Goal: Task Accomplishment & Management: Complete application form

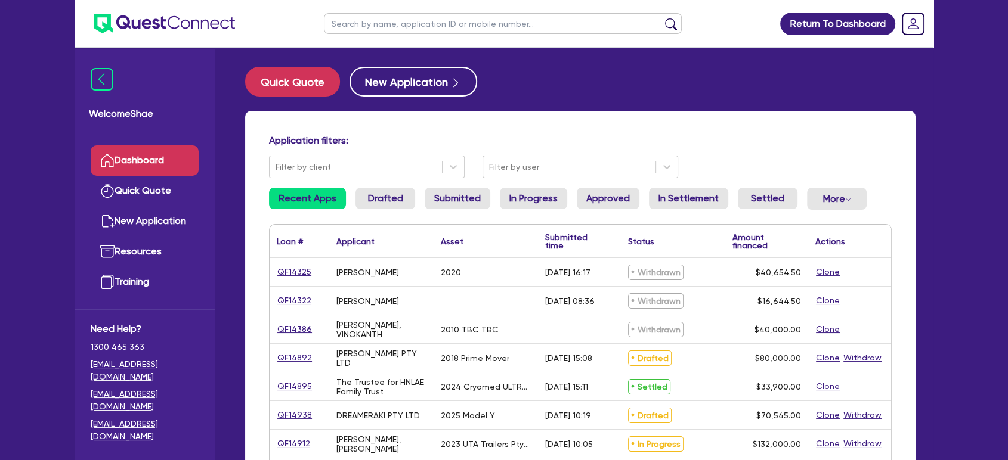
click at [377, 27] on input "text" at bounding box center [503, 23] width 358 height 21
type input "talk"
click at [661, 18] on button "submit" at bounding box center [670, 26] width 19 height 17
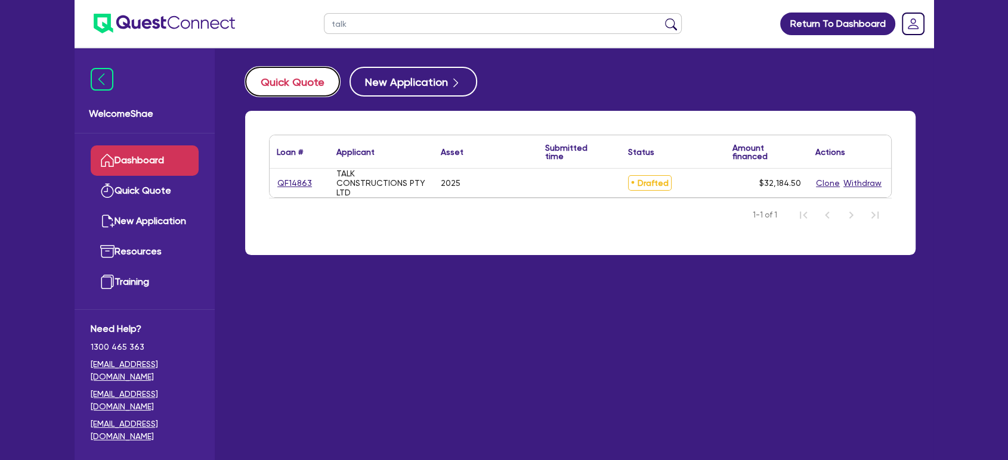
click at [292, 82] on button "Quick Quote" at bounding box center [292, 82] width 95 height 30
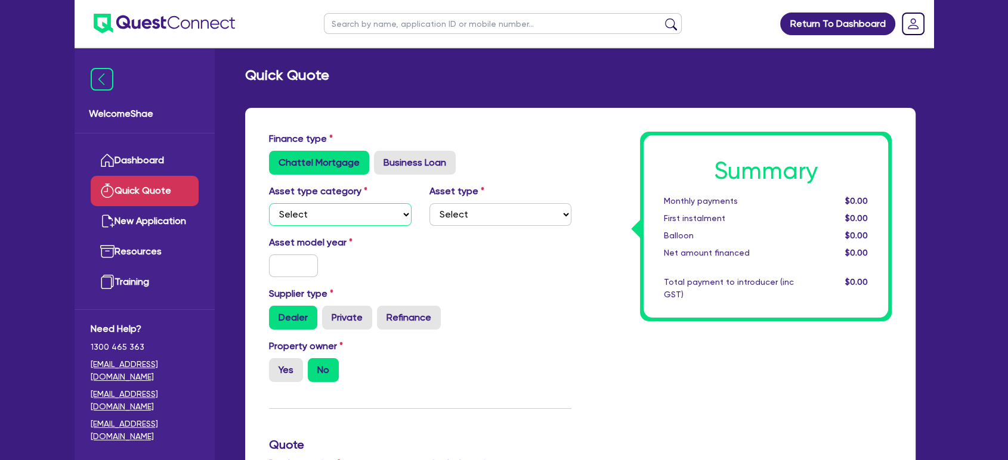
click at [317, 212] on select "Select Cars and light trucks Primary assets Secondary assets Tertiary assets" at bounding box center [340, 214] width 142 height 23
select select "TERTIARY_ASSETS"
click at [269, 203] on select "Select Cars and light trucks Primary assets Secondary assets Tertiary assets" at bounding box center [340, 214] width 142 height 23
click at [462, 215] on select "Select Beauty equipment IT equipment IT software Watercraft Other" at bounding box center [500, 214] width 142 height 23
select select "BEAUTY_EQUIPMENT"
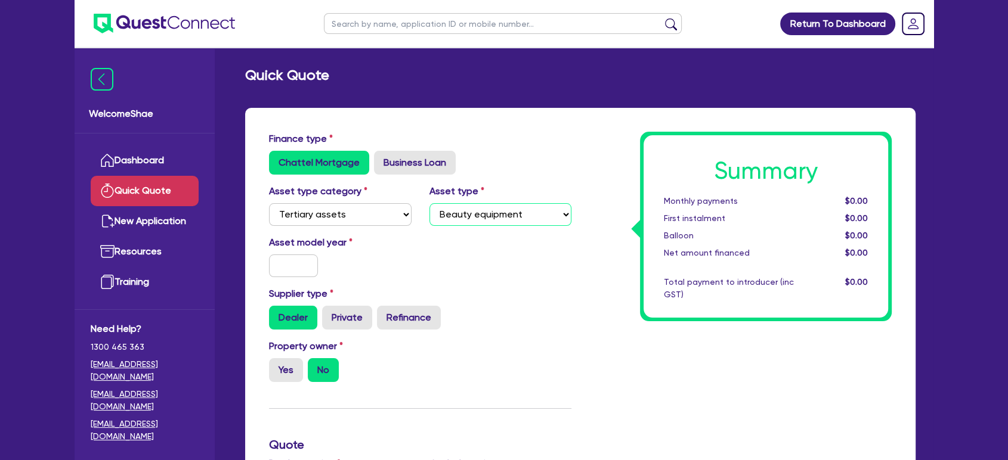
click at [429, 203] on select "Select Beauty equipment IT equipment IT software Watercraft Other" at bounding box center [500, 214] width 142 height 23
click at [300, 262] on input "text" at bounding box center [293, 266] width 49 height 23
type input "2025"
click at [396, 284] on div "Asset model year [DATE]" at bounding box center [420, 260] width 320 height 51
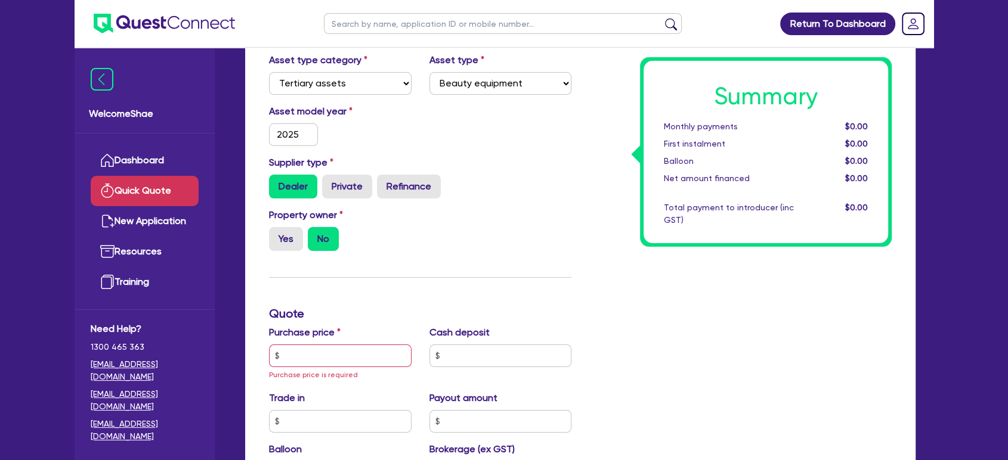
scroll to position [132, 0]
click at [292, 238] on label "Yes" at bounding box center [286, 238] width 34 height 24
click at [277, 234] on input "Yes" at bounding box center [273, 230] width 8 height 8
radio input "true"
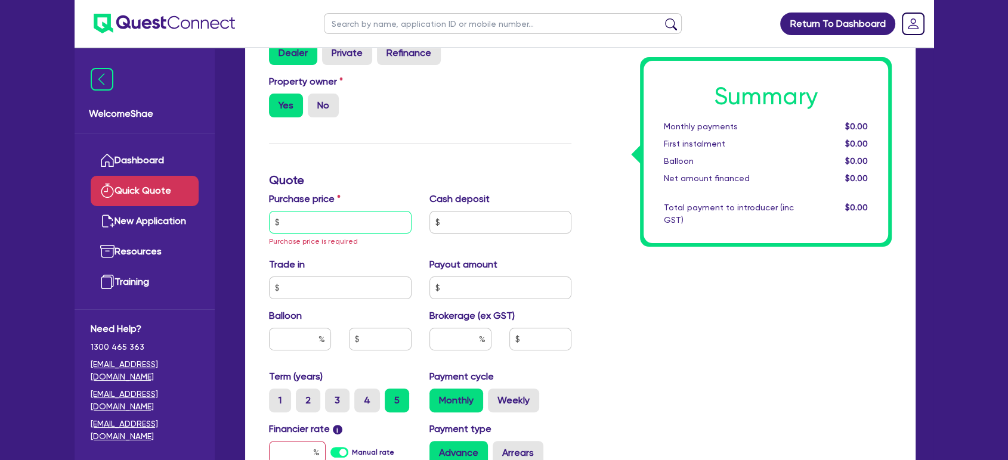
click at [373, 228] on input "text" at bounding box center [340, 222] width 142 height 23
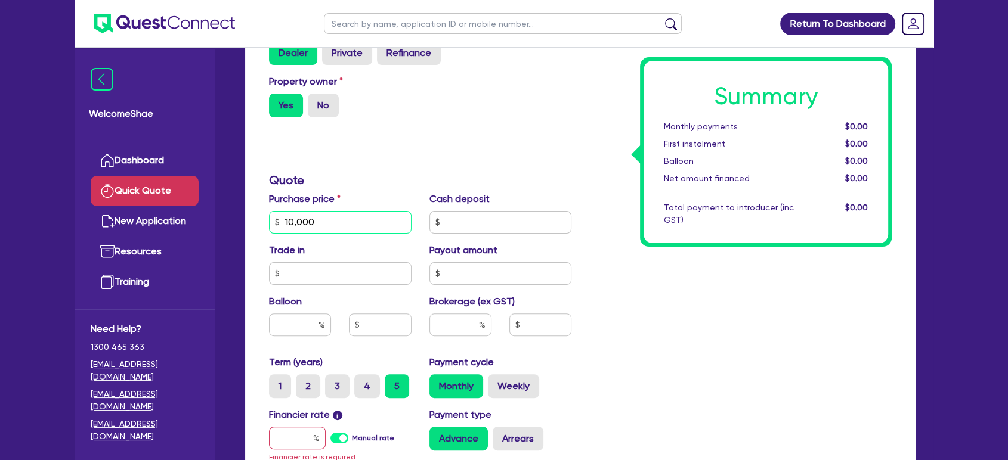
type input "10,000"
click at [461, 328] on input "text" at bounding box center [460, 325] width 62 height 23
type input "5"
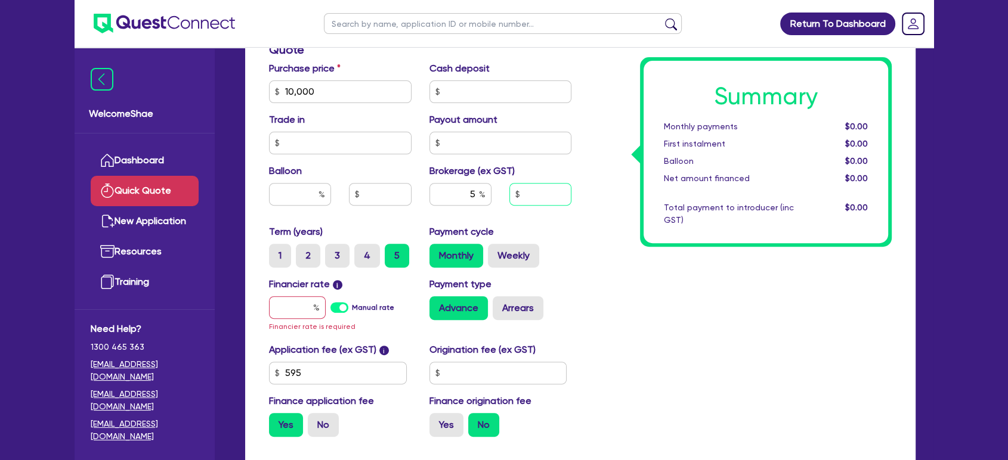
scroll to position [397, 0]
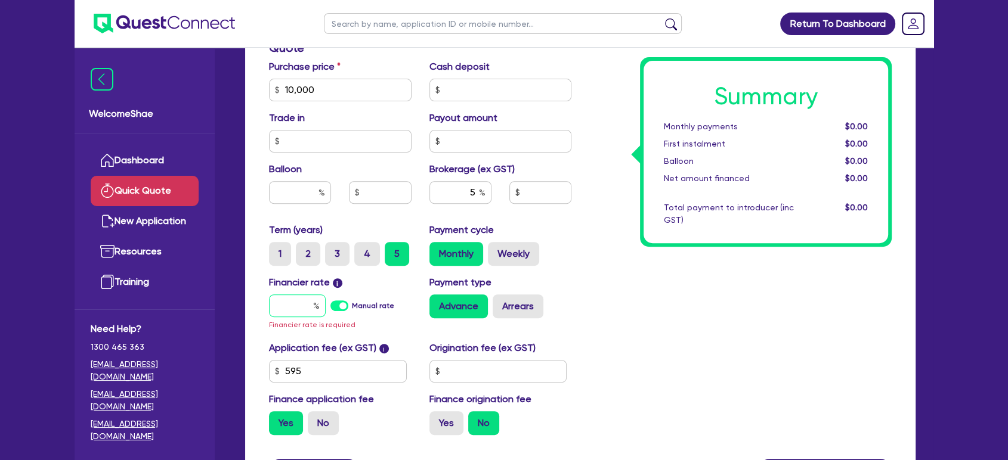
click at [311, 309] on input "text" at bounding box center [297, 306] width 57 height 23
type input "1"
type input "532.73"
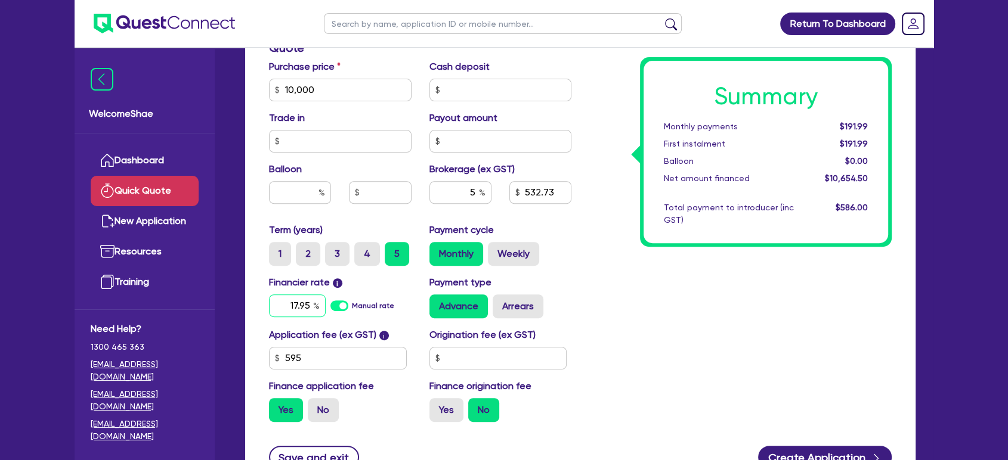
type input "17.95"
click at [678, 334] on div "Summary Monthly payments $280.93 First instalment $280.93 Balloon $0.00 Net amo…" at bounding box center [740, 83] width 320 height 697
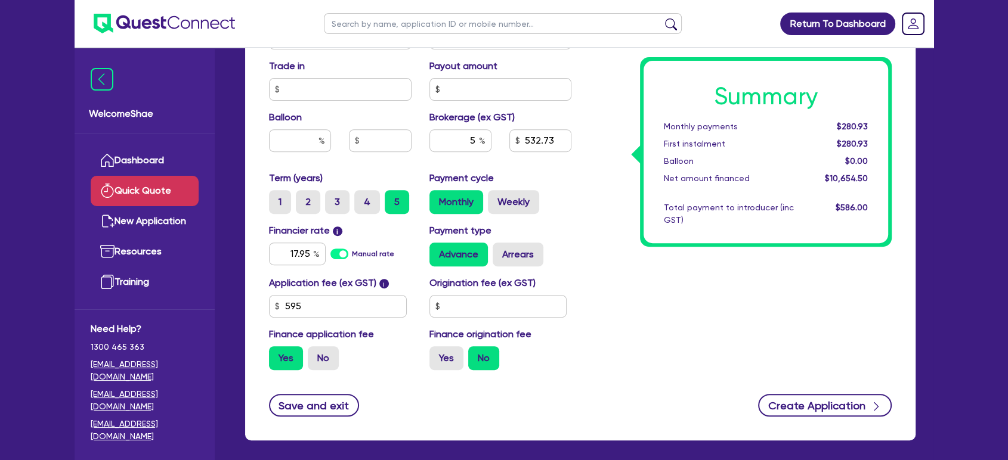
scroll to position [501, 0]
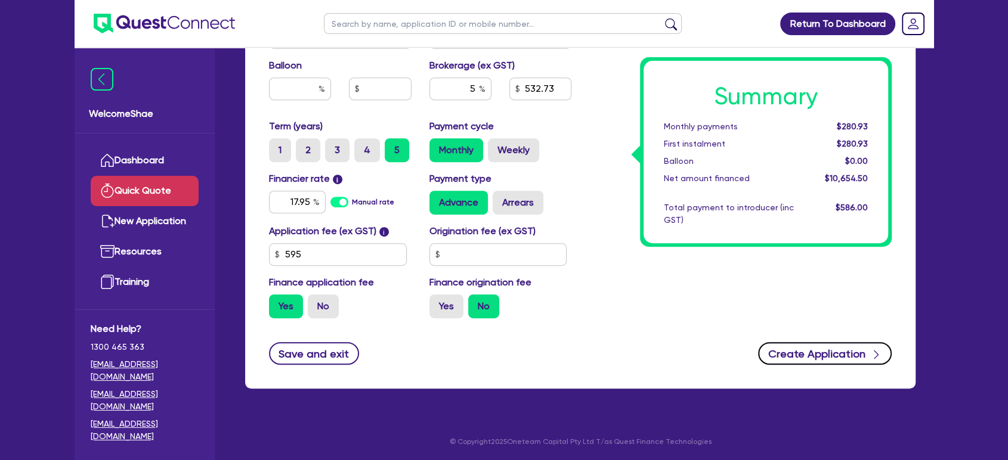
click at [838, 354] on button "Create Application" at bounding box center [825, 353] width 134 height 23
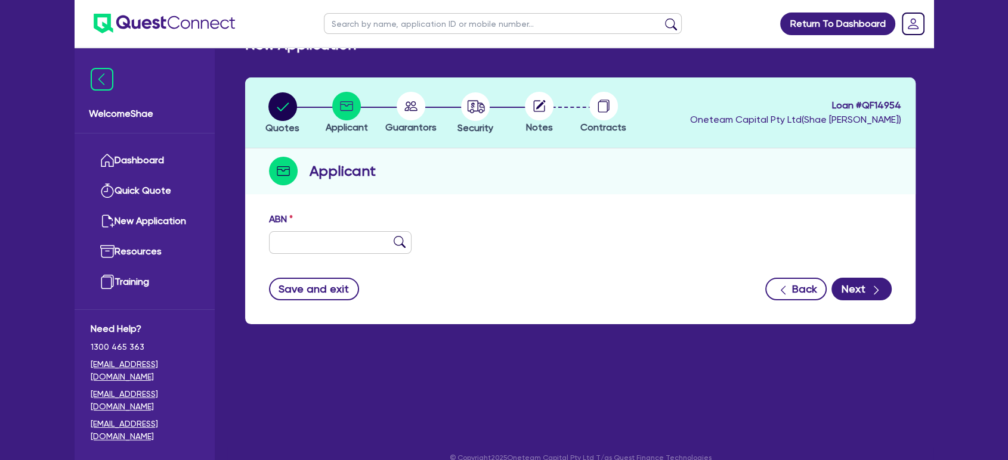
scroll to position [48, 0]
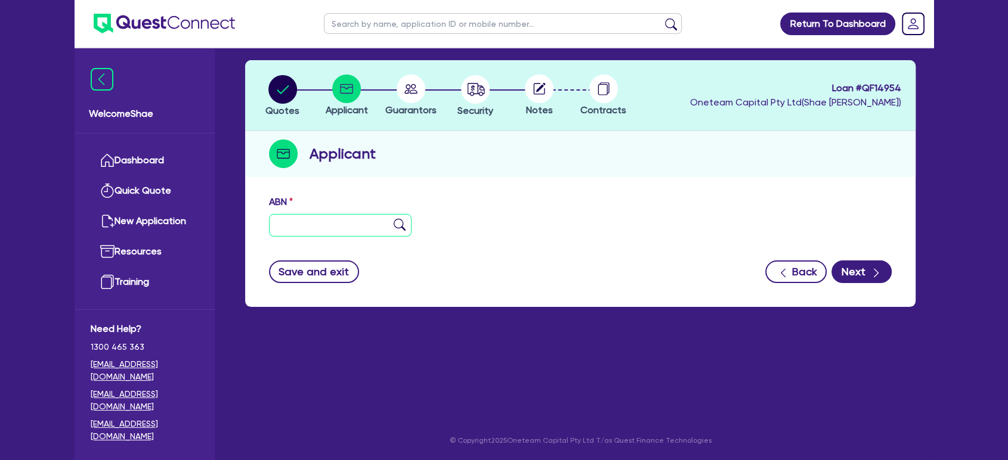
click at [378, 222] on input "text" at bounding box center [340, 225] width 142 height 23
click at [289, 228] on input "text" at bounding box center [340, 225] width 142 height 23
click at [281, 203] on label "ABN" at bounding box center [281, 202] width 24 height 14
click at [280, 202] on label "ABN" at bounding box center [281, 202] width 24 height 14
click at [342, 154] on h2 "Applicant" at bounding box center [342, 153] width 66 height 21
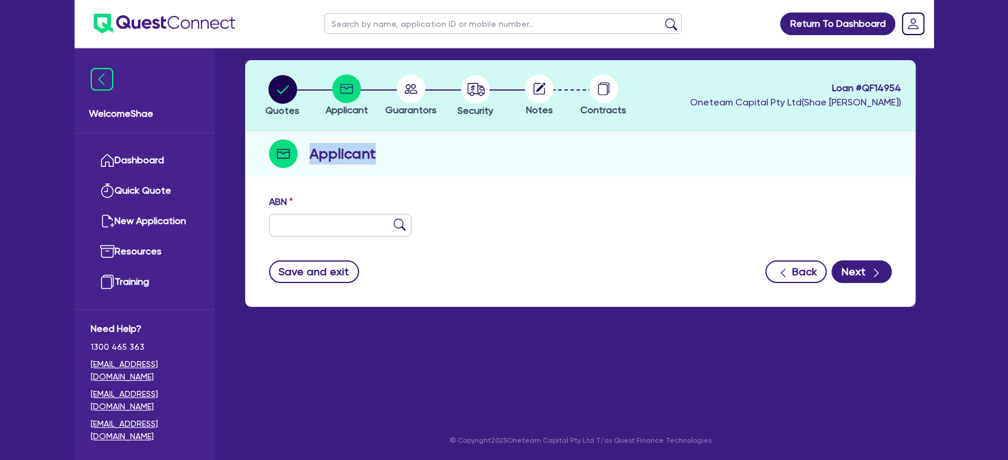
click at [342, 154] on h2 "Applicant" at bounding box center [342, 153] width 66 height 21
click at [368, 230] on input "text" at bounding box center [340, 225] width 142 height 23
click at [296, 231] on input "text" at bounding box center [340, 225] width 142 height 23
click at [303, 231] on input "text" at bounding box center [340, 225] width 142 height 23
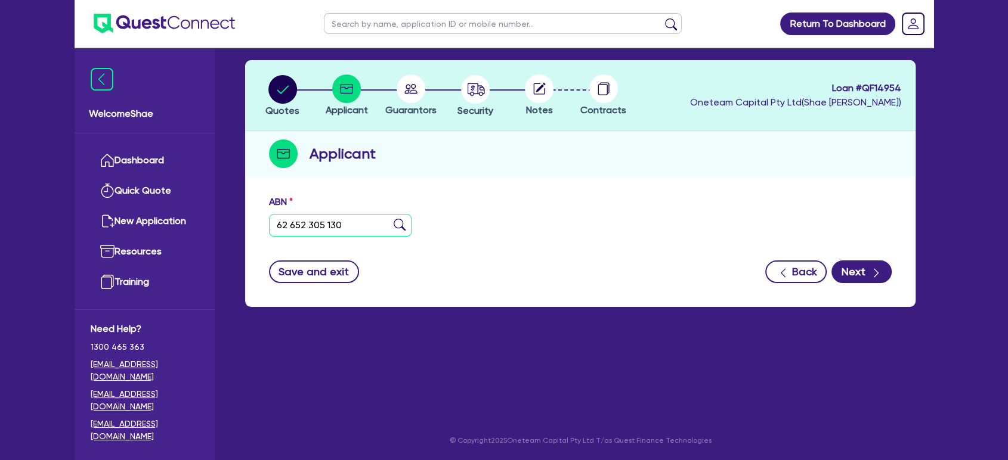
type input "62 652 305 130"
type input "COCH & CO PTY LTD"
type input "By Golden"
select select "COMPANY"
type input "[DATE]"
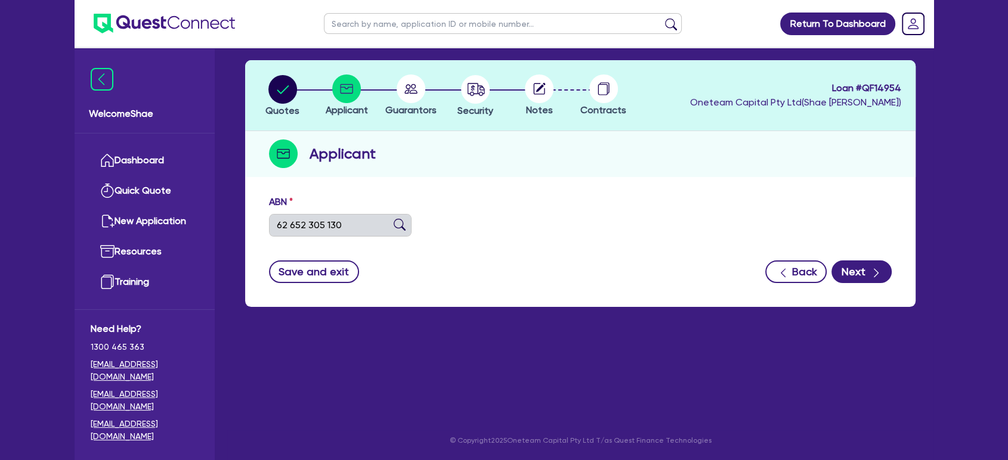
type input "[DATE]"
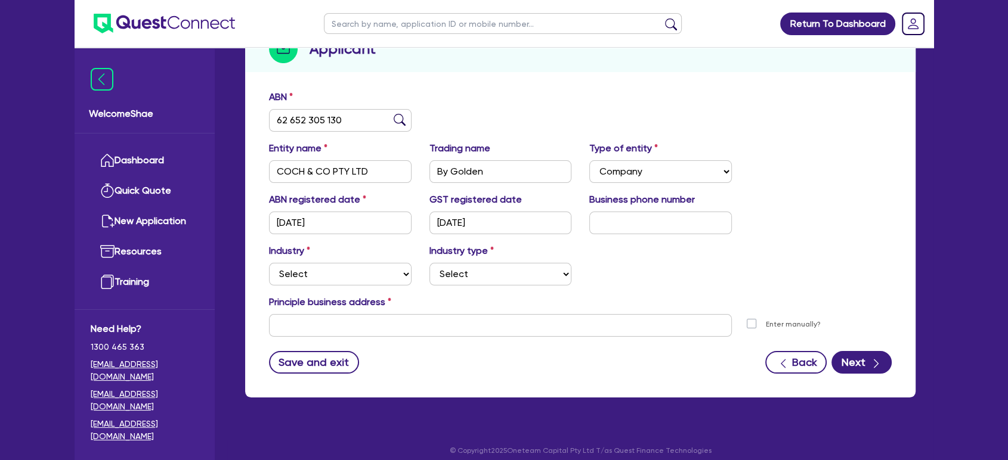
scroll to position [162, 0]
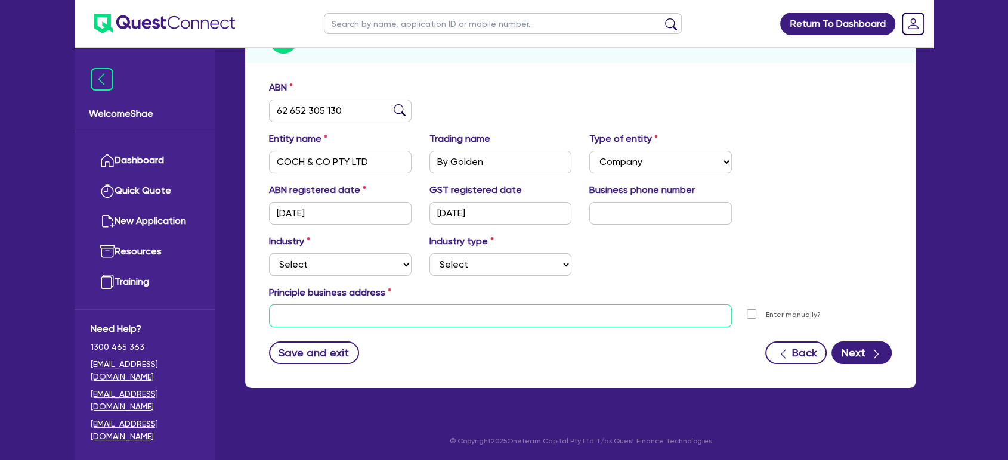
click at [358, 314] on input "text" at bounding box center [500, 316] width 463 height 23
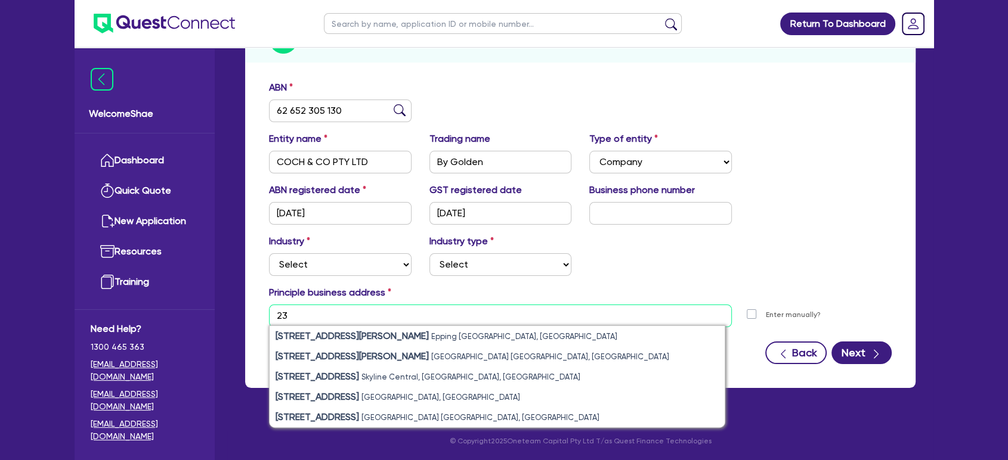
type input "2"
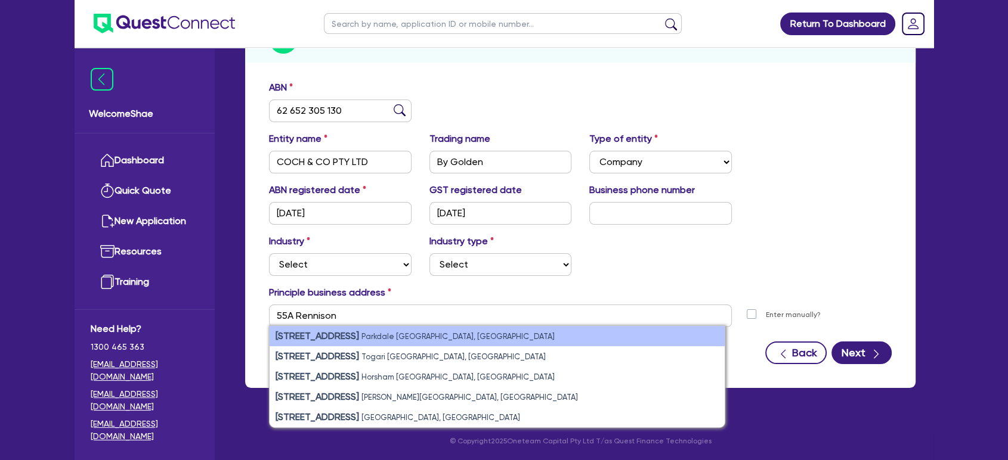
click at [370, 332] on small "Parkdale [GEOGRAPHIC_DATA], [GEOGRAPHIC_DATA]" at bounding box center [457, 336] width 193 height 9
type input "[STREET_ADDRESS]"
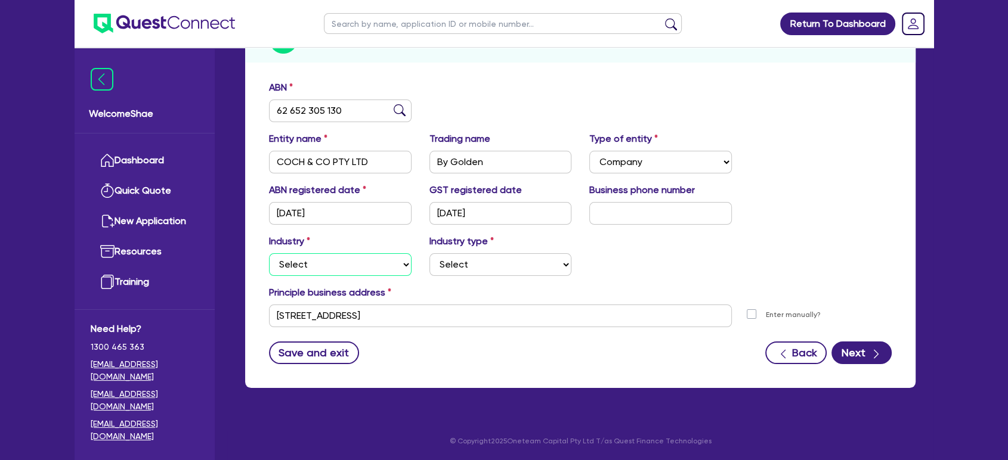
click at [380, 274] on select "Select Accomodation & Food Services Administrative & Support Services Agricultu…" at bounding box center [340, 264] width 142 height 23
select select "HEALTH_BEAUTY"
click at [269, 253] on select "Select Accomodation & Food Services Administrative & Support Services Agricultu…" at bounding box center [340, 264] width 142 height 23
click at [479, 274] on select "Select [MEDICAL_DATA], [MEDICAL_DATA] Services Cosmetics Supplies Day Spas, Hea…" at bounding box center [500, 264] width 142 height 23
select select "HAIR_BEAUTY_SALONS"
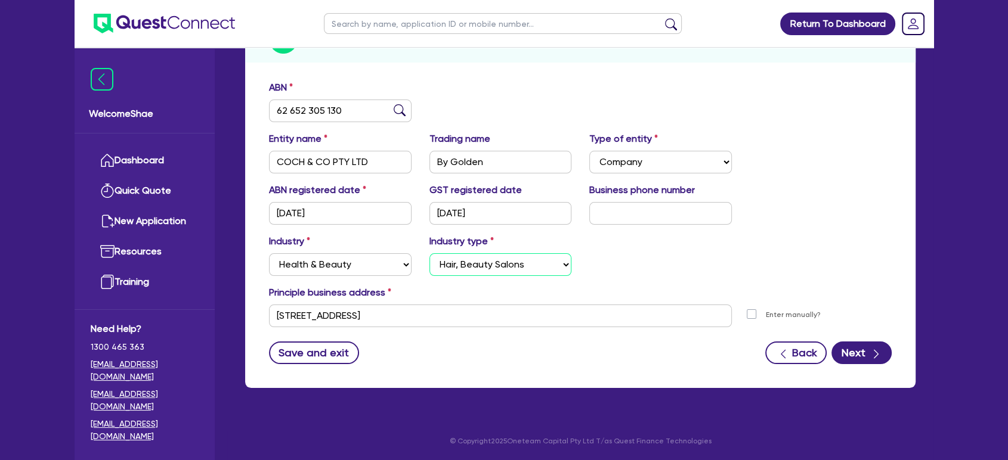
click at [429, 253] on select "Select [MEDICAL_DATA], [MEDICAL_DATA] Services Cosmetics Supplies Day Spas, Hea…" at bounding box center [500, 264] width 142 height 23
click at [735, 264] on div "Industry Select Accomodation & Food Services Administrative & Support Services …" at bounding box center [580, 259] width 640 height 51
click at [854, 352] on button "Next" at bounding box center [861, 353] width 60 height 23
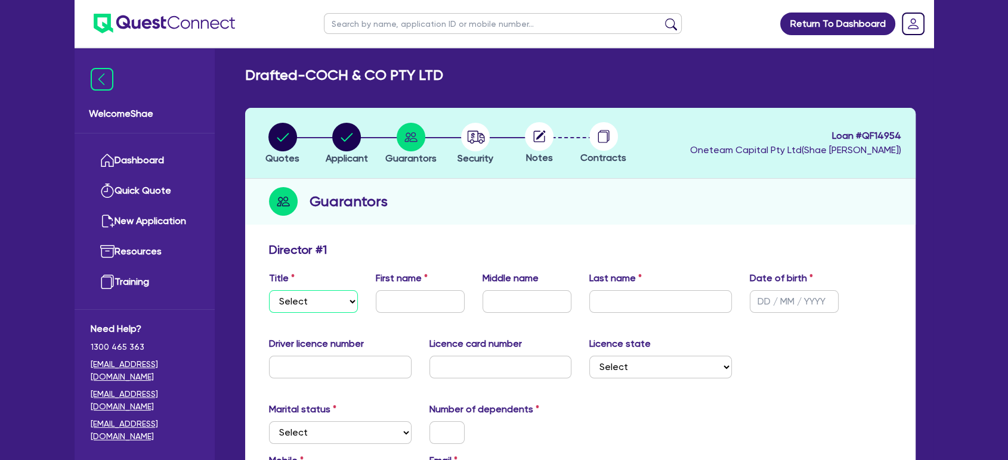
click at [339, 299] on select "Select Mr Mrs Ms Miss Dr" at bounding box center [313, 301] width 89 height 23
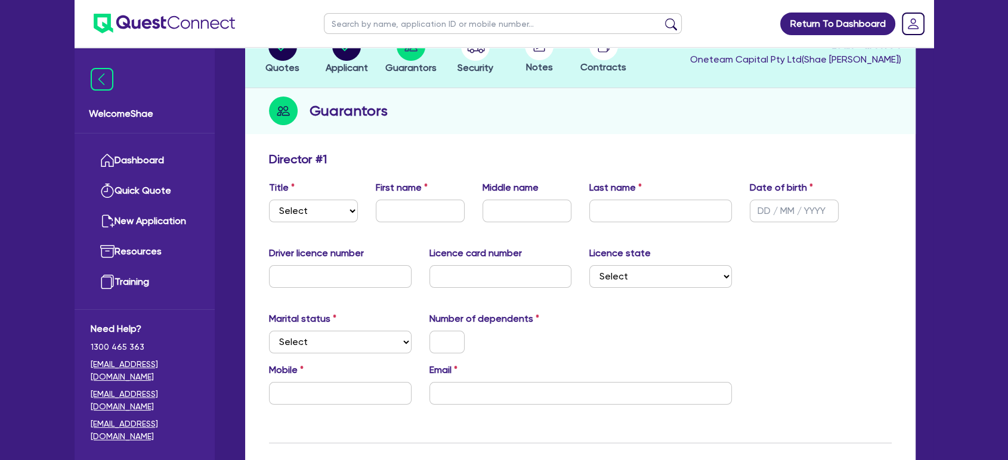
scroll to position [59, 0]
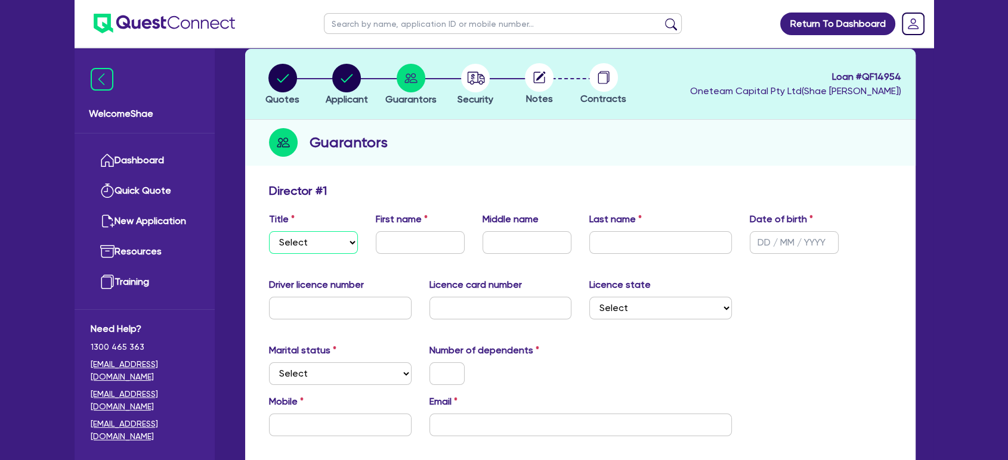
click at [336, 242] on select "Select Mr Mrs Ms Miss Dr" at bounding box center [313, 242] width 89 height 23
select select "MRS"
click at [269, 231] on select "Select Mr Mrs Ms Miss Dr" at bounding box center [313, 242] width 89 height 23
click at [404, 242] on input "text" at bounding box center [420, 242] width 89 height 23
click at [404, 242] on input "[PERSON_NAME]" at bounding box center [420, 242] width 89 height 23
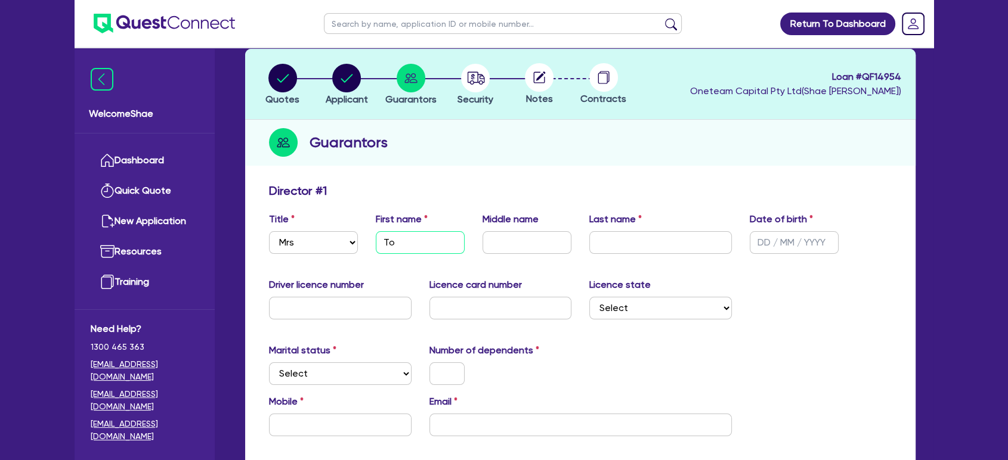
type input "T"
type input "Marlie"
click at [639, 241] on input "[PERSON_NAME]" at bounding box center [660, 242] width 142 height 23
type input "Cochrane"
type input "[DATE]"
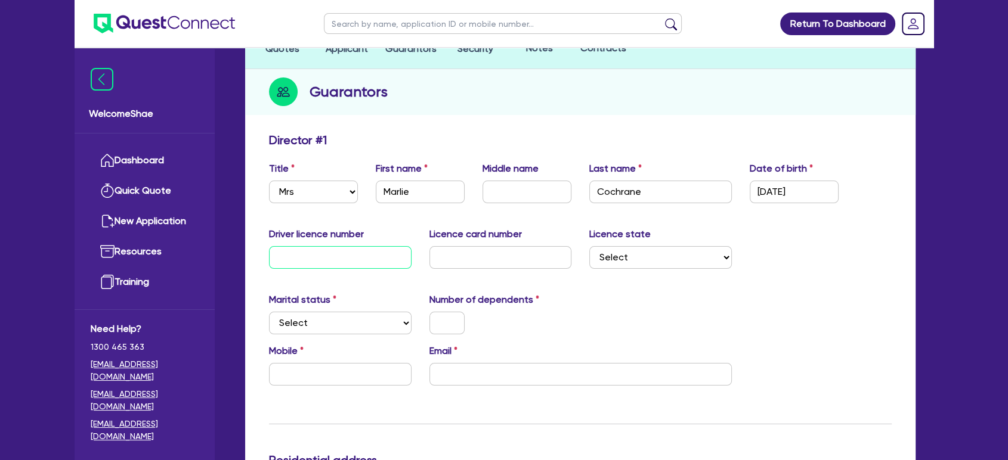
scroll to position [191, 0]
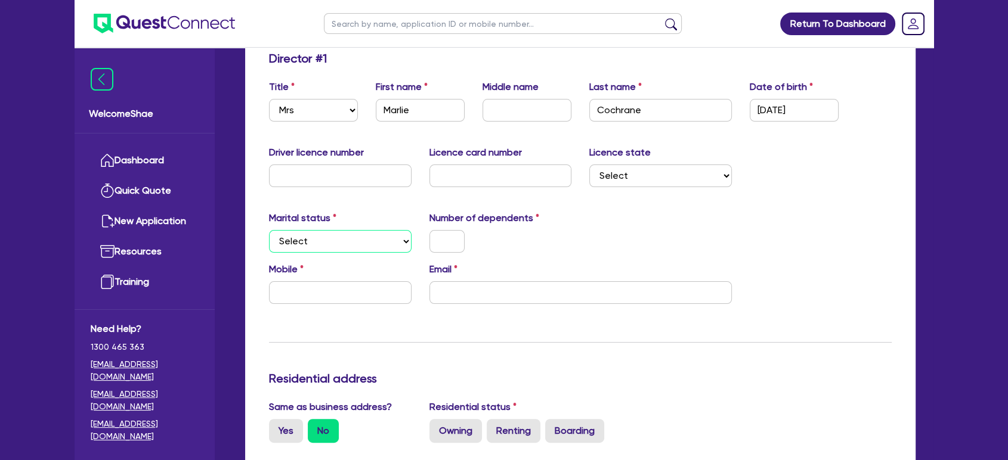
click at [367, 238] on select "Select Single Married De Facto / Partner" at bounding box center [340, 241] width 142 height 23
select select "MARRIED"
click at [269, 230] on select "Select Single Married De Facto / Partner" at bounding box center [340, 241] width 142 height 23
click at [444, 252] on div "Marital status Select [DEMOGRAPHIC_DATA] Married De Facto / Partner Number of d…" at bounding box center [580, 236] width 640 height 51
type input "0"
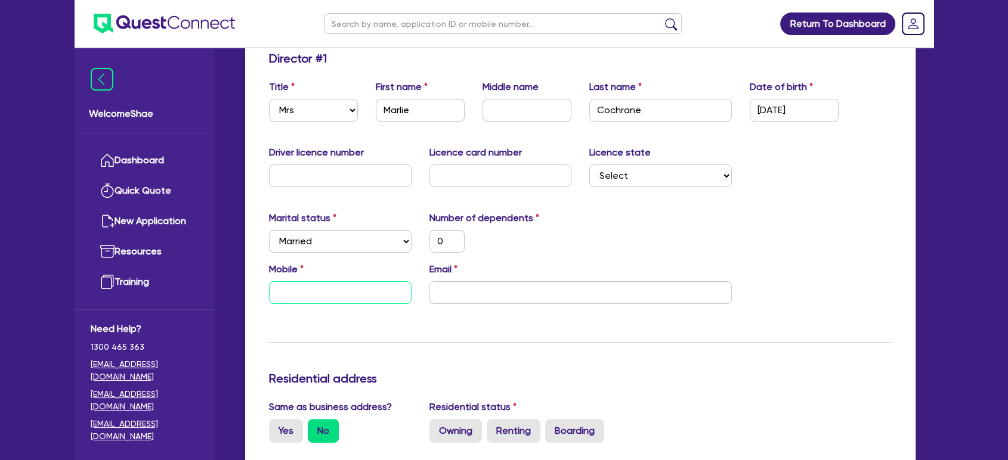
click at [314, 290] on input "text" at bounding box center [340, 292] width 142 height 23
type input "0"
type input "040"
type input "0"
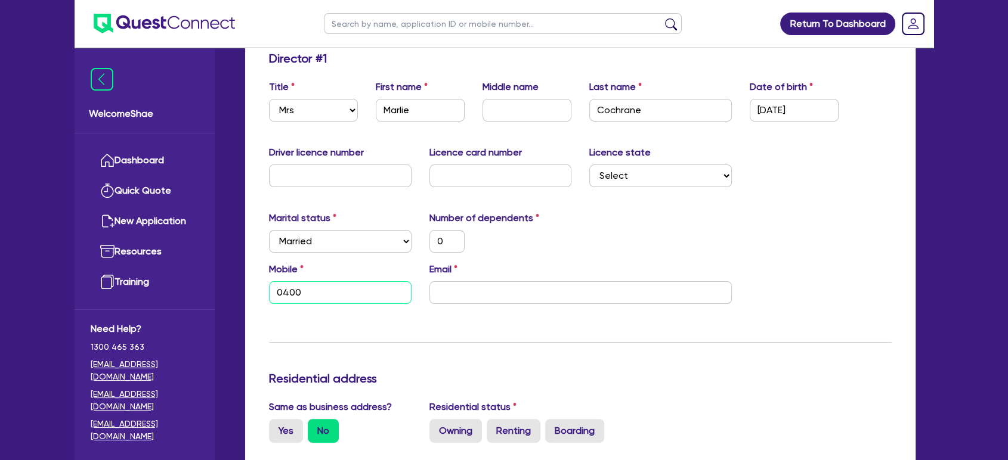
type input "0400 9"
type input "0"
type input "0400 99"
type input "0"
type input "0400 998"
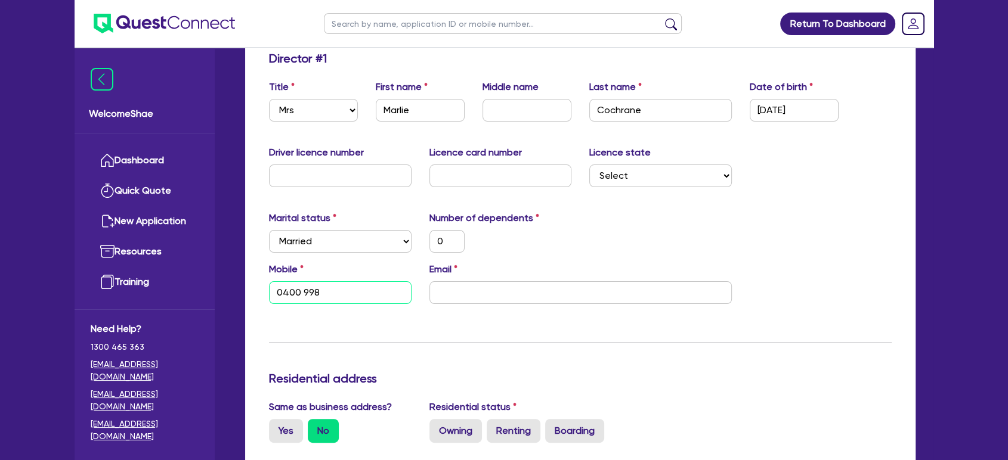
type input "0"
type input "0400 998 5"
type input "0"
type input "0400 998 57"
type input "0"
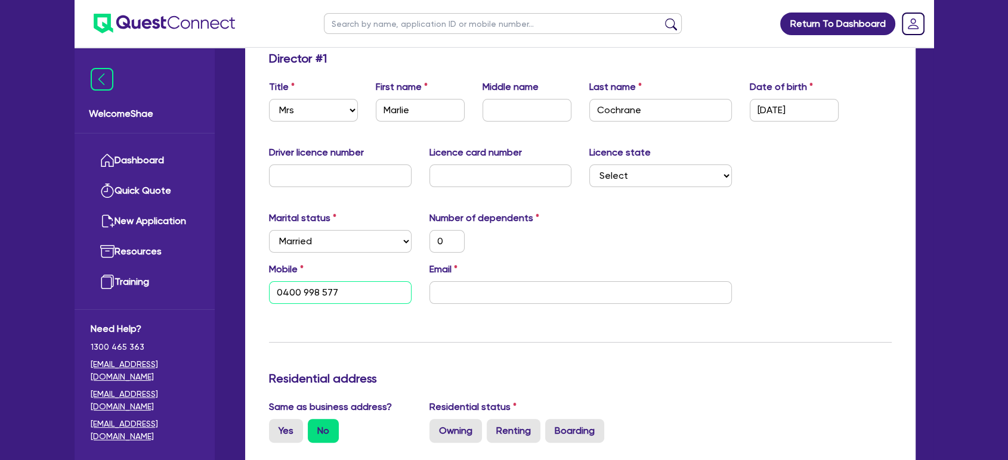
type input "0400 998 577"
type input "0"
type input "0400 998 577"
type input "m"
type input "0"
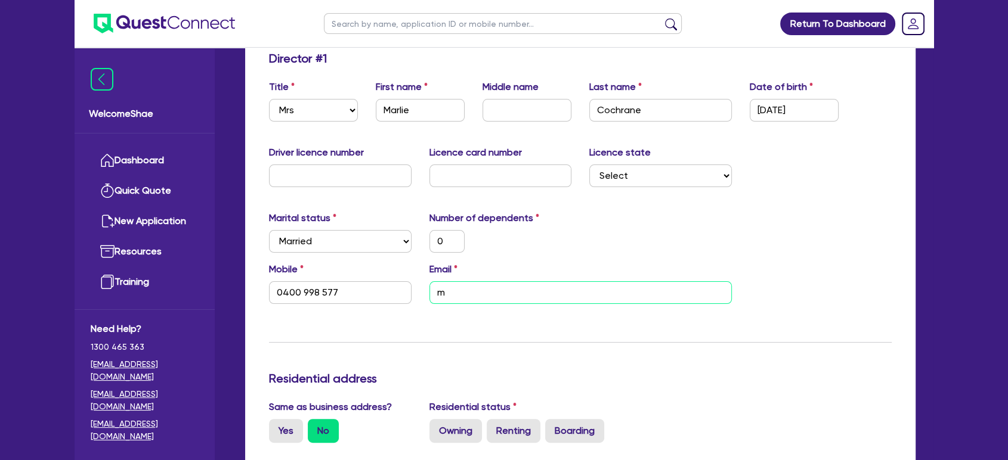
type input "0400 998 577"
type input "ma"
type input "0"
type input "0400 998 577"
type input "mar"
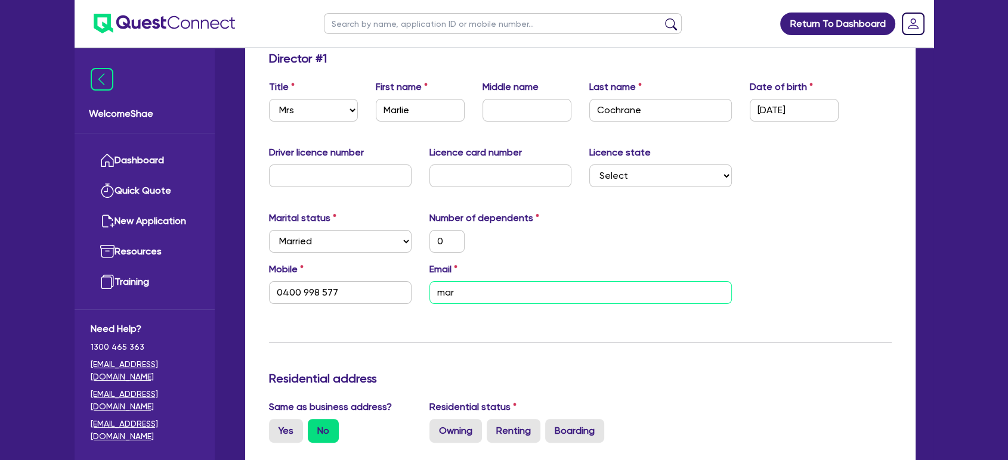
type input "0"
type input "0400 998 577"
type input "marl"
type input "0"
type input "0400 998 577"
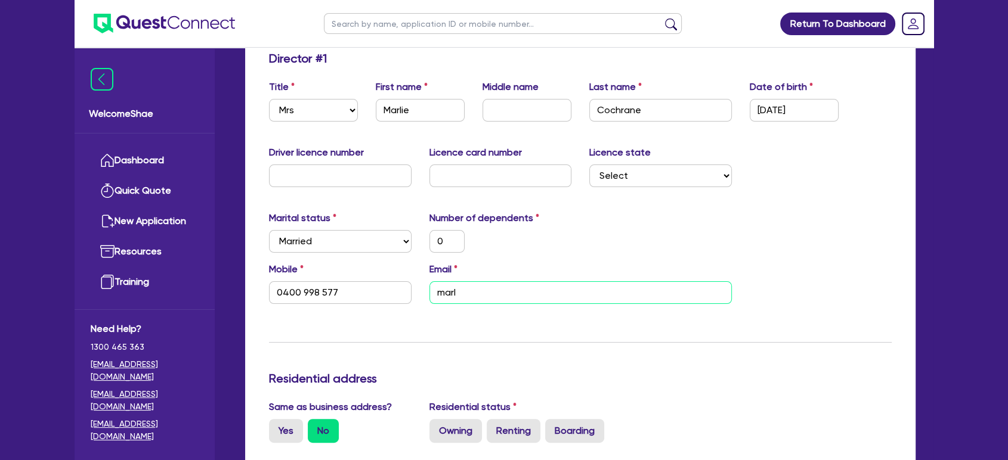
type input "marli"
type input "0"
type input "0400 998 577"
type input "marlie"
type input "0"
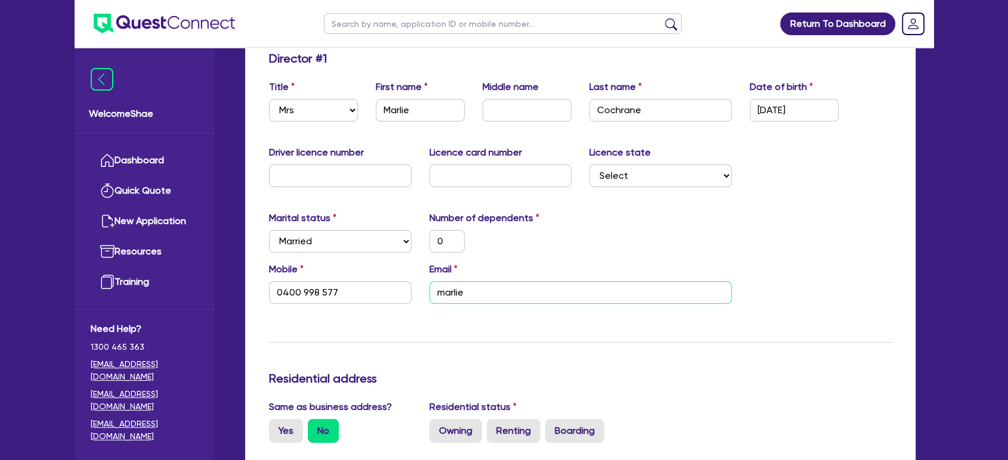
type input "0400 998 577"
type input "marlie@"
type input "0"
type input "0400 998 577"
type input "marlie@b"
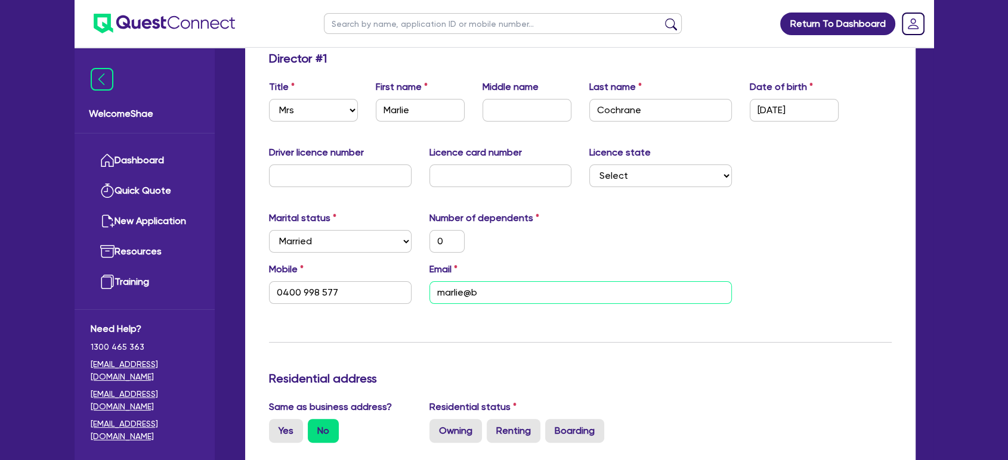
type input "0"
type input "0400 998 577"
type input "marlie@by"
type input "0"
type input "0400 998 577"
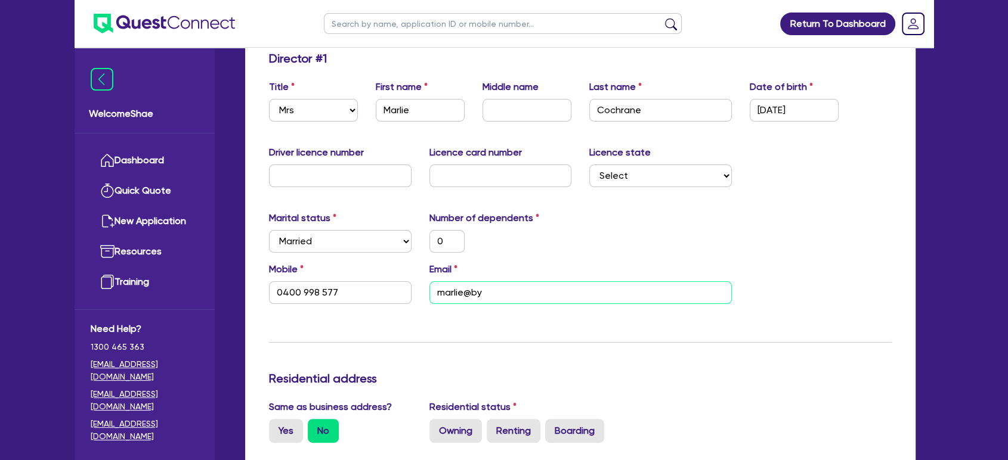
type input "marlie@byg"
type input "0"
type input "0400 998 577"
type input "marlie@bygo"
type input "0"
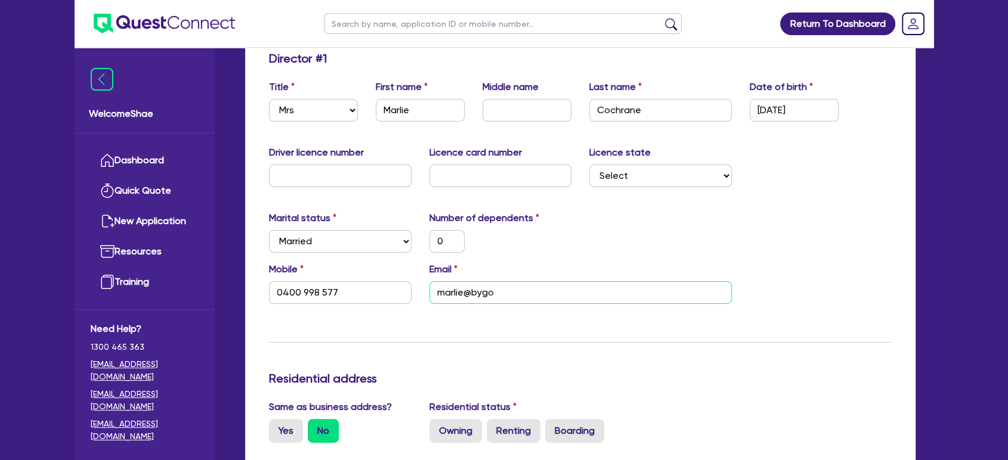
type input "0400 998 577"
type input "marlie@bygol"
type input "0"
type input "0400 998 577"
type input "marlie@bygold"
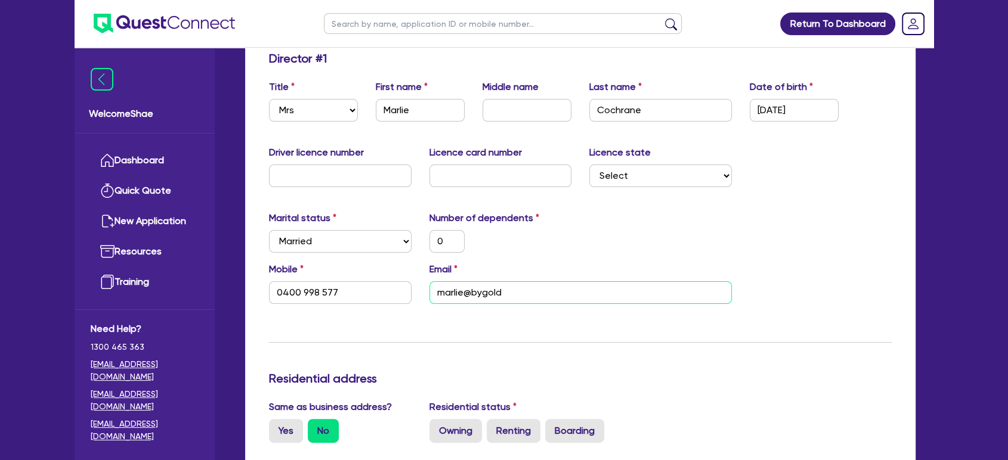
type input "0"
type input "0400 998 577"
type input "marlie@bygolde"
type input "0"
type input "0400 998 577"
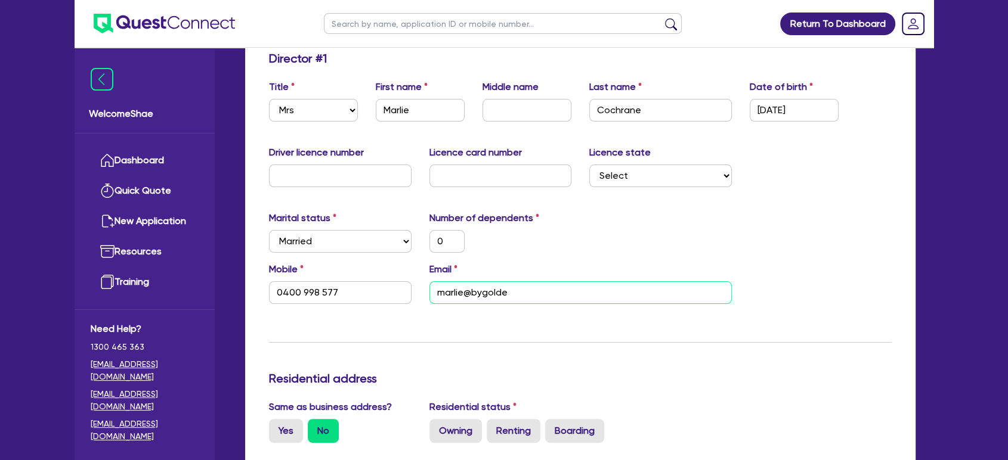
type input "marlie@bygolden"
type input "0"
type input "0400 998 577"
type input "marlie@bygolden."
type input "0"
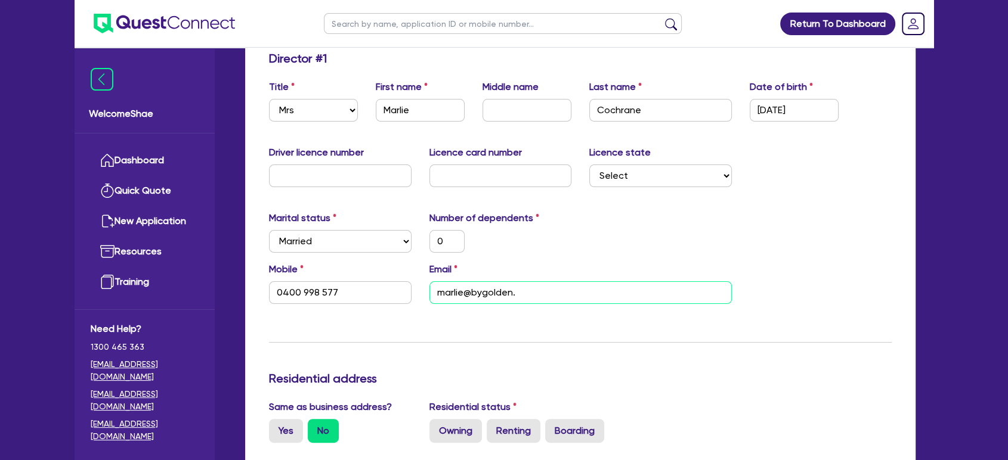
type input "0400 998 577"
type input "marlie@bygolden.c"
type input "0"
type input "0400 998 577"
type input "[EMAIL_ADDRESS][DOMAIN_NAME]"
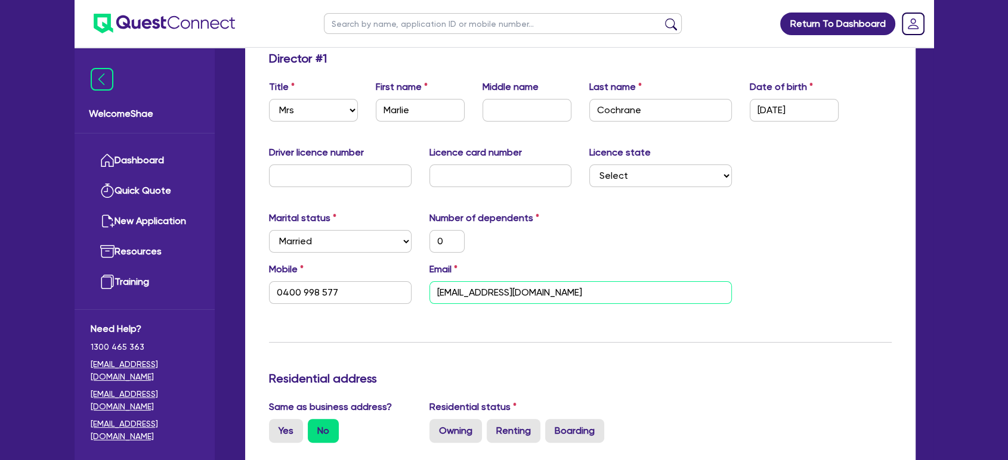
type input "0"
type input "0400 998 577"
type input "[EMAIL_ADDRESS][DOMAIN_NAME]"
type input "0"
type input "0400 998 577"
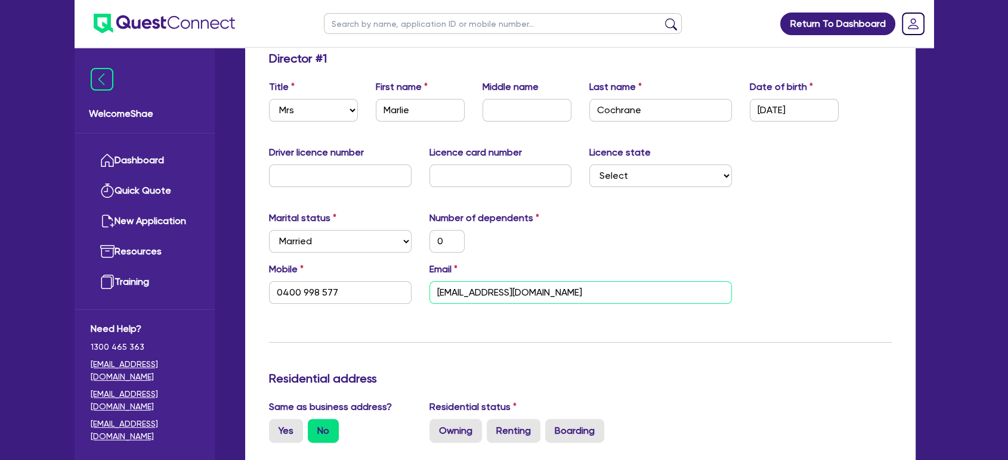
type input "[EMAIL_ADDRESS][DOMAIN_NAME]."
type input "0"
type input "0400 998 577"
type input "marlie@bygolden.com.a"
type input "0"
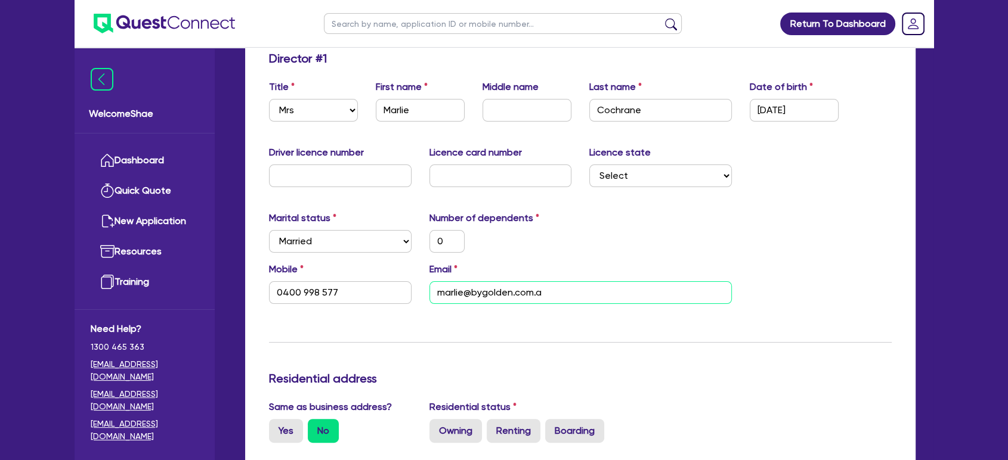
type input "0400 998 577"
type input "[EMAIL_ADDRESS][DOMAIN_NAME]"
click at [763, 312] on div "Mobile [PHONE_NUMBER] Email [EMAIL_ADDRESS][DOMAIN_NAME]" at bounding box center [580, 287] width 640 height 51
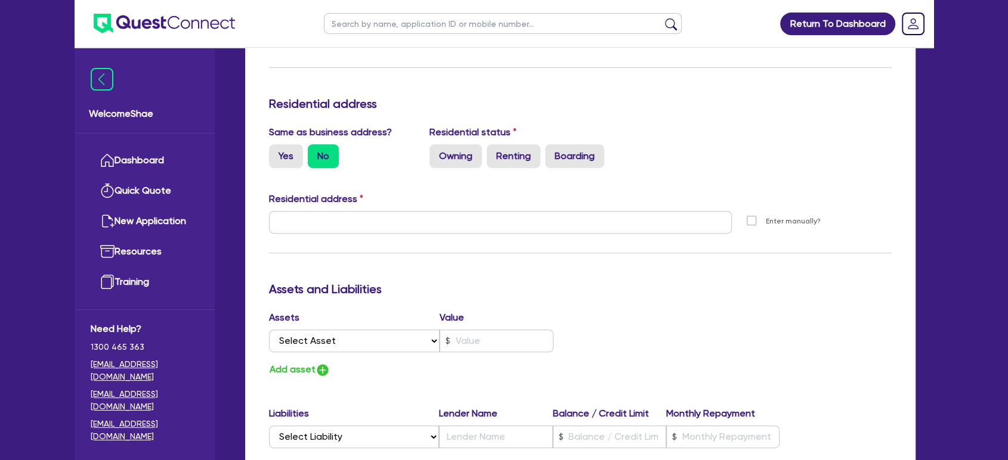
scroll to position [523, 0]
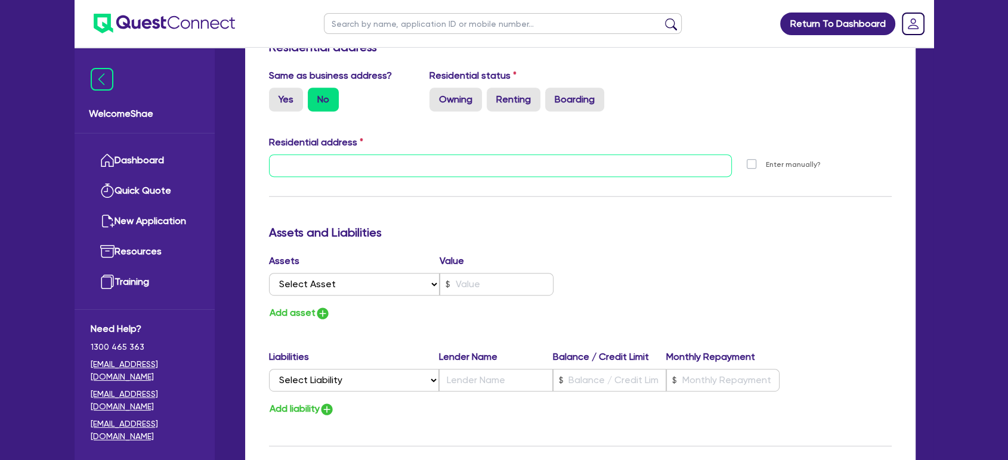
click at [402, 165] on input "text" at bounding box center [500, 165] width 463 height 23
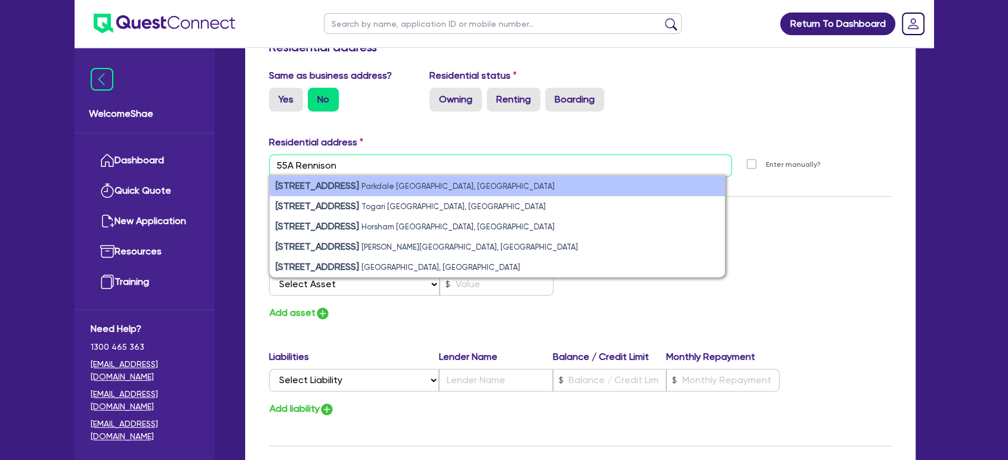
type input "55A Rennison"
click at [403, 187] on small "Parkdale [GEOGRAPHIC_DATA], [GEOGRAPHIC_DATA]" at bounding box center [457, 186] width 193 height 9
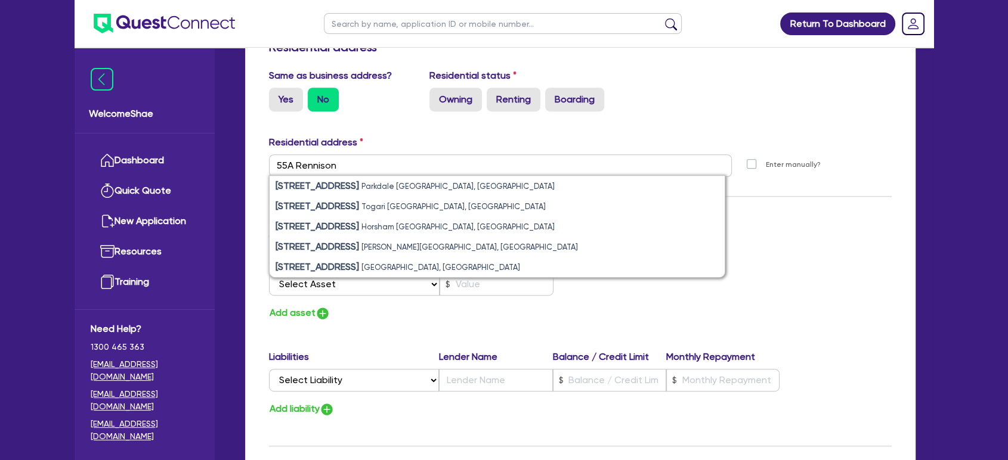
type input "0"
type input "0400 998 577"
type input "[STREET_ADDRESS]"
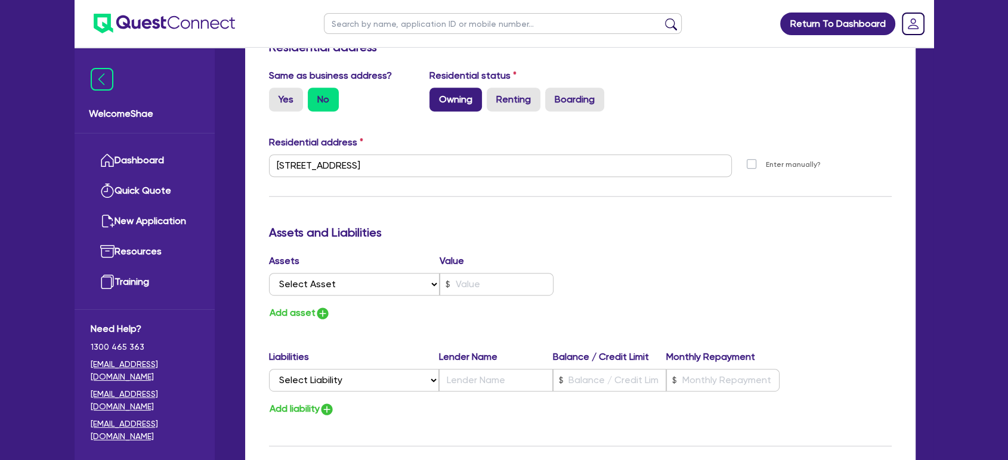
click at [453, 97] on label "Owning" at bounding box center [455, 100] width 52 height 24
click at [437, 95] on input "Owning" at bounding box center [433, 92] width 8 height 8
radio input "true"
type input "0"
type input "0400 998 577"
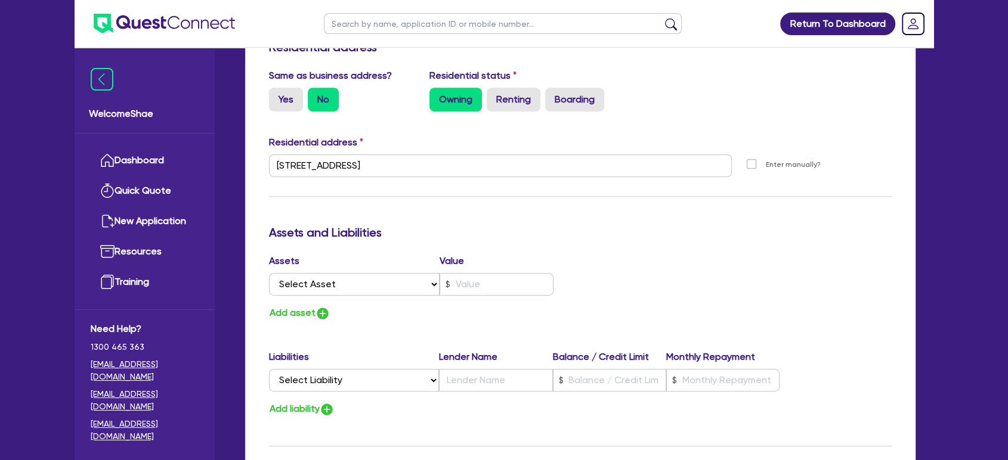
scroll to position [589, 0]
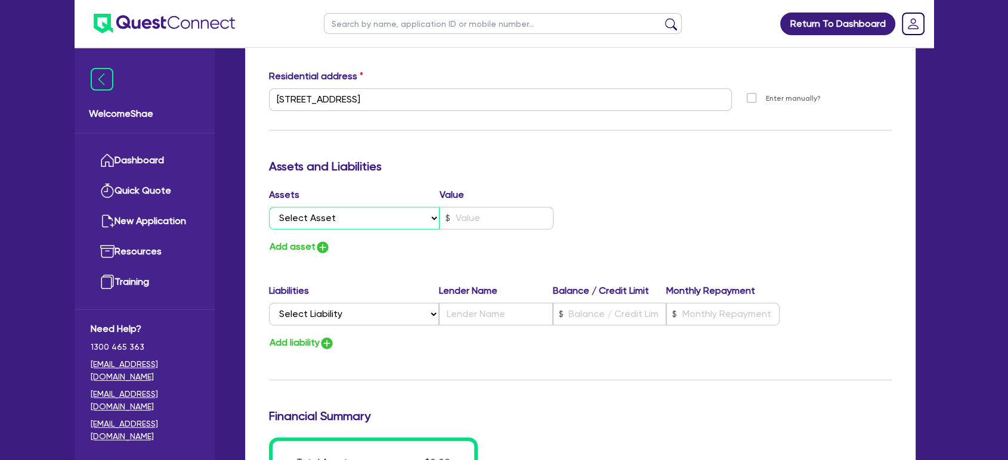
click at [410, 211] on select "Select Asset Cash Property Investment property Vehicle Truck Trailer Equipment …" at bounding box center [354, 218] width 171 height 23
select select "PROPERTY"
click at [269, 207] on select "Select Asset Cash Property Investment property Vehicle Truck Trailer Equipment …" at bounding box center [354, 218] width 171 height 23
type input "0"
type input "0400 998 577"
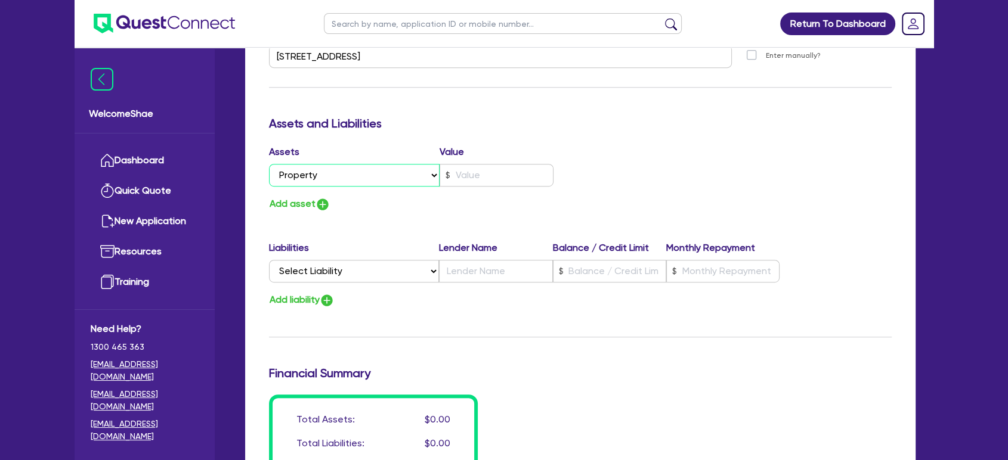
scroll to position [655, 0]
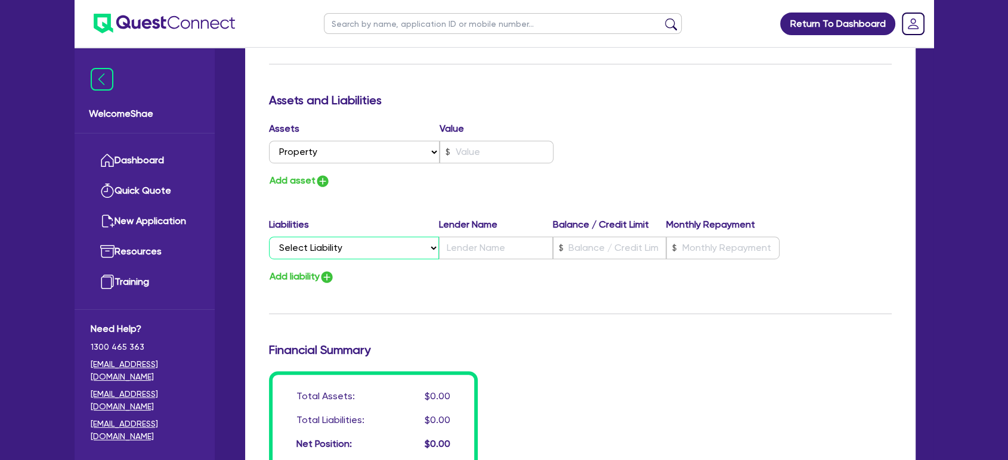
click at [342, 253] on select "Select Liability Credit card Mortgage Investment property loan Vehicle loan Tru…" at bounding box center [354, 248] width 170 height 23
select select "MORTGAGE"
click at [269, 237] on select "Select Liability Credit card Mortgage Investment property loan Vehicle loan Tru…" at bounding box center [354, 248] width 170 height 23
type input "0"
type input "0400 998 577"
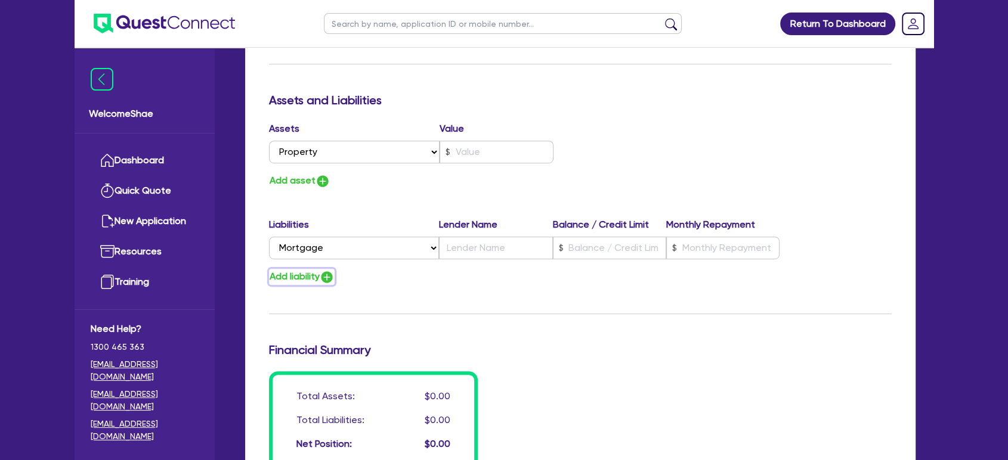
click at [314, 278] on button "Add liability" at bounding box center [302, 277] width 66 height 16
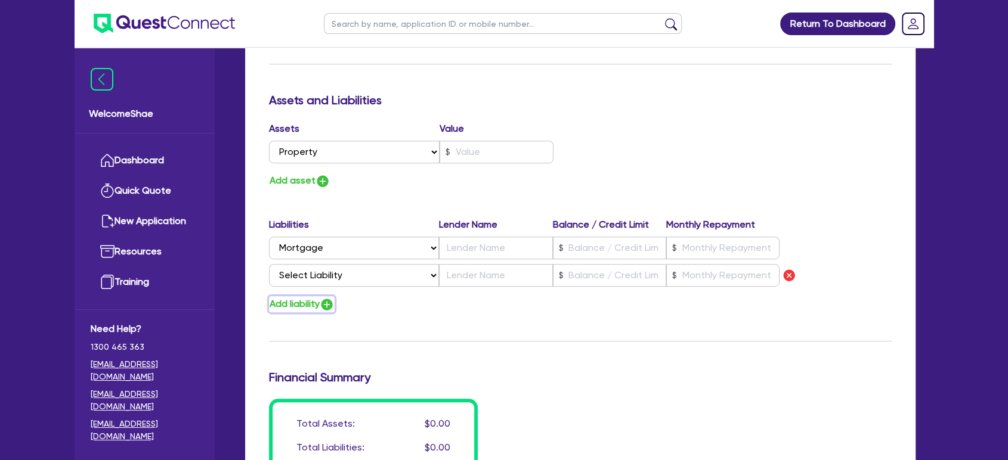
type input "0"
type input "0400 998 577"
click at [291, 184] on button "Add asset" at bounding box center [299, 181] width 61 height 16
type input "0"
type input "0400 998 577"
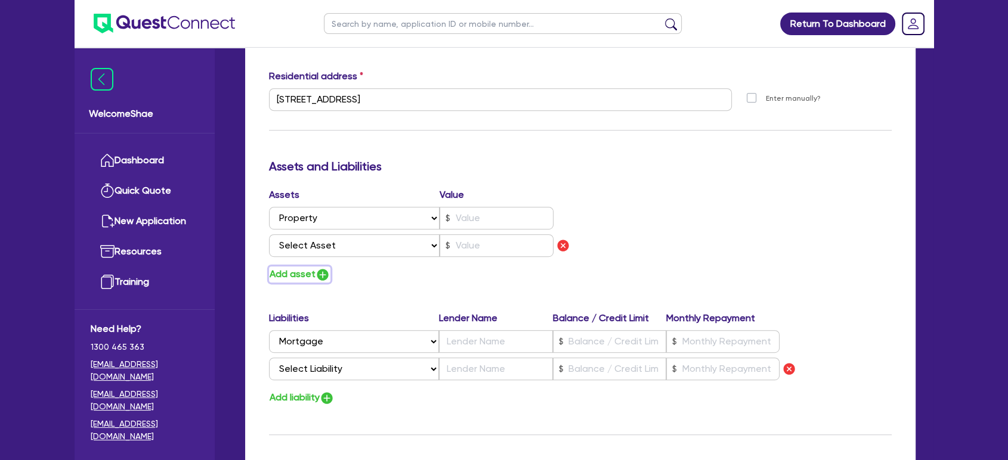
scroll to position [523, 0]
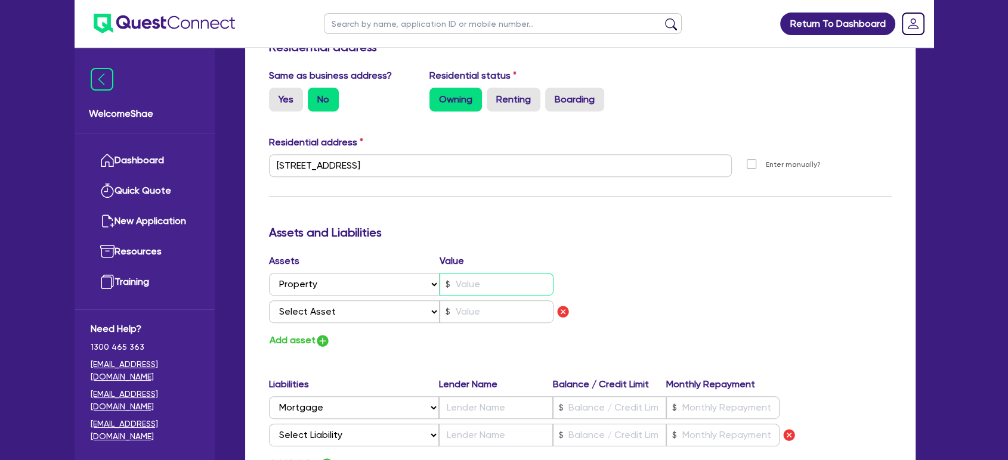
click at [486, 280] on input "text" at bounding box center [496, 284] width 114 height 23
type input "1"
type input "0"
type input "0400 998 577"
type input "0"
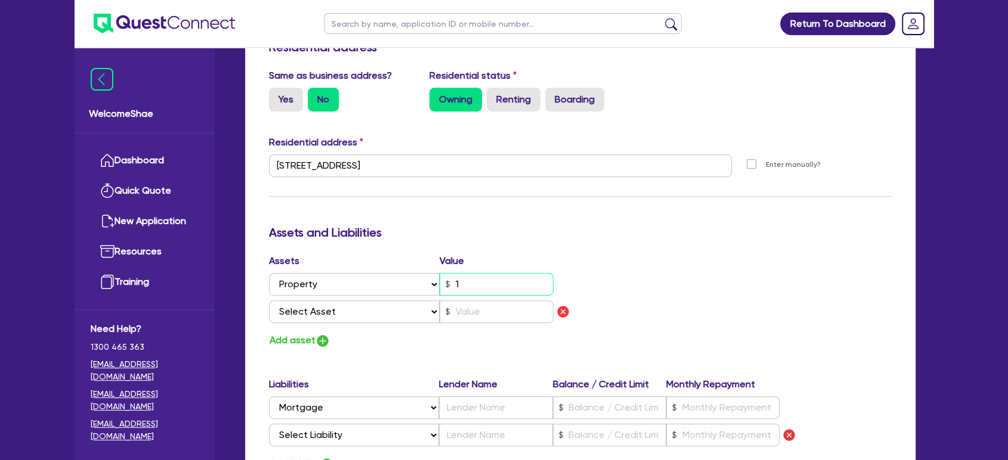
type input "0400 998 577"
type input "19"
type input "0"
type input "0400 998 577"
type input "190"
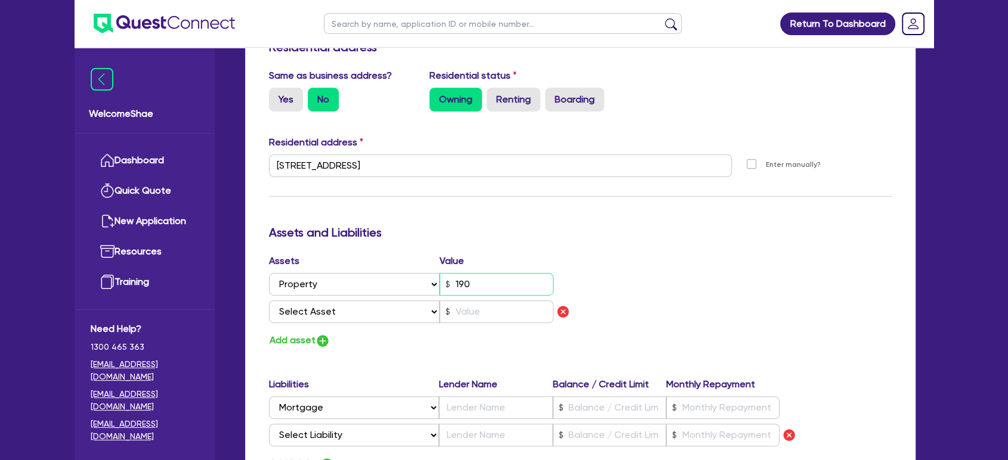
type input "0"
type input "0400 998 577"
type input "1,900"
type input "0"
type input "0400 998 577"
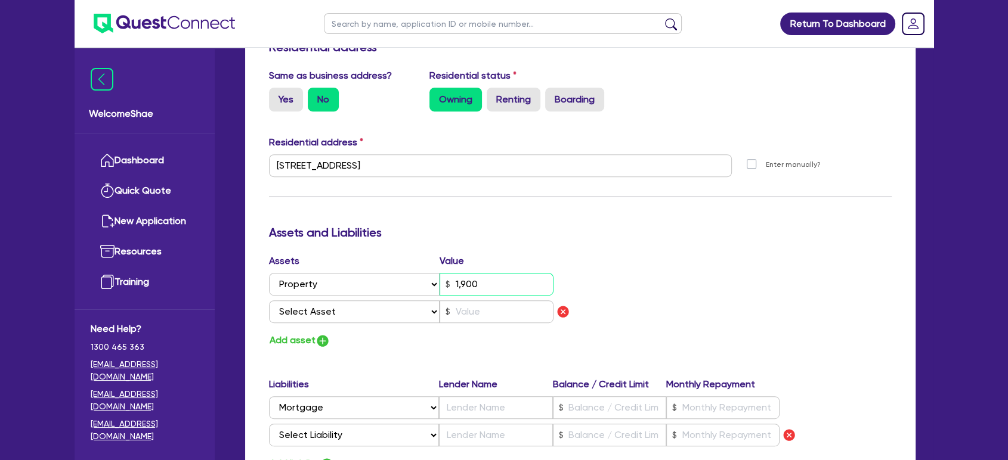
type input "19,000"
type input "0"
type input "0400 998 577"
type input "190,000"
type input "0"
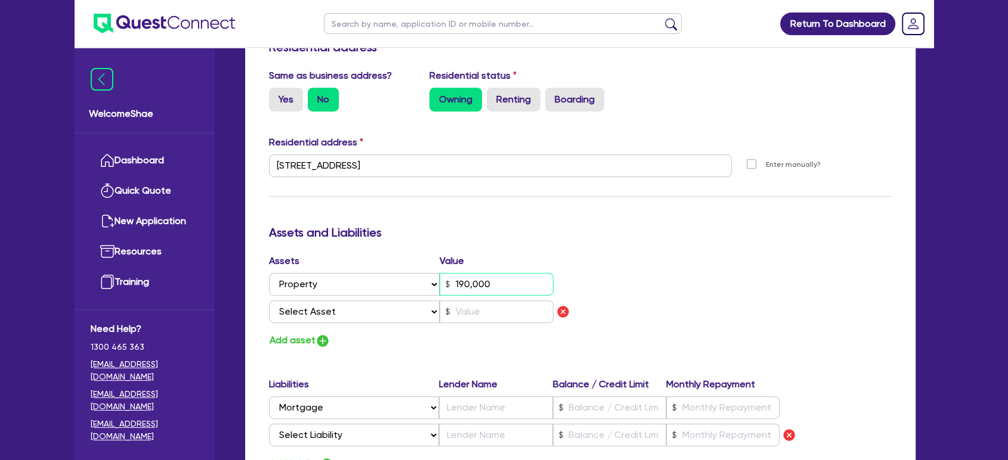
type input "0400 998 577"
type input "1,900,000"
click at [381, 314] on select "Select Asset Cash Property Investment property Vehicle Truck Trailer Equipment …" at bounding box center [354, 311] width 171 height 23
select select "CASH"
click at [269, 300] on select "Select Asset Cash Property Investment property Vehicle Truck Trailer Equipment …" at bounding box center [354, 311] width 171 height 23
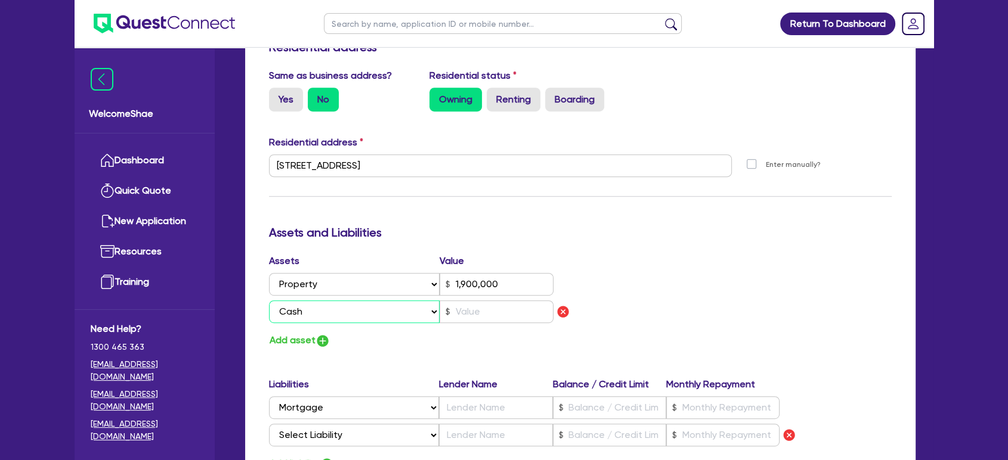
type input "0"
type input "0400 998 577"
type input "1,900,000"
click at [479, 309] on input "text" at bounding box center [496, 311] width 114 height 23
type input "4"
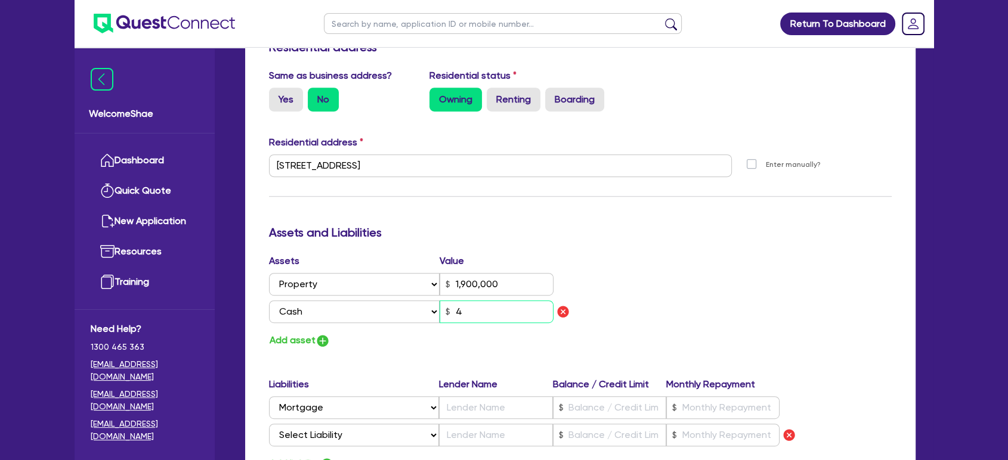
type input "0"
type input "0400 998 577"
type input "1,900,000"
type input "0"
type input "0400 998 577"
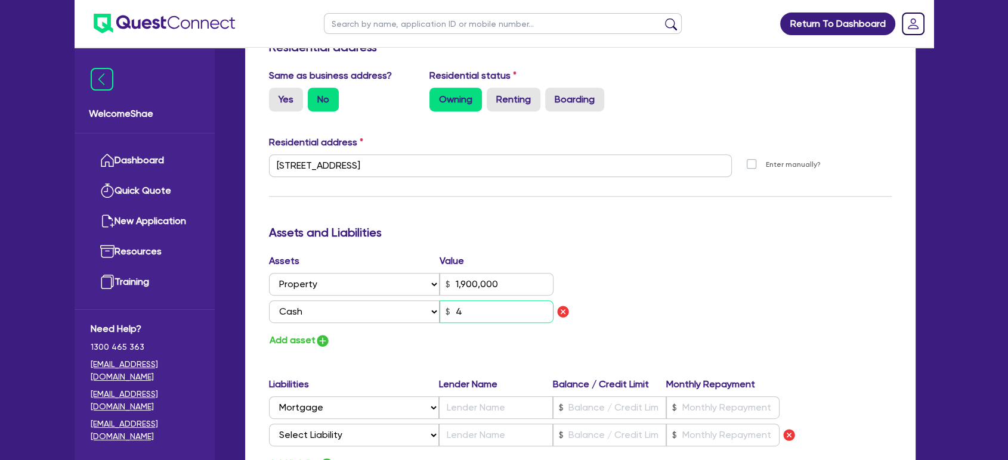
type input "1,900,000"
type input "40"
type input "0"
type input "0400 998 577"
type input "1,900,000"
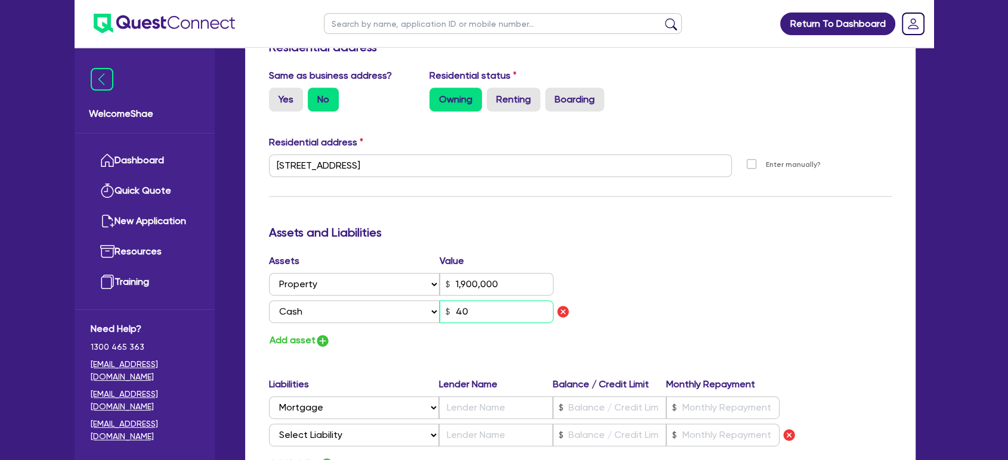
type input "400"
type input "0"
type input "0400 998 577"
type input "1,900,000"
type input "4,000"
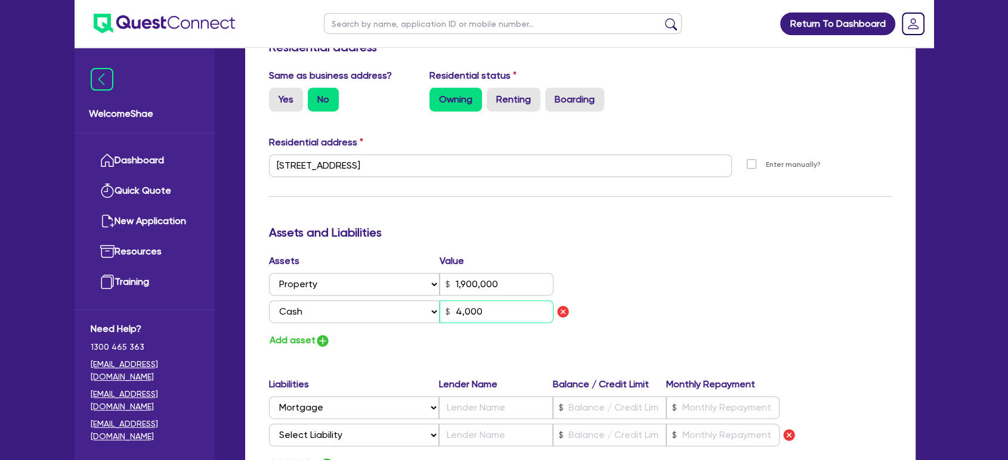
type input "0"
type input "0400 998 577"
type input "1,900,000"
type input "40,000"
click at [446, 328] on div "Assets Value Select Asset Cash Property Investment property Vehicle Truck Trail…" at bounding box center [420, 301] width 320 height 95
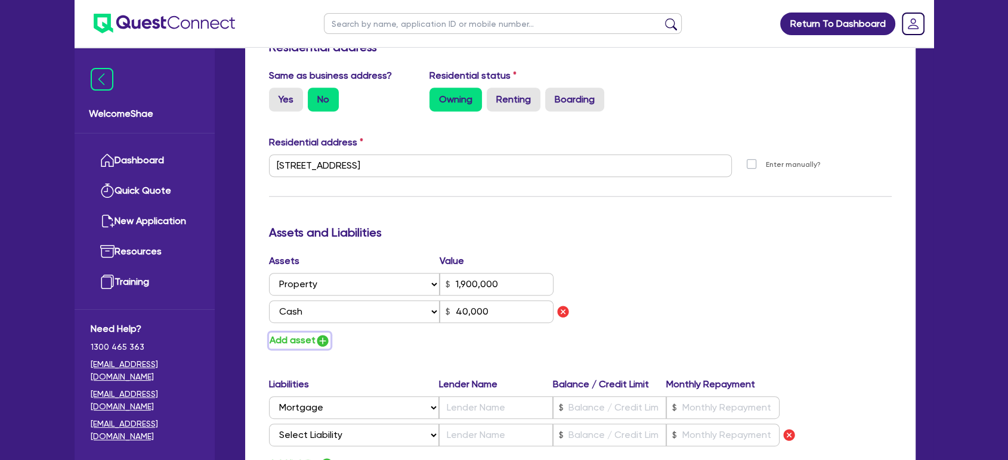
click at [305, 340] on button "Add asset" at bounding box center [299, 341] width 61 height 16
type input "0"
type input "0400 998 577"
type input "1,900,000"
type input "40,000"
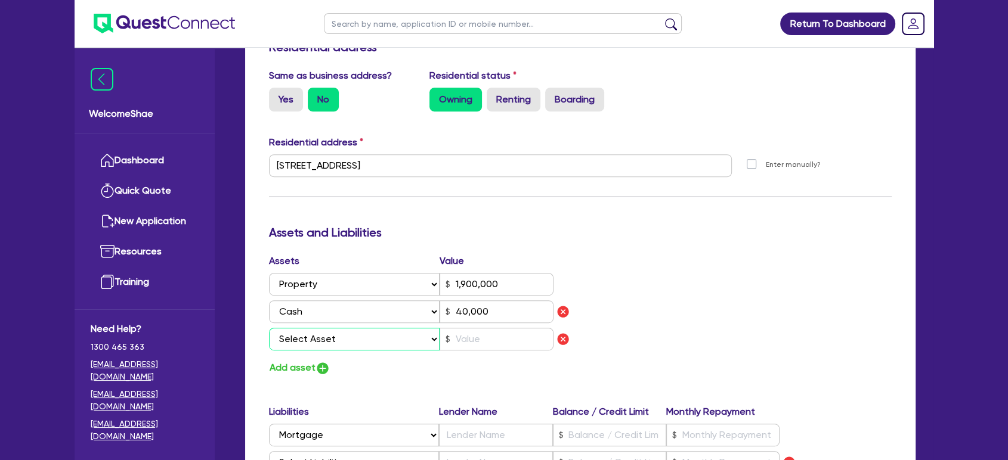
click at [316, 337] on select "Select Asset Cash Property Investment property Vehicle Truck Trailer Equipment …" at bounding box center [354, 339] width 171 height 23
select select "VEHICLE"
click at [269, 328] on select "Select Asset Cash Property Investment property Vehicle Truck Trailer Equipment …" at bounding box center [354, 339] width 171 height 23
type input "0"
type input "0400 998 577"
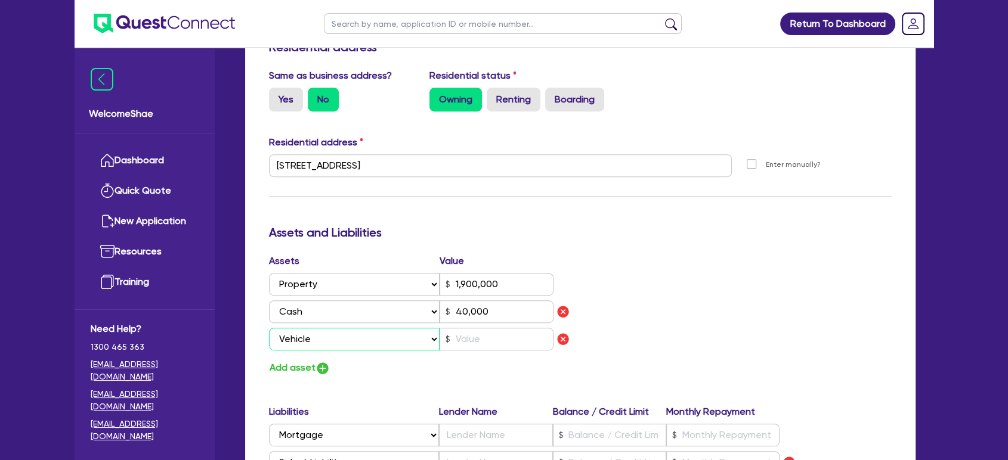
type input "1,900,000"
type input "40,000"
click at [326, 367] on img "button" at bounding box center [322, 368] width 14 height 14
type input "0"
type input "0400 998 577"
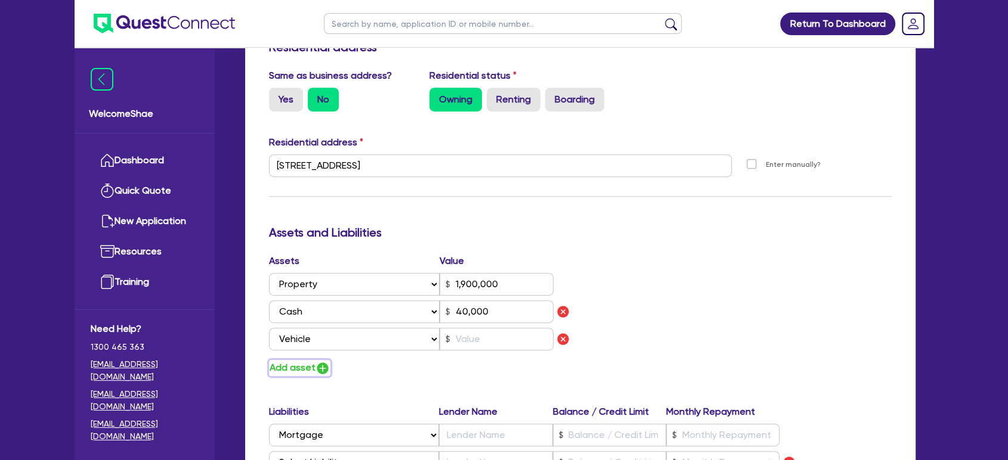
type input "1,900,000"
type input "40,000"
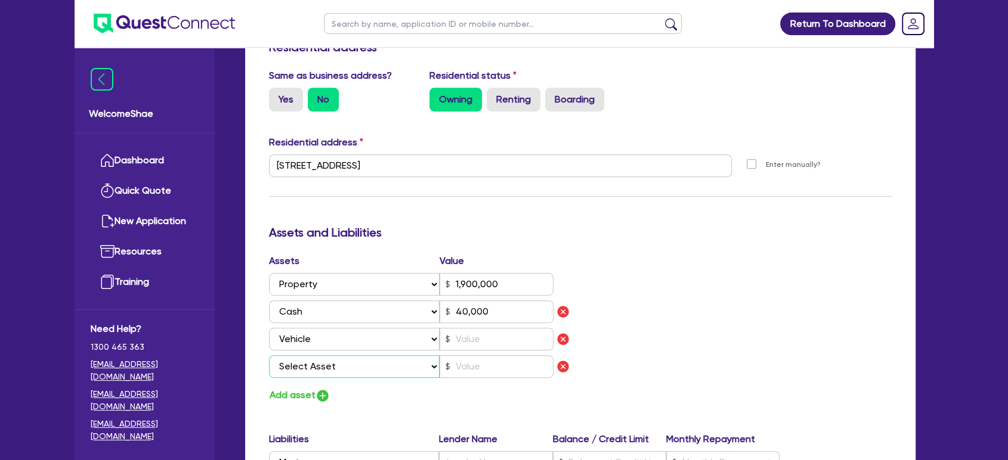
click at [333, 361] on select "Select Asset Cash Property Investment property Vehicle Truck Trailer Equipment …" at bounding box center [354, 366] width 171 height 23
select select "VEHICLE"
click at [269, 355] on select "Select Asset Cash Property Investment property Vehicle Truck Trailer Equipment …" at bounding box center [354, 366] width 171 height 23
type input "0"
type input "0400 998 577"
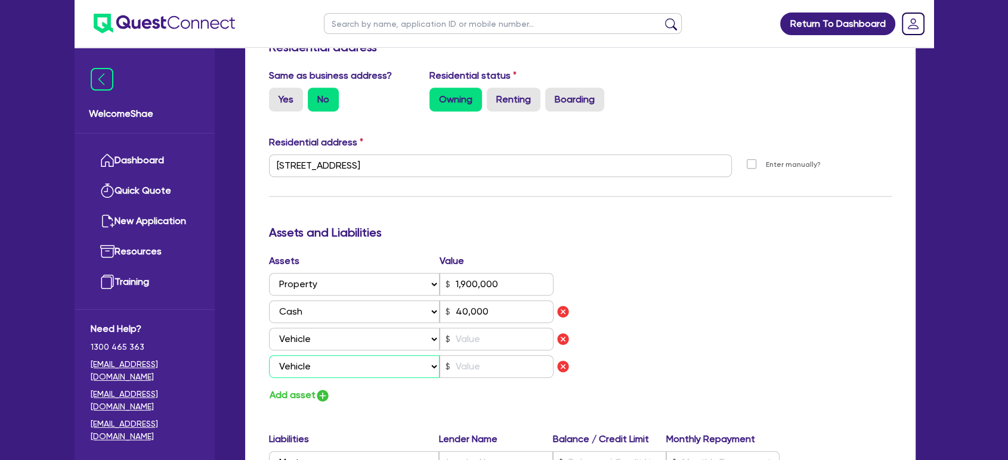
type input "1,900,000"
type input "40,000"
click at [496, 342] on input "text" at bounding box center [496, 339] width 114 height 23
type input "4"
type input "0"
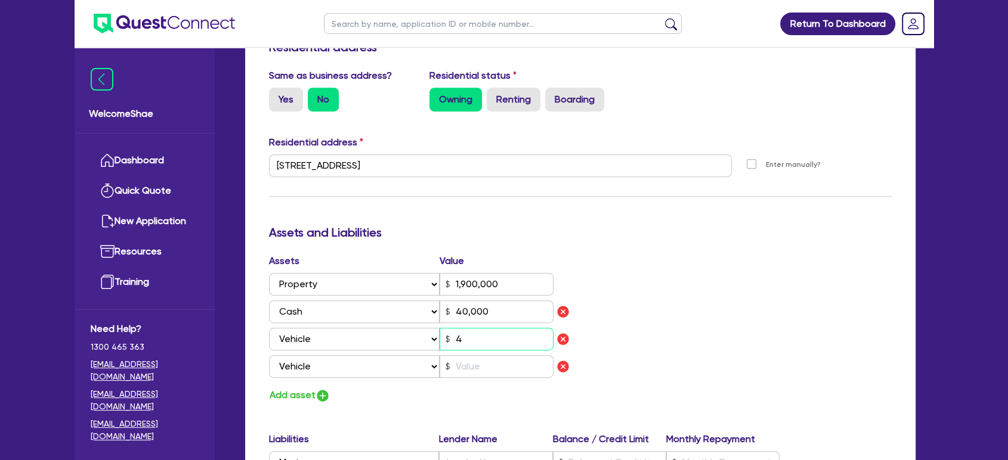
type input "0400 998 577"
type input "1,900,000"
type input "40,000"
type input "0"
type input "0400 998 577"
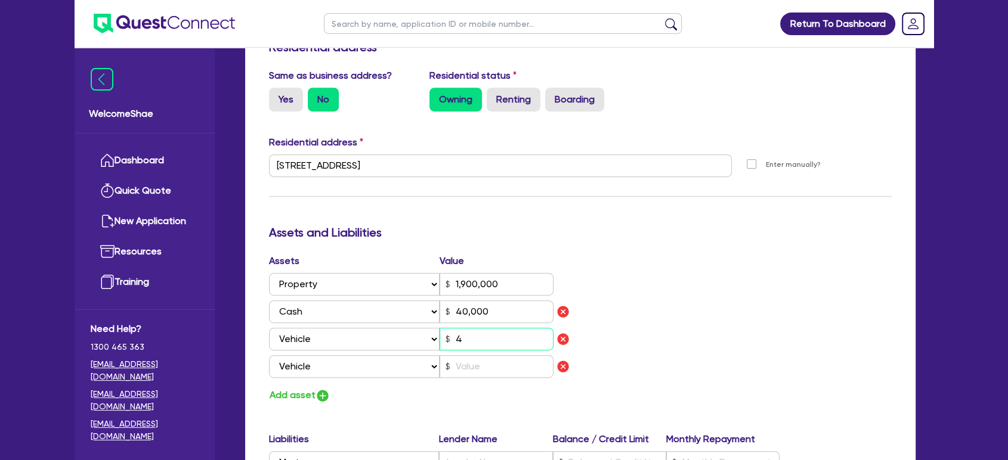
type input "1,900,000"
type input "40,000"
type input "40"
type input "0"
type input "0400 998 577"
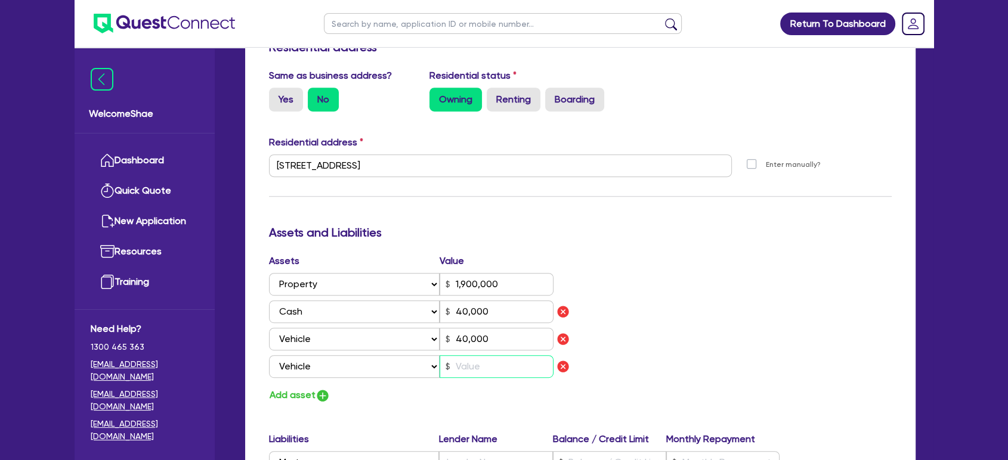
click at [479, 366] on input "text" at bounding box center [496, 366] width 114 height 23
click at [620, 320] on div "Assets Value Select Asset Cash Property Investment property Vehicle Truck Trail…" at bounding box center [580, 329] width 640 height 150
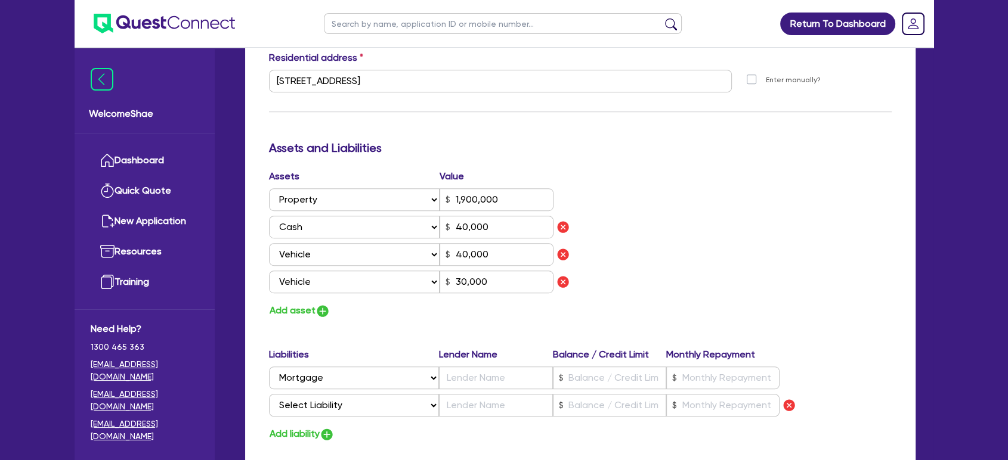
scroll to position [721, 0]
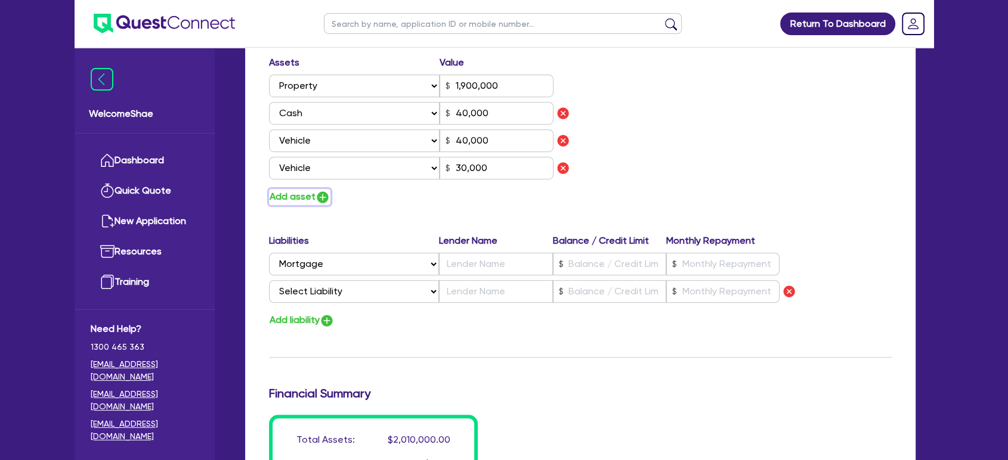
click at [315, 196] on img "button" at bounding box center [322, 197] width 14 height 14
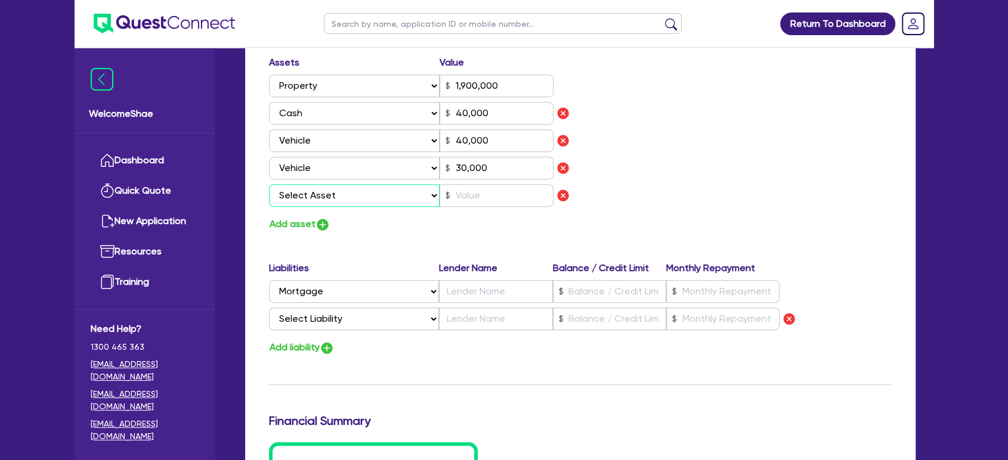
click at [328, 197] on select "Select Asset Cash Property Investment property Vehicle Truck Trailer Equipment …" at bounding box center [354, 195] width 171 height 23
click at [269, 184] on select "Select Asset Cash Property Investment property Vehicle Truck Trailer Equipment …" at bounding box center [354, 195] width 171 height 23
click at [472, 185] on input "text" at bounding box center [496, 195] width 114 height 23
click at [682, 204] on div "Assets Value Select Asset Cash Property Investment property Vehicle Truck Trail…" at bounding box center [580, 143] width 640 height 177
click at [320, 228] on img "button" at bounding box center [322, 225] width 14 height 14
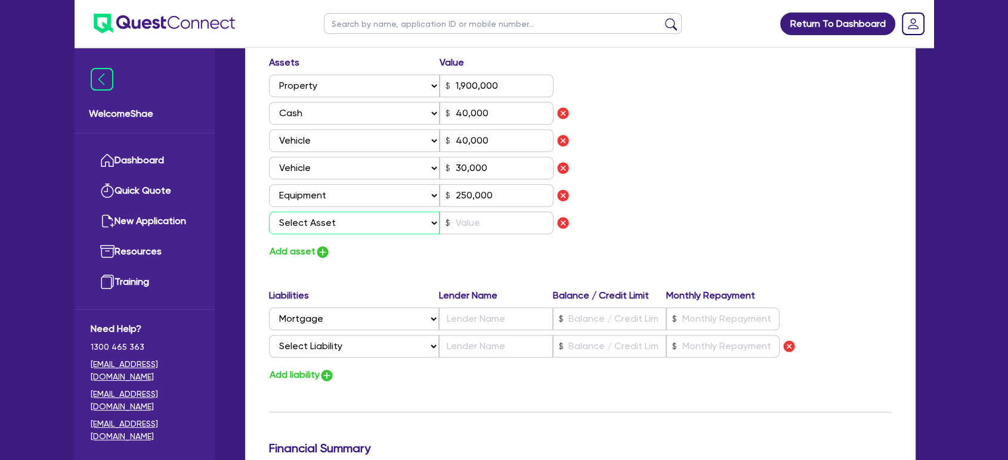
click at [325, 228] on select "Select Asset Cash Property Investment property Vehicle Truck Trailer Equipment …" at bounding box center [354, 223] width 171 height 23
click at [269, 212] on select "Select Asset Cash Property Investment property Vehicle Truck Trailer Equipment …" at bounding box center [354, 223] width 171 height 23
click at [424, 284] on div "Update residential status for Director #1 Boarding is only acceptable when the …" at bounding box center [580, 44] width 622 height 1046
click at [488, 232] on input "text" at bounding box center [496, 223] width 114 height 23
click at [467, 222] on input "text" at bounding box center [496, 223] width 114 height 23
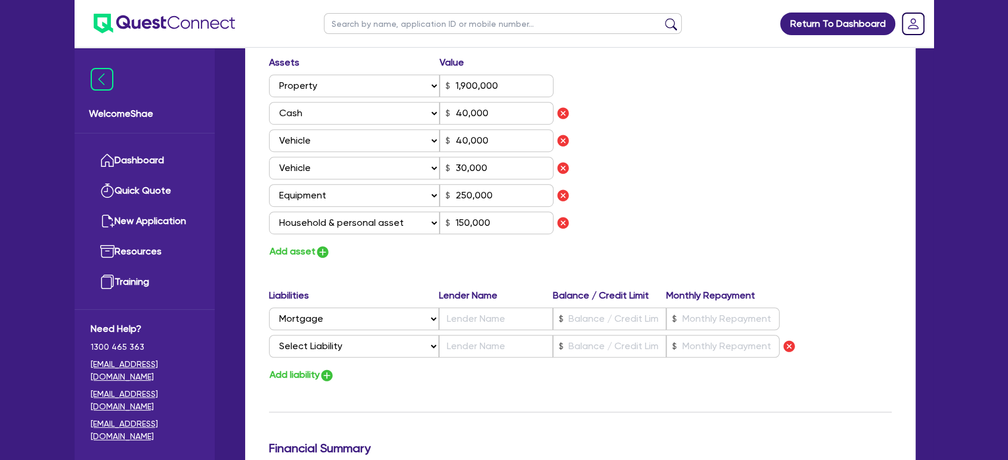
click at [654, 228] on div "Assets Value Select Asset Cash Property Investment property Vehicle Truck Trail…" at bounding box center [580, 157] width 640 height 204
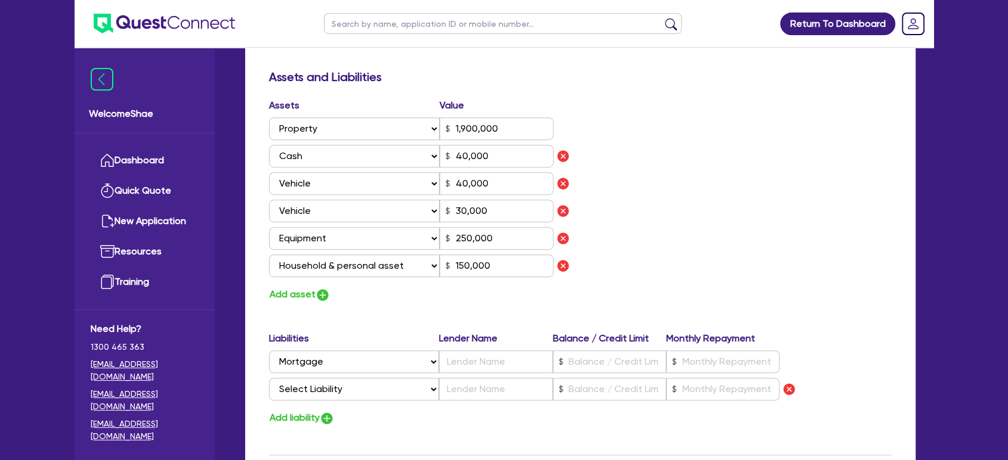
scroll to position [655, 0]
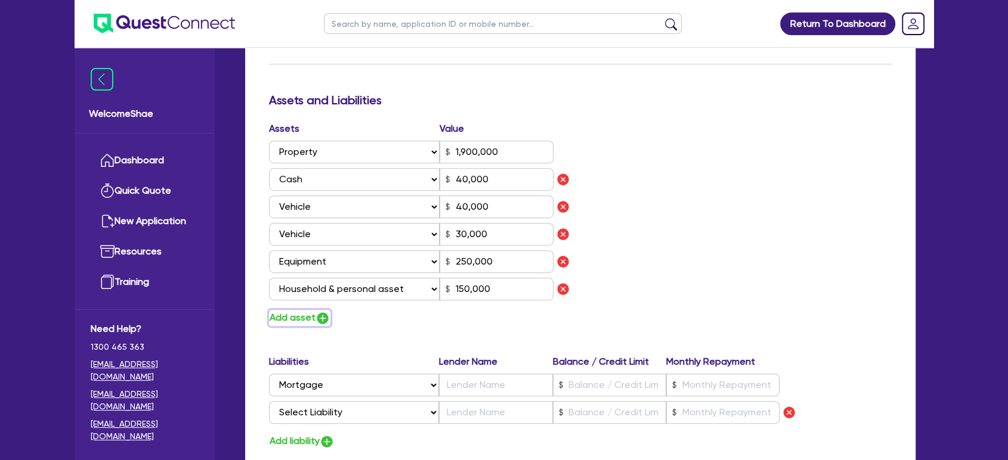
click at [286, 324] on button "Add asset" at bounding box center [299, 318] width 61 height 16
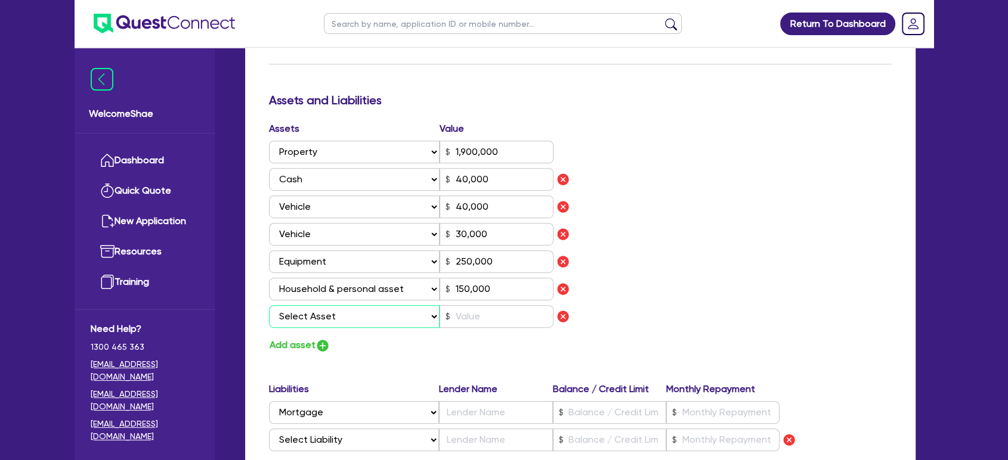
click at [305, 323] on select "Select Asset Cash Property Investment property Vehicle Truck Trailer Equipment …" at bounding box center [354, 316] width 171 height 23
drag, startPoint x: 887, startPoint y: 283, endPoint x: 863, endPoint y: 281, distance: 24.0
click at [887, 283] on div "Assets Value Select Asset Cash Property Investment property Vehicle Truck Trail…" at bounding box center [580, 238] width 640 height 232
click at [460, 176] on input "40,000" at bounding box center [496, 179] width 114 height 23
click at [752, 240] on div "Assets Value Select Asset Cash Property Investment property Vehicle Truck Trail…" at bounding box center [580, 238] width 640 height 232
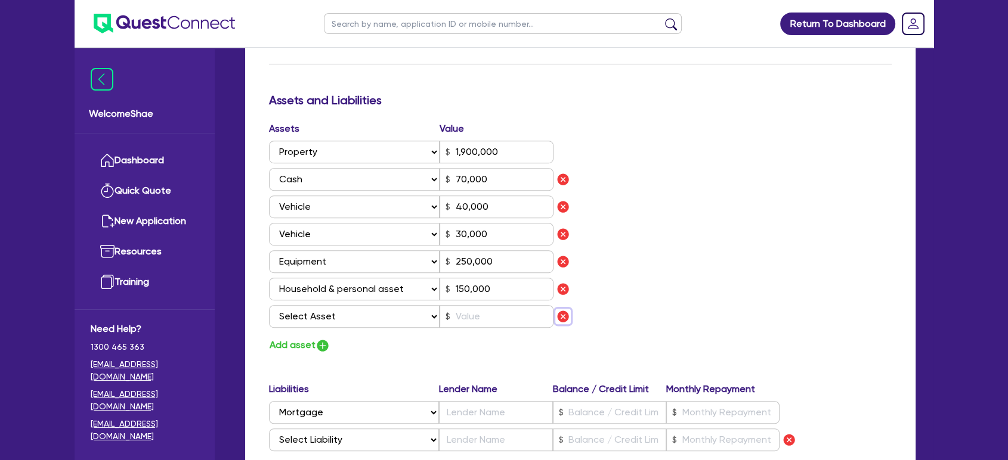
click at [565, 318] on img "button" at bounding box center [563, 316] width 14 height 14
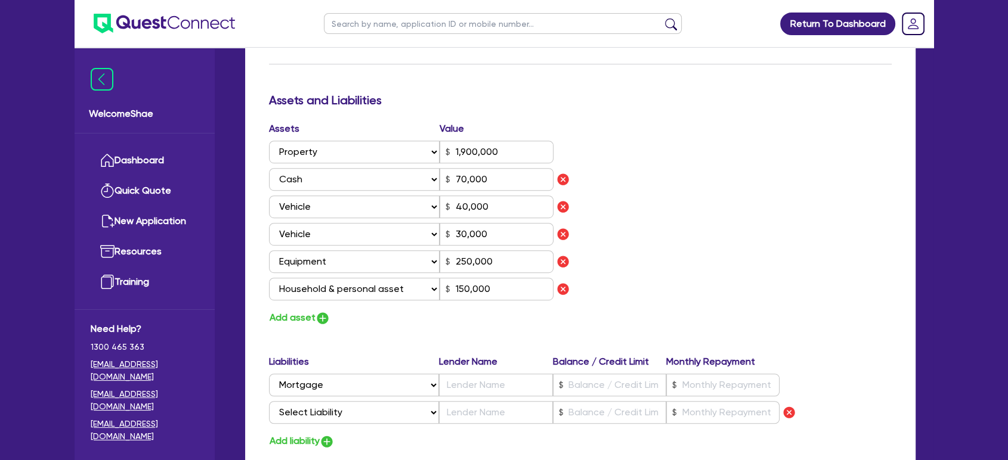
click at [672, 314] on div "Assets Value Select Asset Cash Property Investment property Vehicle Truck Trail…" at bounding box center [580, 224] width 640 height 204
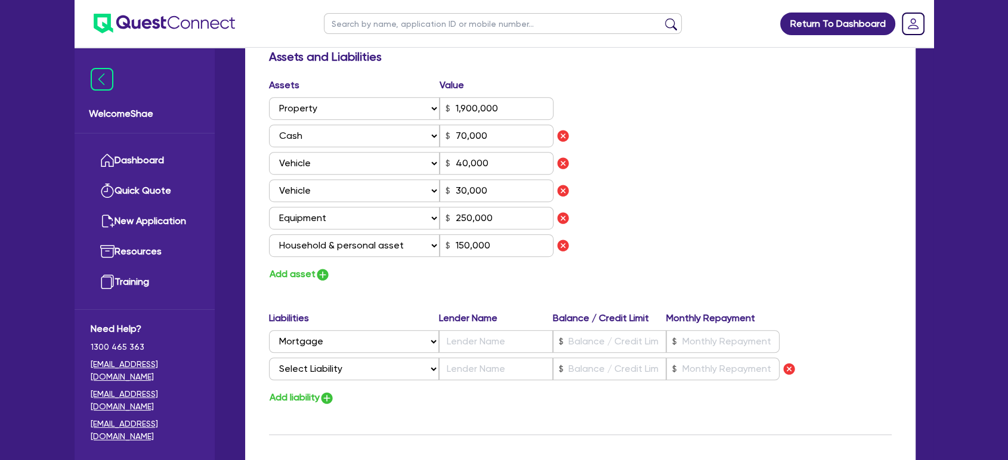
scroll to position [721, 0]
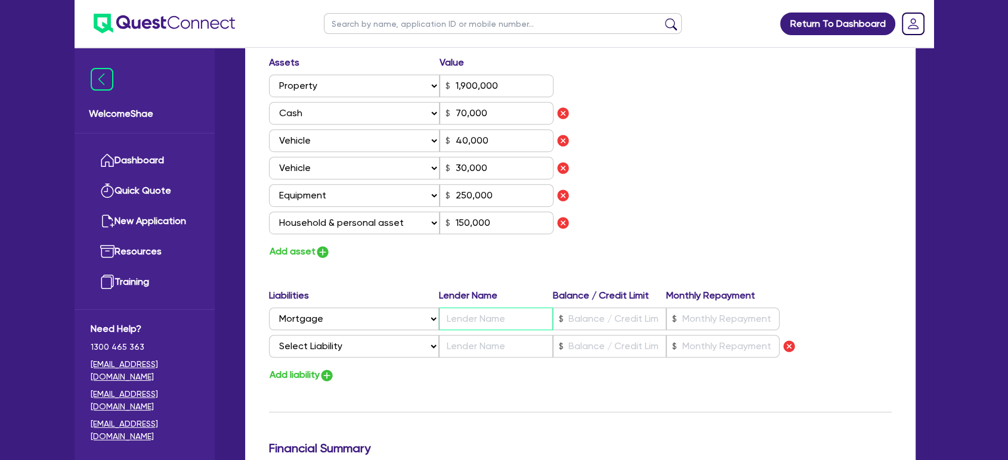
click at [500, 320] on input "text" at bounding box center [495, 319] width 113 height 23
click at [481, 323] on input "text" at bounding box center [495, 319] width 113 height 23
click at [486, 380] on div "Add liability" at bounding box center [580, 375] width 640 height 16
click at [357, 345] on select "Select Liability Credit card Mortgage Investment property loan Vehicle loan Tru…" at bounding box center [354, 346] width 170 height 23
click at [269, 335] on select "Select Liability Credit card Mortgage Investment property loan Vehicle loan Tru…" at bounding box center [354, 346] width 170 height 23
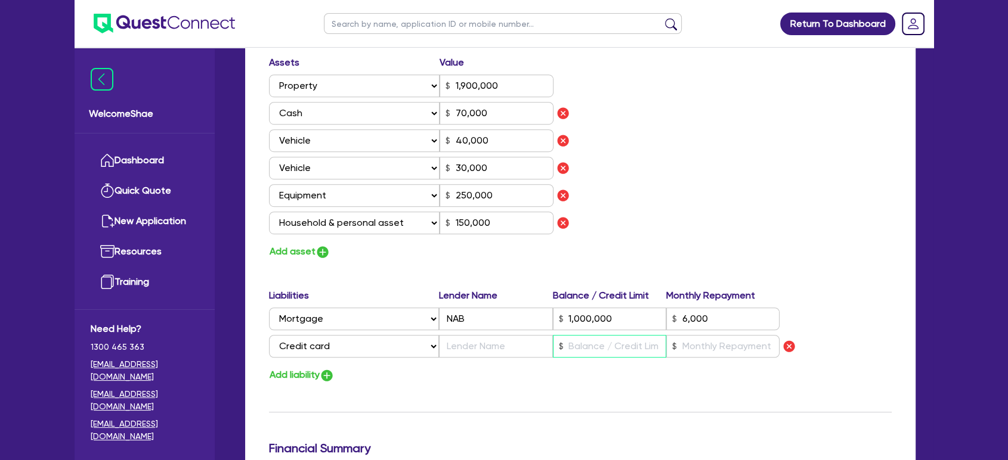
click at [592, 345] on input "text" at bounding box center [609, 346] width 113 height 23
click at [483, 352] on input "text" at bounding box center [495, 346] width 113 height 23
click at [329, 367] on button "Add liability" at bounding box center [302, 375] width 66 height 16
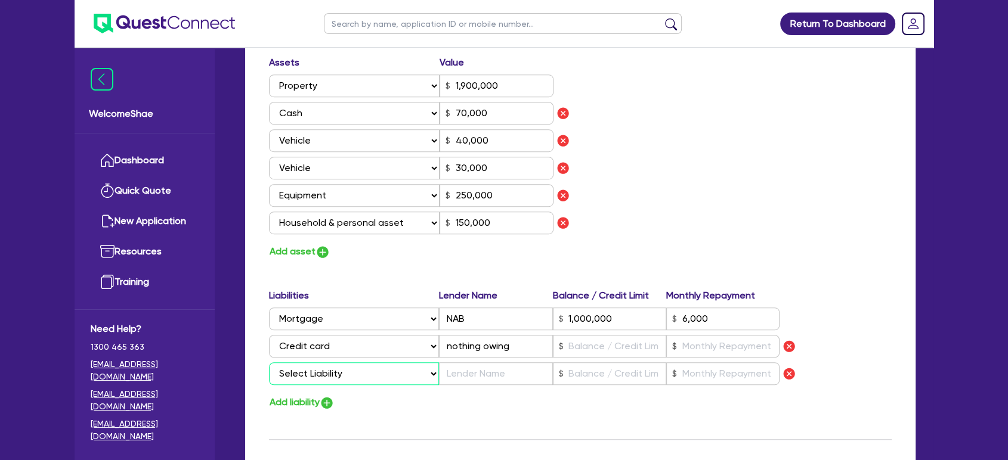
click at [329, 366] on select "Select Liability Credit card Mortgage Investment property loan Vehicle loan Tru…" at bounding box center [354, 373] width 170 height 23
click at [269, 362] on select "Select Liability Credit card Mortgage Investment property loan Vehicle loan Tru…" at bounding box center [354, 373] width 170 height 23
click at [489, 376] on input "text" at bounding box center [495, 373] width 113 height 23
drag, startPoint x: 525, startPoint y: 347, endPoint x: 389, endPoint y: 340, distance: 136.1
click at [389, 340] on div "Select Liability Credit card Mortgage Investment property loan Vehicle loan Tru…" at bounding box center [524, 346] width 510 height 23
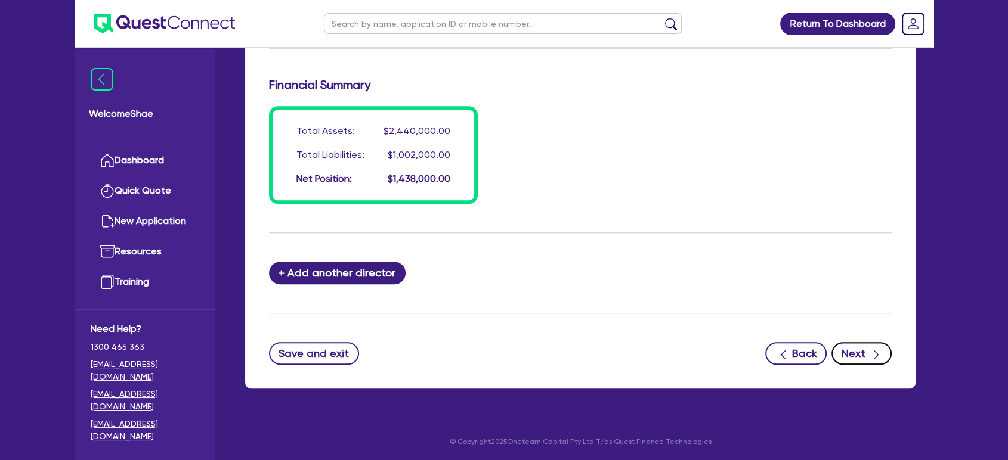
click at [863, 352] on button "Next" at bounding box center [861, 353] width 60 height 23
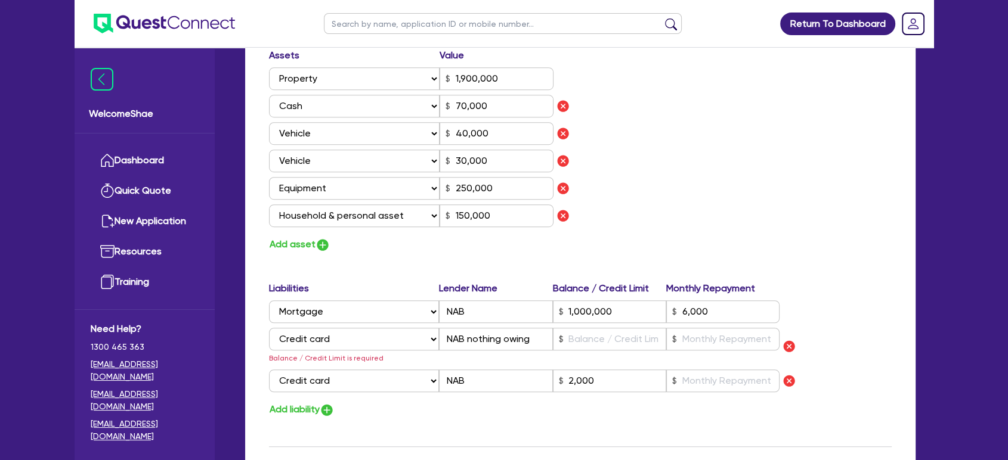
scroll to position [927, 0]
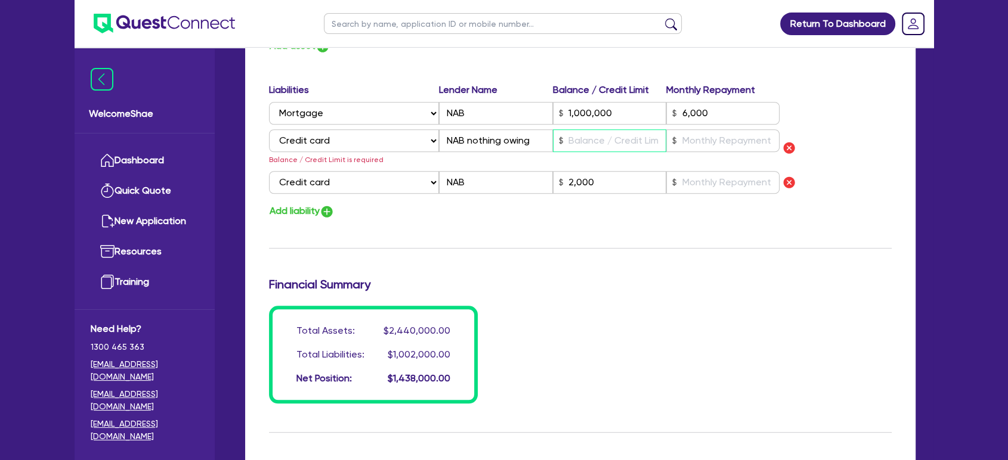
click at [599, 141] on input "text" at bounding box center [609, 140] width 113 height 23
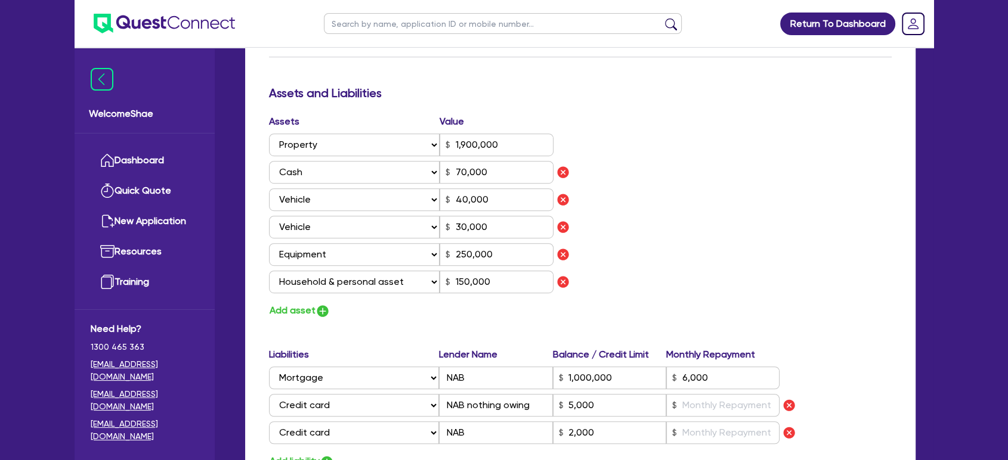
scroll to position [729, 0]
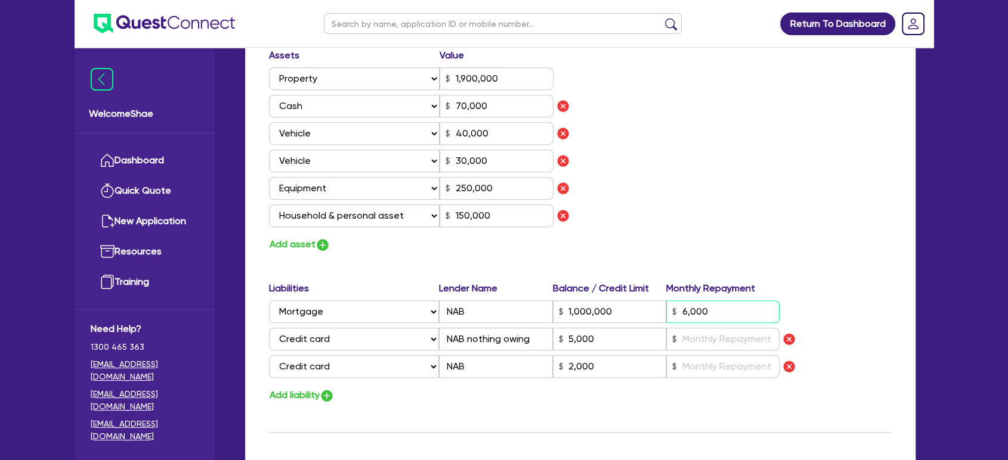
click at [696, 314] on input "6,000" at bounding box center [722, 311] width 113 height 23
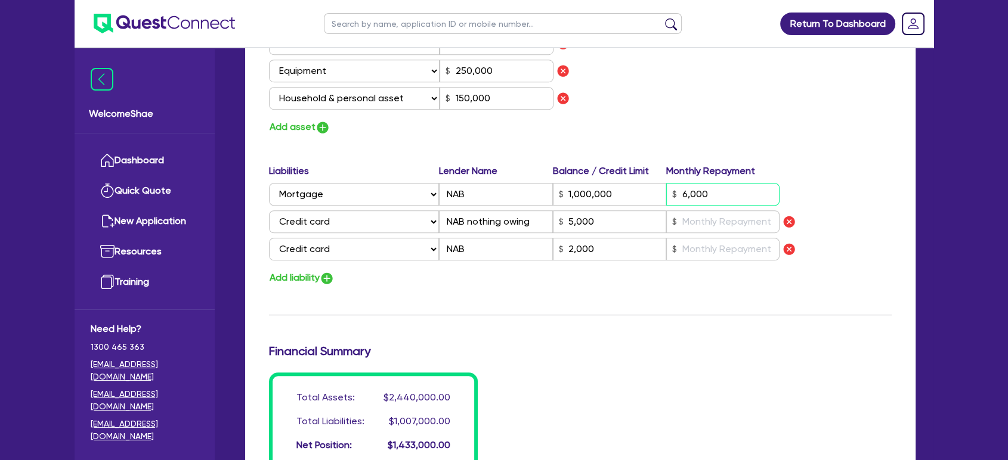
scroll to position [861, 0]
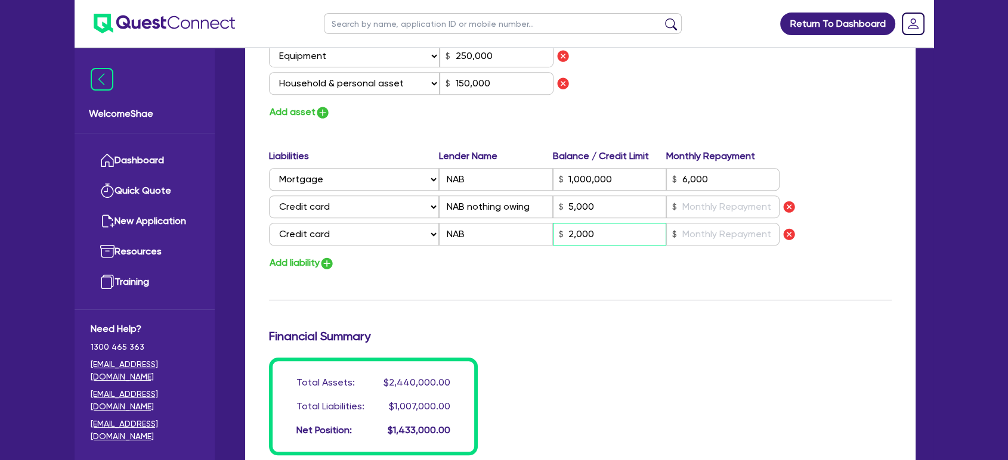
click at [581, 236] on input "2,000" at bounding box center [609, 234] width 113 height 23
click at [581, 206] on input "5,000" at bounding box center [609, 207] width 113 height 23
click at [587, 181] on input "1,000,000" at bounding box center [609, 179] width 113 height 23
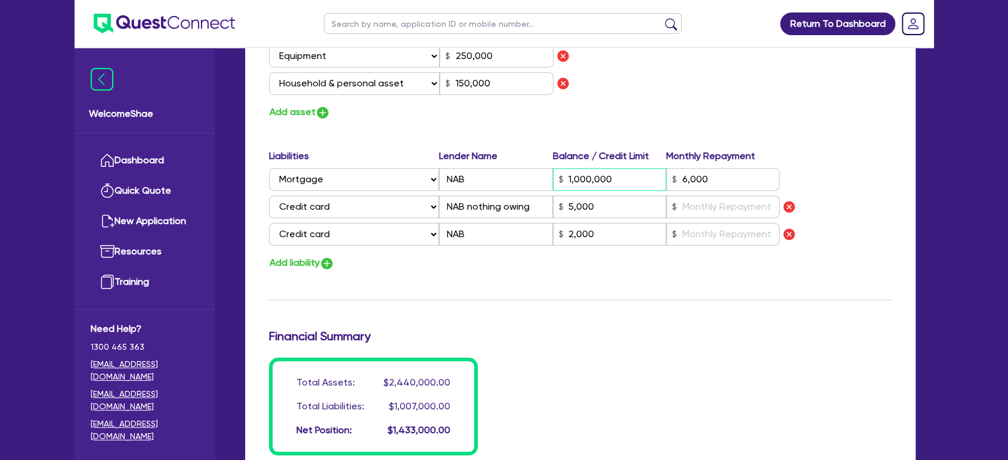
click at [587, 181] on input "1,000,000" at bounding box center [609, 179] width 113 height 23
click at [577, 180] on input "1,000,000" at bounding box center [609, 179] width 113 height 23
drag, startPoint x: 572, startPoint y: 180, endPoint x: 637, endPoint y: 183, distance: 65.1
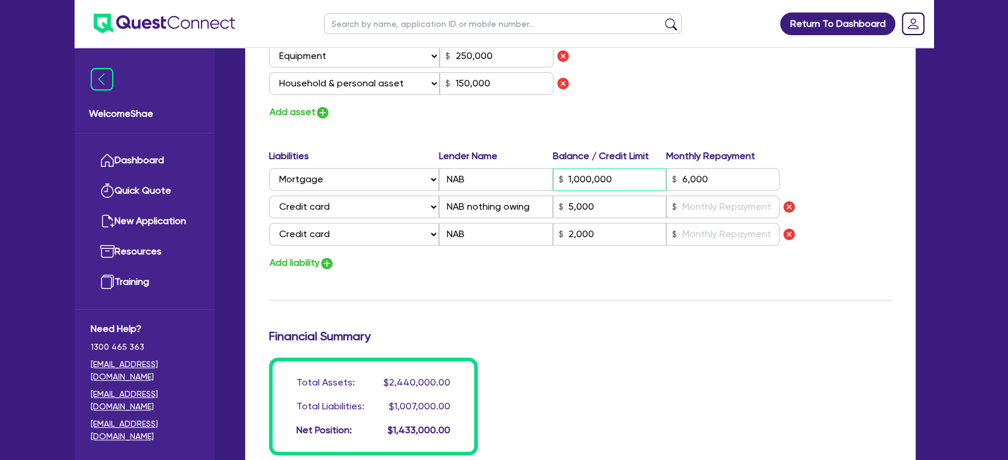
click at [637, 183] on input "1,000,000" at bounding box center [609, 179] width 113 height 23
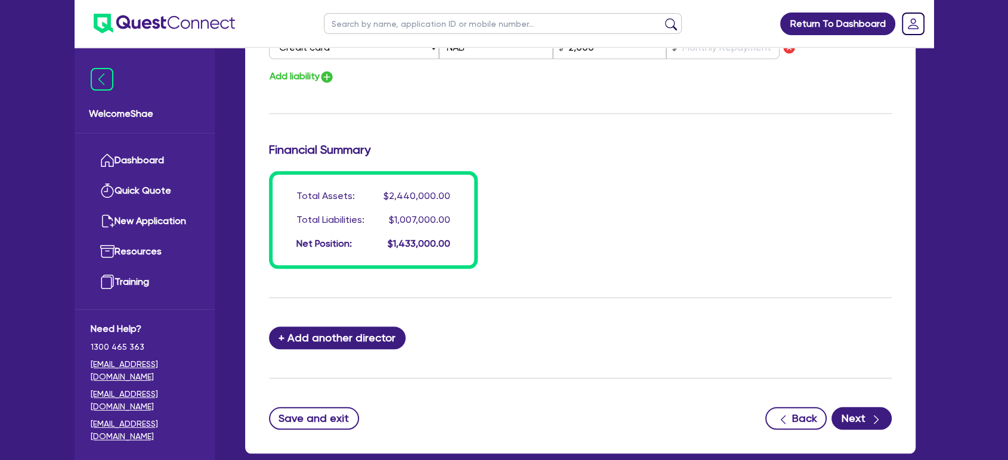
scroll to position [1112, 0]
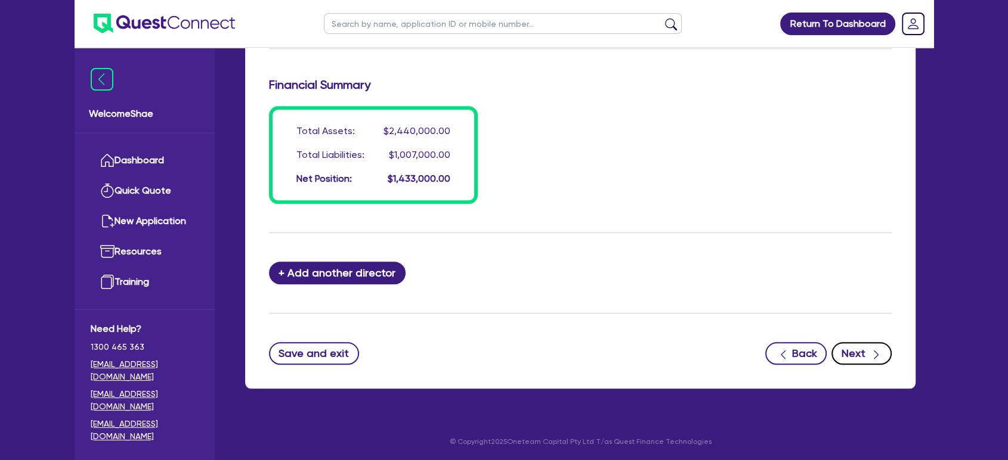
click at [860, 348] on button "Next" at bounding box center [861, 353] width 60 height 23
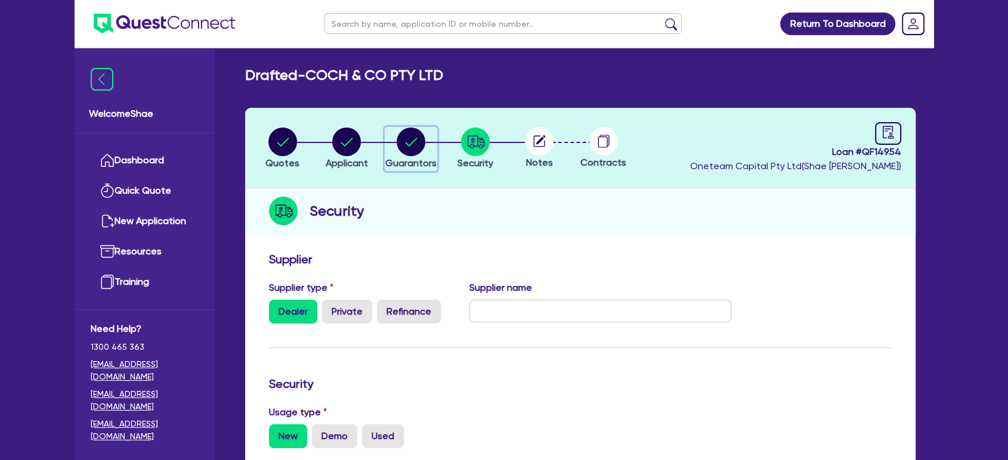
click at [408, 153] on circle "button" at bounding box center [410, 142] width 29 height 29
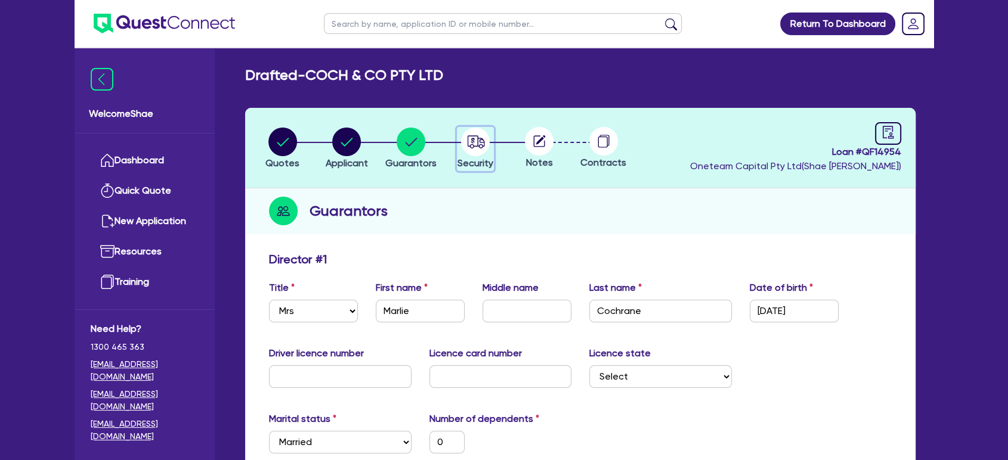
click at [473, 144] on icon "button" at bounding box center [475, 141] width 17 height 13
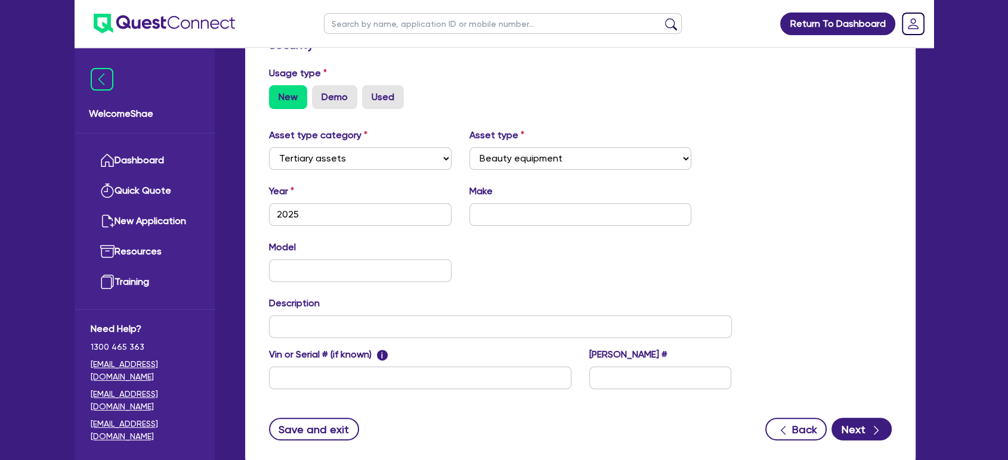
scroll to position [415, 0]
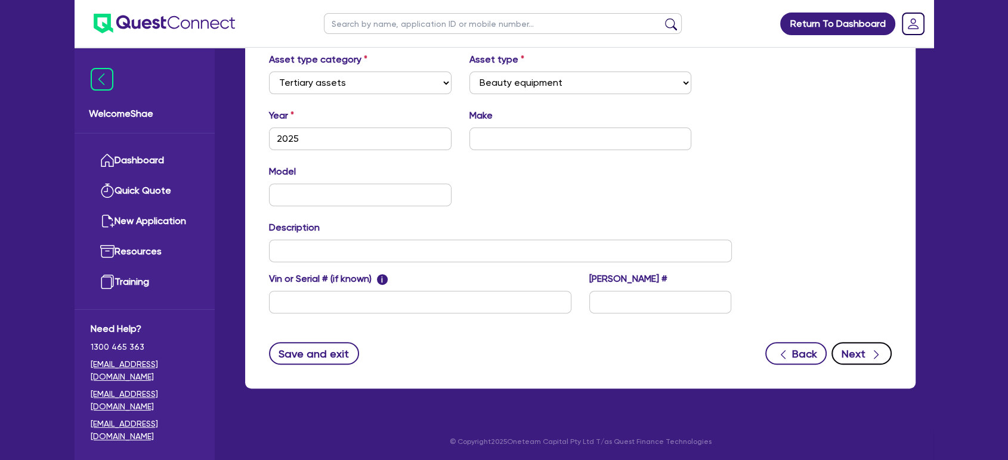
click at [850, 351] on button "Next" at bounding box center [861, 353] width 60 height 23
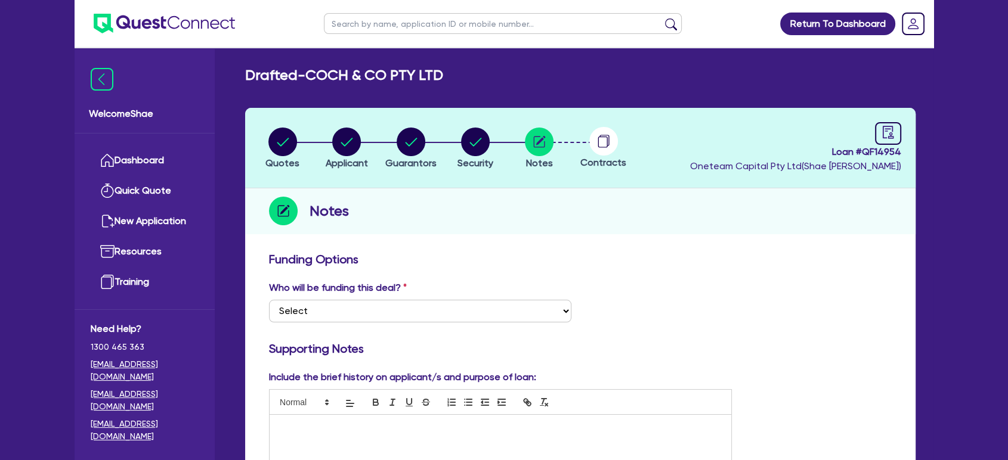
click at [320, 422] on p at bounding box center [500, 427] width 444 height 11
click at [337, 135] on circle "button" at bounding box center [346, 142] width 29 height 29
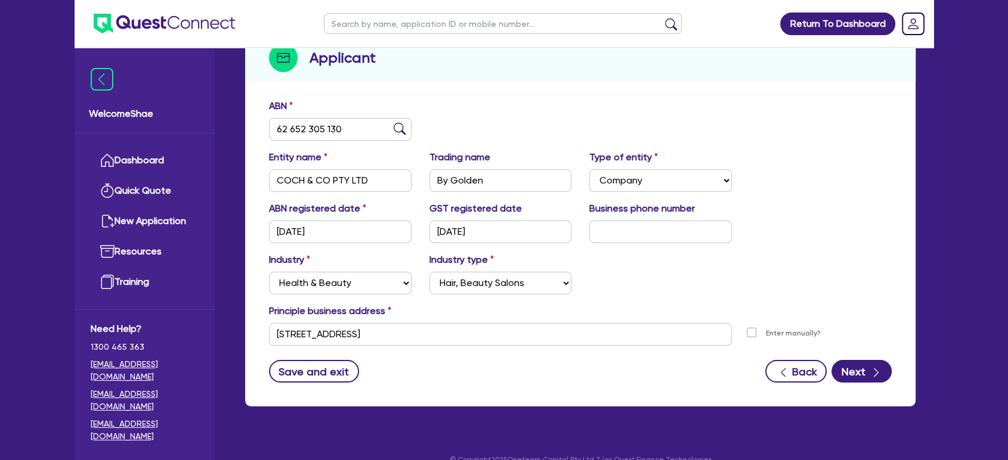
scroll to position [171, 0]
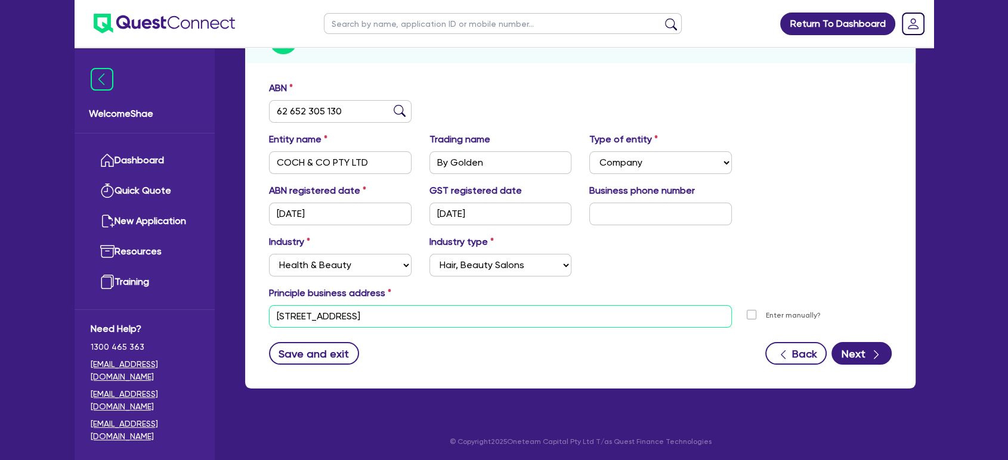
drag, startPoint x: 379, startPoint y: 318, endPoint x: 226, endPoint y: 319, distance: 153.2
click at [226, 319] on div "Welcome Shae Dashboard Quick Quote New Application Ref Company Ref Salesperson …" at bounding box center [504, 145] width 858 height 633
paste input "3/230 Como parade west, p"
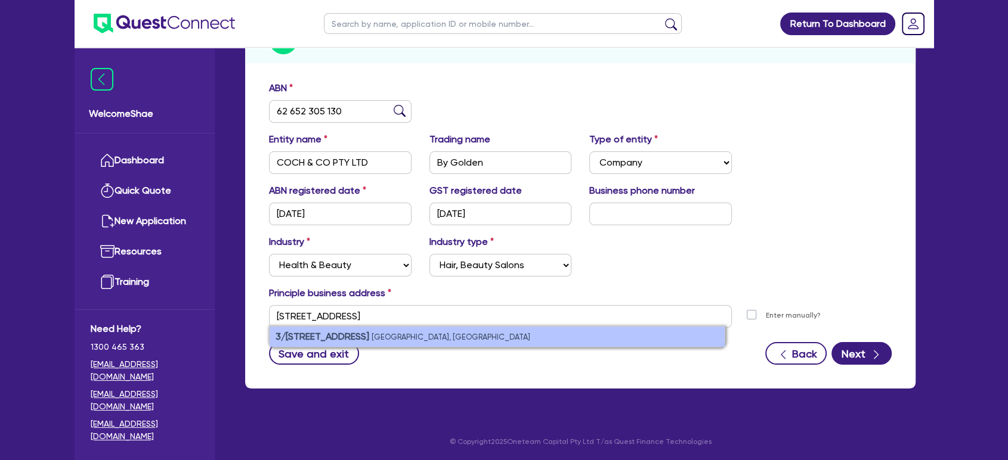
click at [450, 334] on small "[GEOGRAPHIC_DATA], [GEOGRAPHIC_DATA]" at bounding box center [450, 337] width 159 height 9
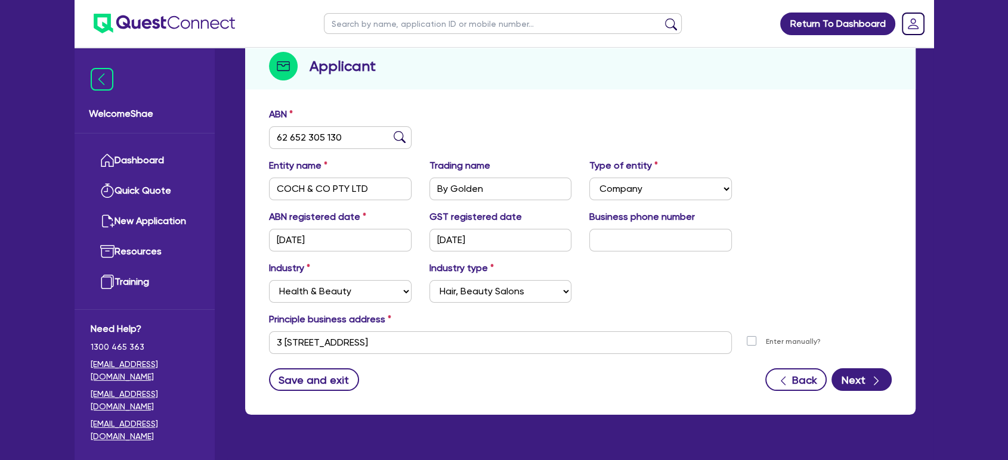
scroll to position [105, 0]
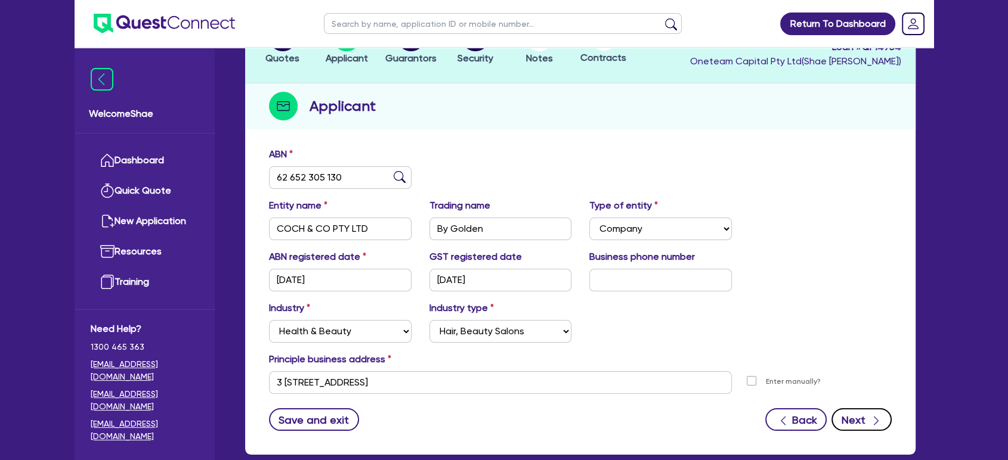
click at [882, 414] on button "Next" at bounding box center [861, 419] width 60 height 23
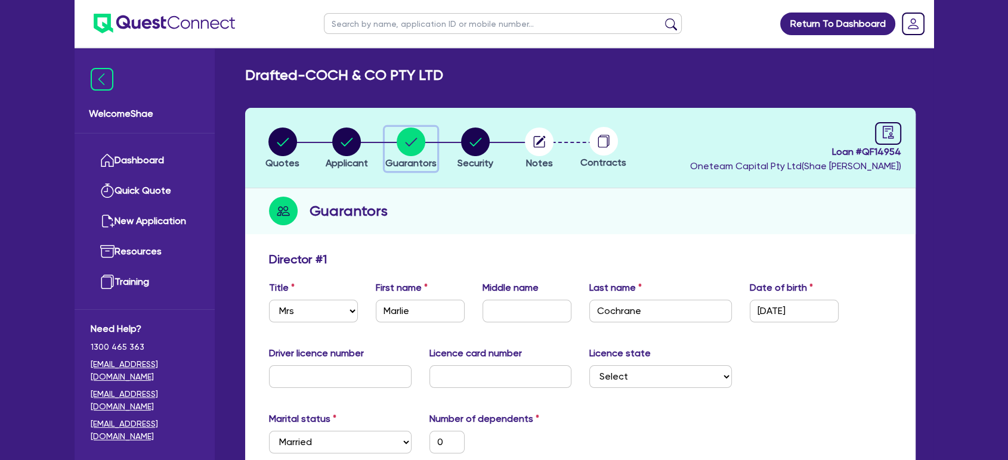
click at [419, 150] on circle "button" at bounding box center [410, 142] width 29 height 29
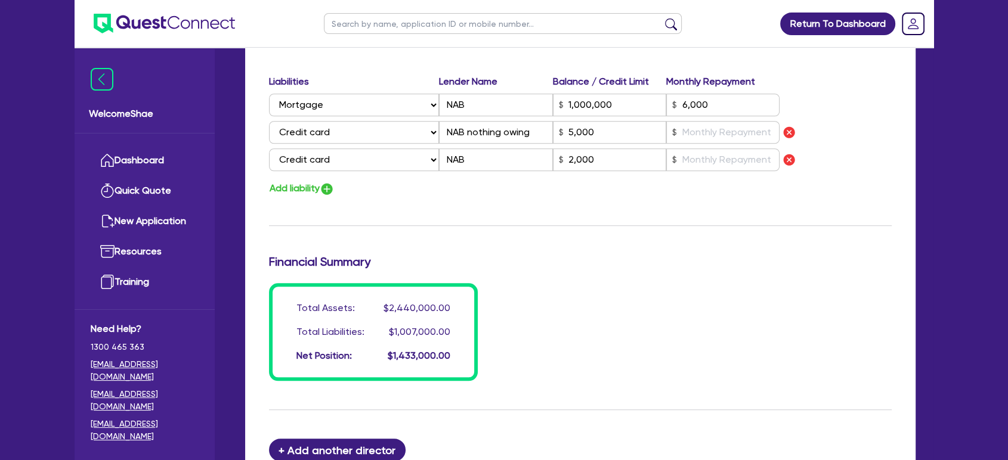
scroll to position [922, 0]
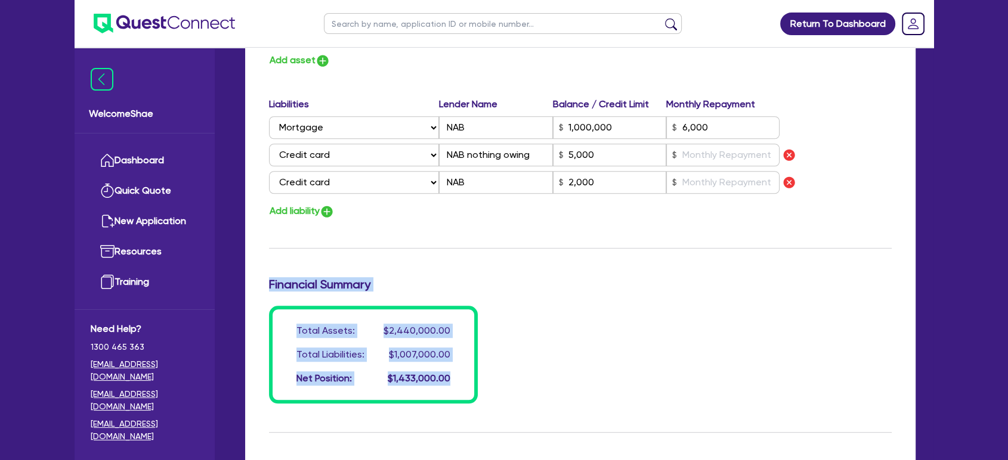
drag, startPoint x: 458, startPoint y: 382, endPoint x: 268, endPoint y: 284, distance: 213.0
click at [269, 284] on h3 "Financial Summary" at bounding box center [580, 284] width 622 height 14
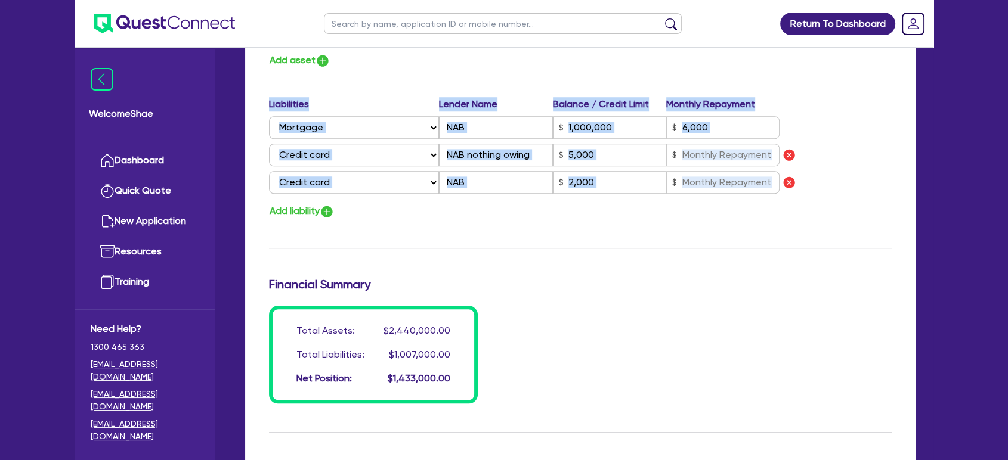
drag, startPoint x: 268, startPoint y: 284, endPoint x: 463, endPoint y: 376, distance: 214.7
drag, startPoint x: 672, startPoint y: 373, endPoint x: 687, endPoint y: 368, distance: 15.1
click at [672, 372] on div "Total Assets: $2,440,000.00 Total Liabilities: $1,007,000.00 Net Position: $1,4…" at bounding box center [580, 355] width 640 height 98
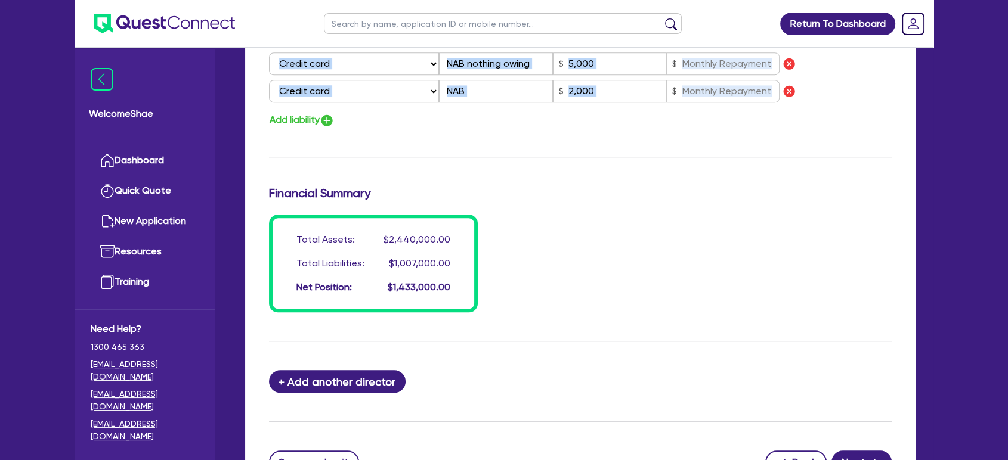
scroll to position [1121, 0]
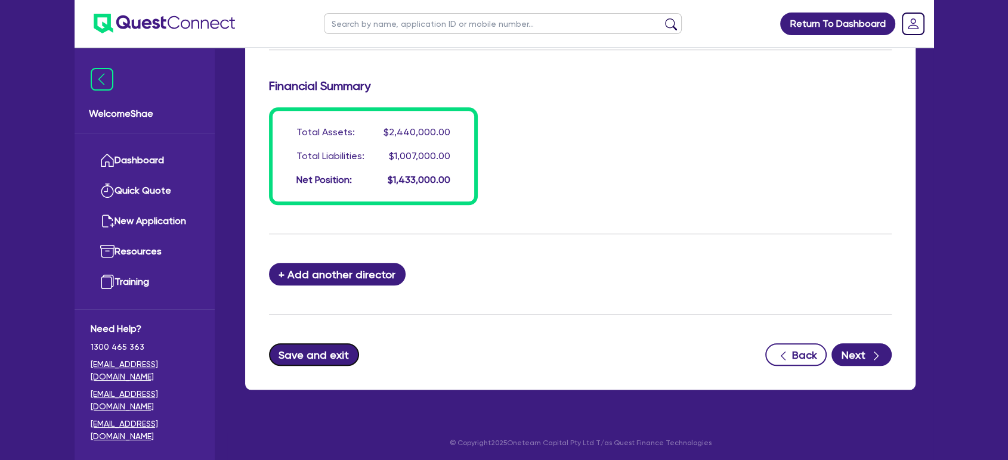
click at [327, 351] on button "Save and exit" at bounding box center [314, 354] width 90 height 23
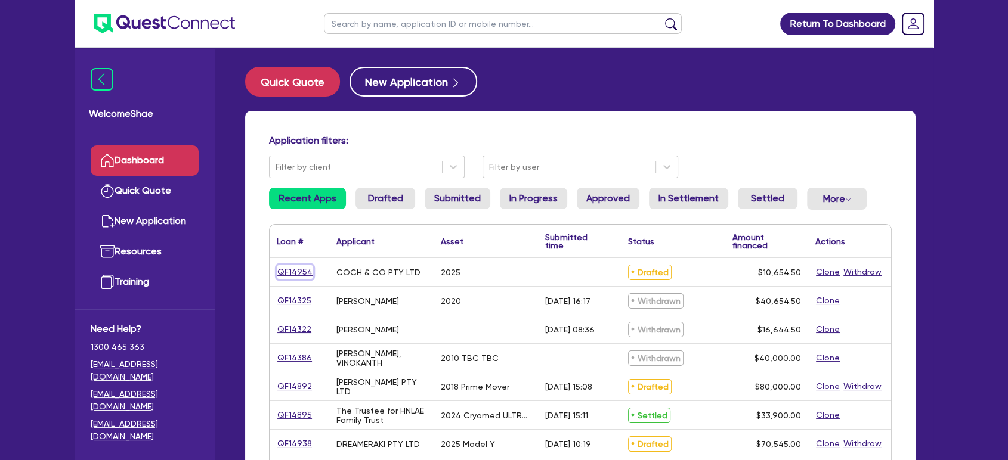
click at [302, 274] on link "QF14954" at bounding box center [295, 272] width 36 height 14
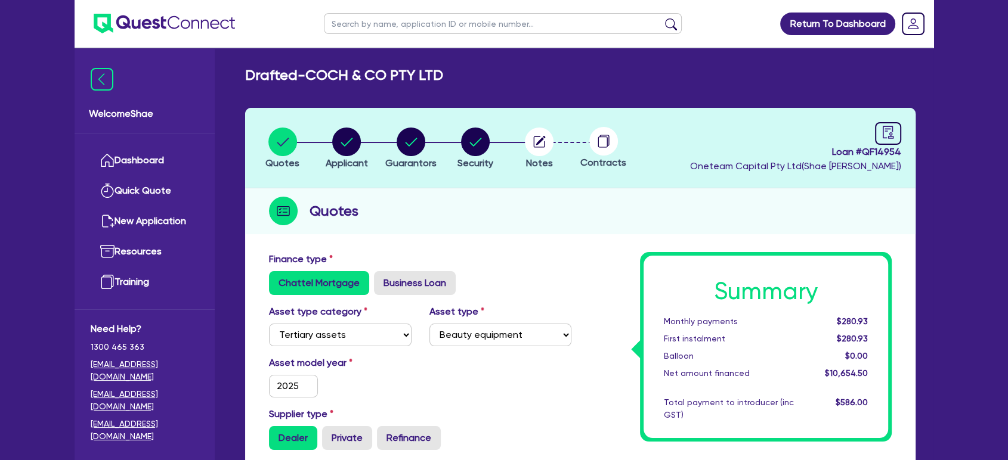
drag, startPoint x: 870, startPoint y: 156, endPoint x: 513, endPoint y: 288, distance: 380.8
click at [513, 288] on div "Chattel Mortgage Business Loan" at bounding box center [420, 283] width 302 height 24
click at [463, 23] on input "text" at bounding box center [503, 23] width 358 height 21
click button "submit" at bounding box center [670, 26] width 19 height 17
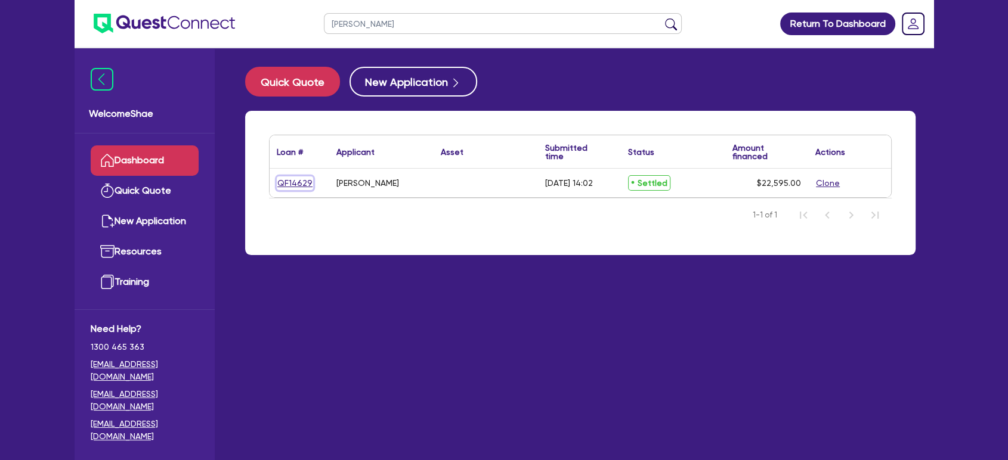
click at [297, 180] on link "QF14629" at bounding box center [295, 183] width 36 height 14
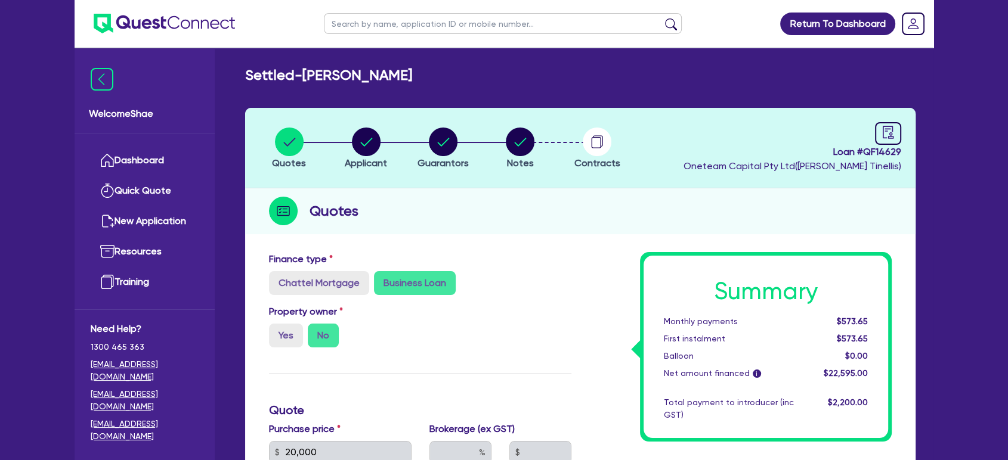
click at [372, 29] on input "text" at bounding box center [503, 23] width 358 height 21
click button "submit" at bounding box center [670, 26] width 19 height 17
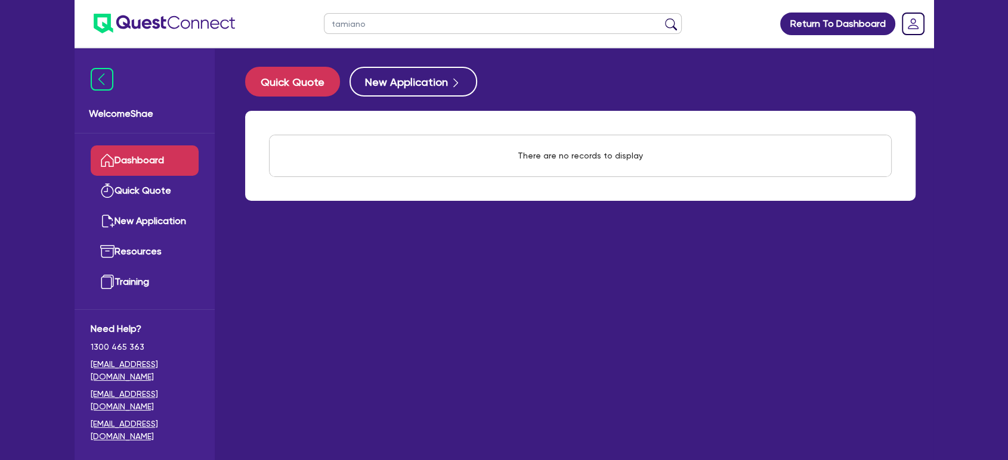
drag, startPoint x: 389, startPoint y: 24, endPoint x: 243, endPoint y: 18, distance: 146.2
click at [248, 22] on header "tamiano Return To Dashboard Edit Profile Logout" at bounding box center [504, 24] width 858 height 48
click at [661, 18] on button "submit" at bounding box center [670, 26] width 19 height 17
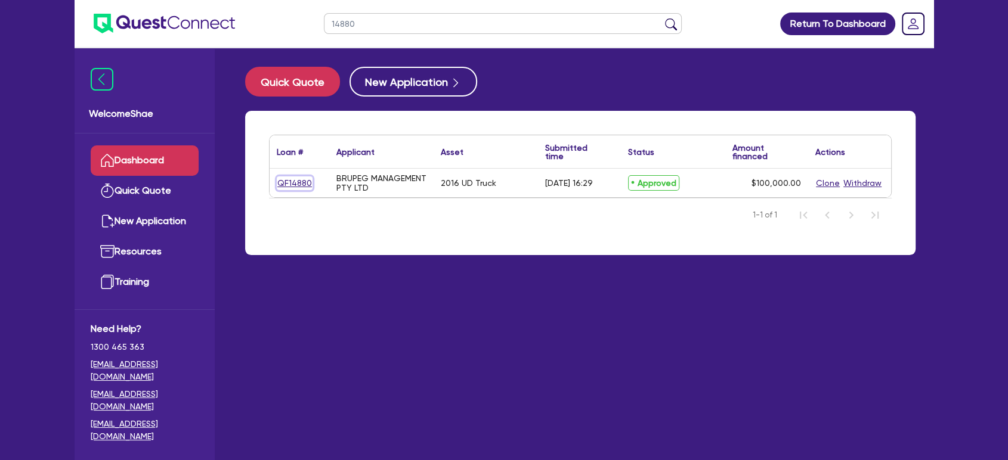
click at [295, 180] on link "QF14880" at bounding box center [295, 183] width 36 height 14
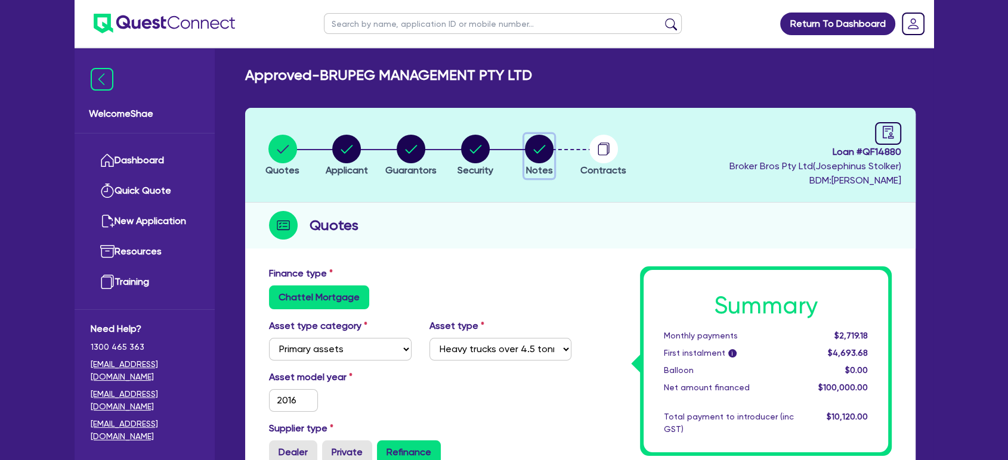
click at [534, 155] on circle "button" at bounding box center [539, 149] width 29 height 29
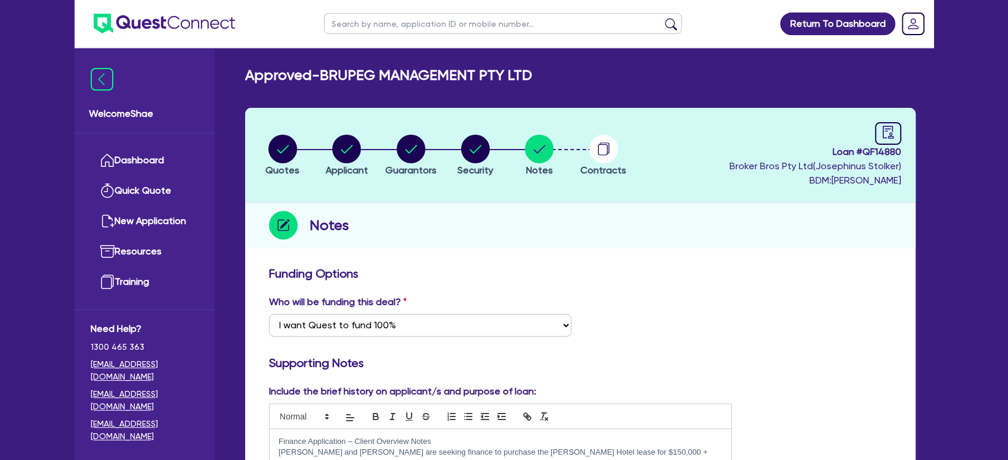
click at [591, 29] on input "text" at bounding box center [503, 23] width 358 height 21
click button "submit" at bounding box center [670, 26] width 19 height 17
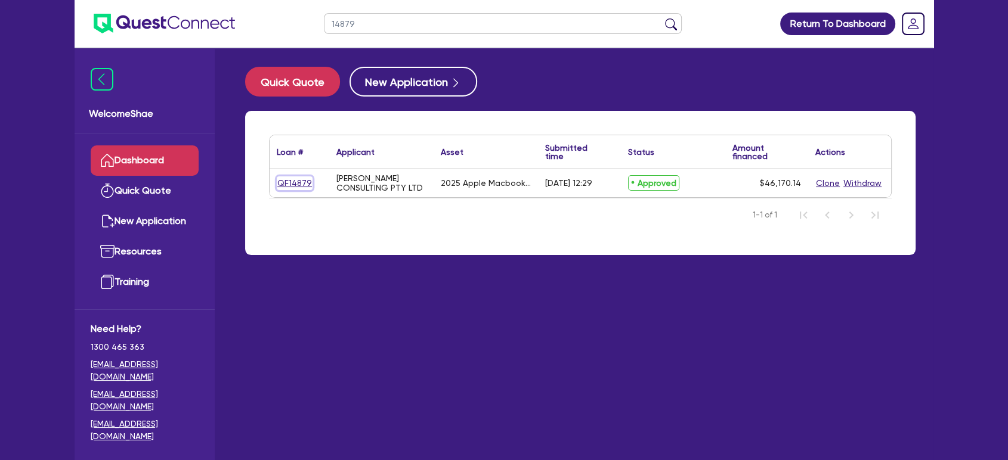
click at [287, 186] on link "QF14879" at bounding box center [295, 183] width 36 height 14
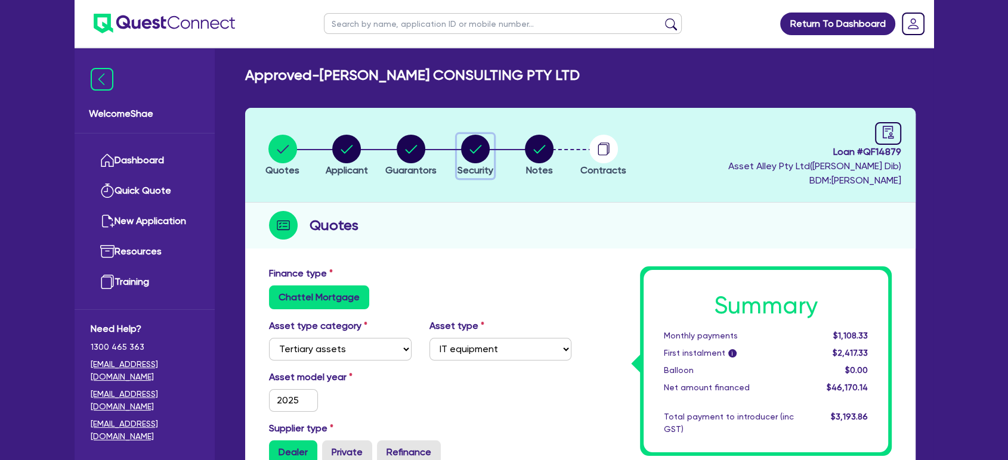
click at [464, 150] on circle "button" at bounding box center [475, 149] width 29 height 29
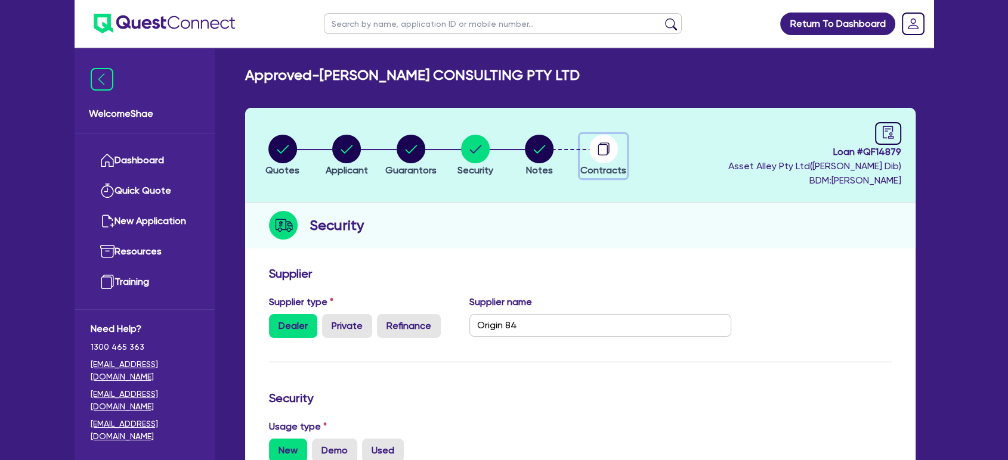
click at [599, 135] on circle "button" at bounding box center [603, 149] width 29 height 29
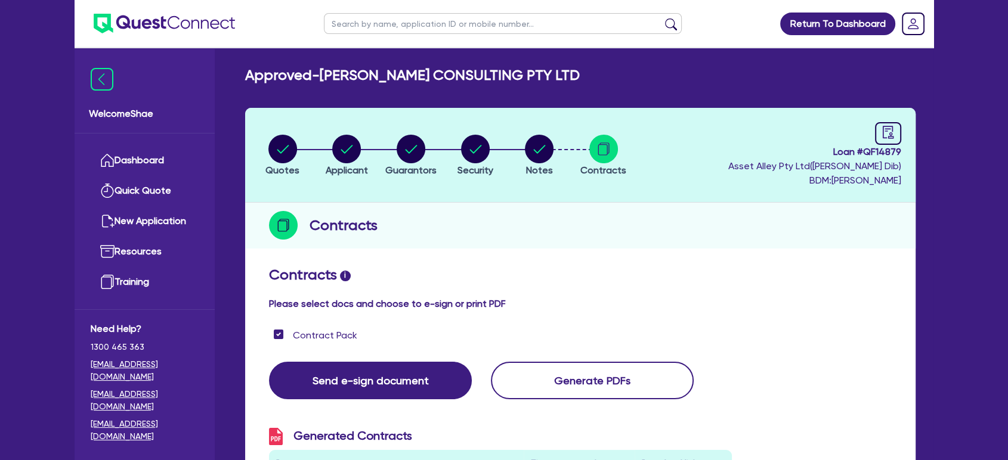
click at [369, 18] on input "text" at bounding box center [503, 23] width 358 height 21
click button "submit" at bounding box center [670, 26] width 19 height 17
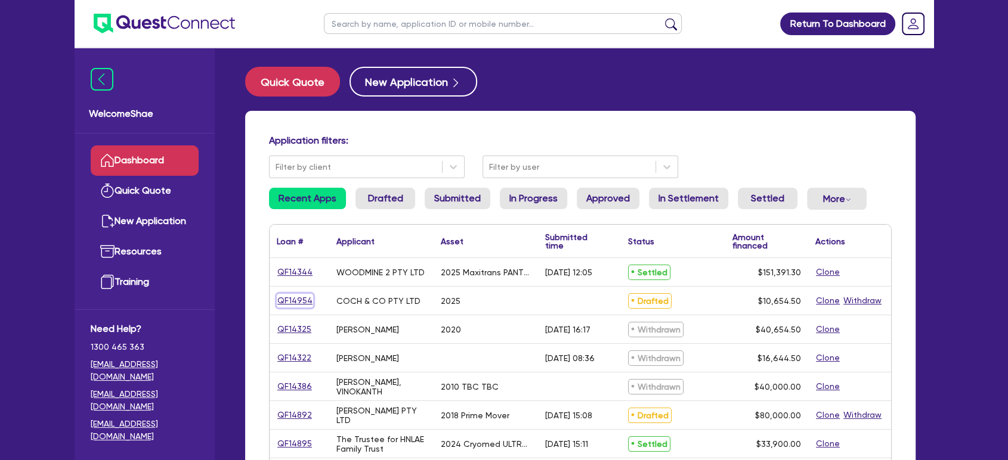
click at [305, 299] on link "QF14954" at bounding box center [295, 301] width 36 height 14
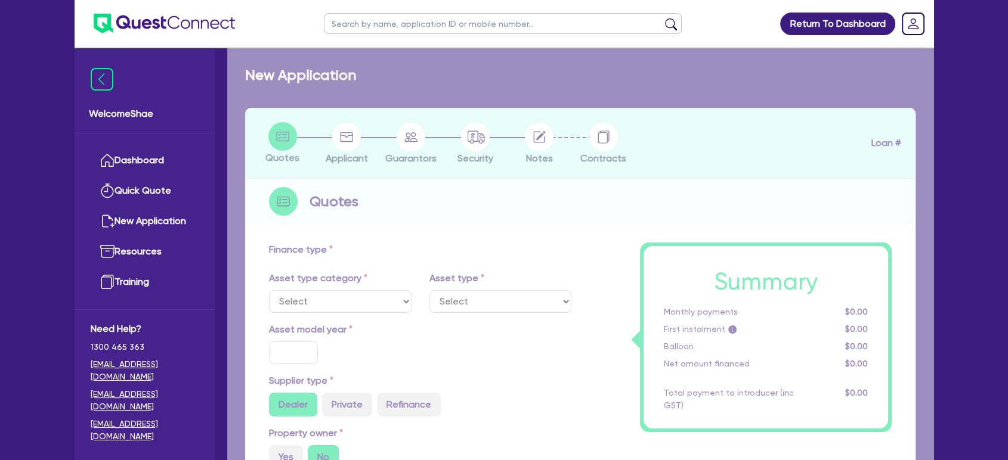
select select "TERTIARY_ASSETS"
type input "2025"
radio input "true"
type input "10,000"
type input "5"
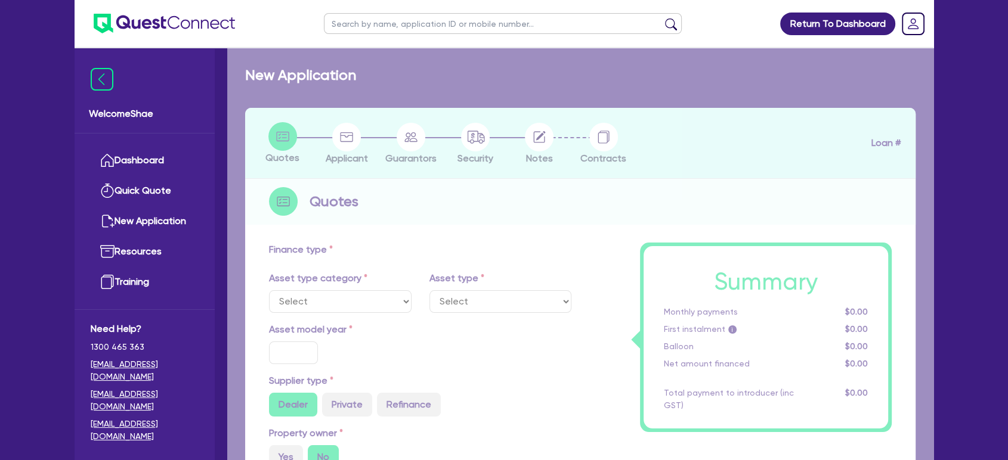
type input "532.73"
type input "17.95"
select select "BEAUTY_EQUIPMENT"
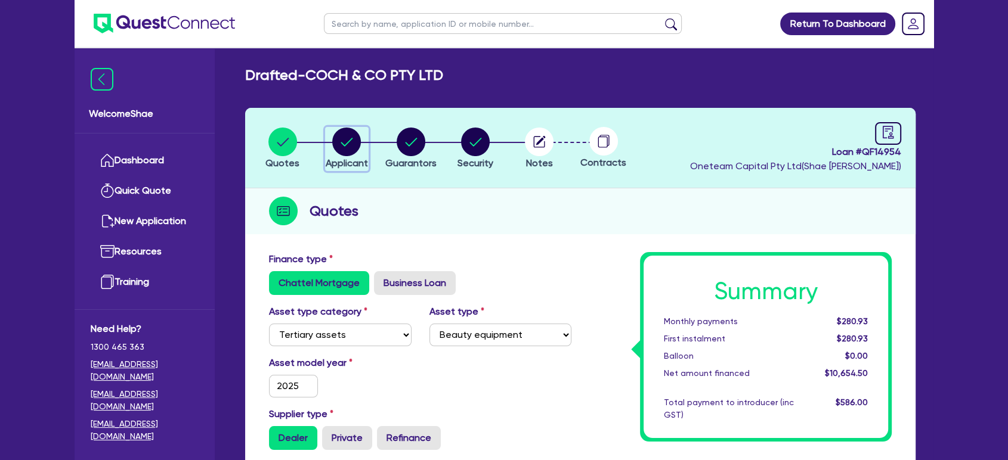
click at [342, 147] on circle "button" at bounding box center [346, 142] width 29 height 29
select select "COMPANY"
select select "HEALTH_BEAUTY"
select select "HAIR_BEAUTY_SALONS"
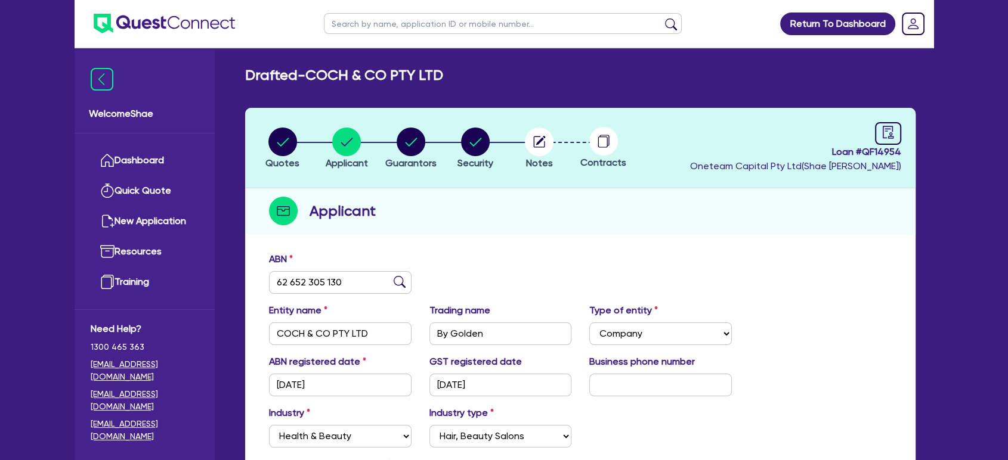
click at [340, 14] on input "text" at bounding box center [503, 23] width 358 height 21
type input "14953"
click button "submit" at bounding box center [670, 26] width 19 height 17
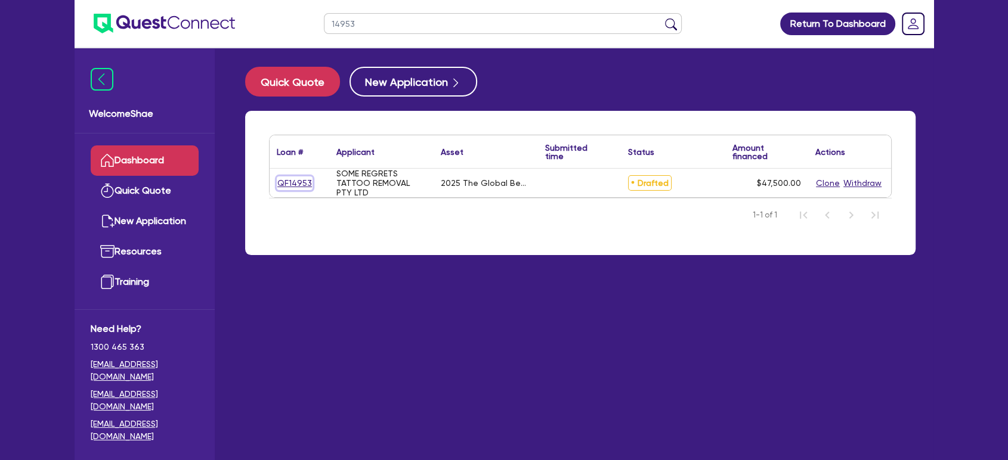
click at [278, 181] on link "QF14953" at bounding box center [295, 183] width 36 height 14
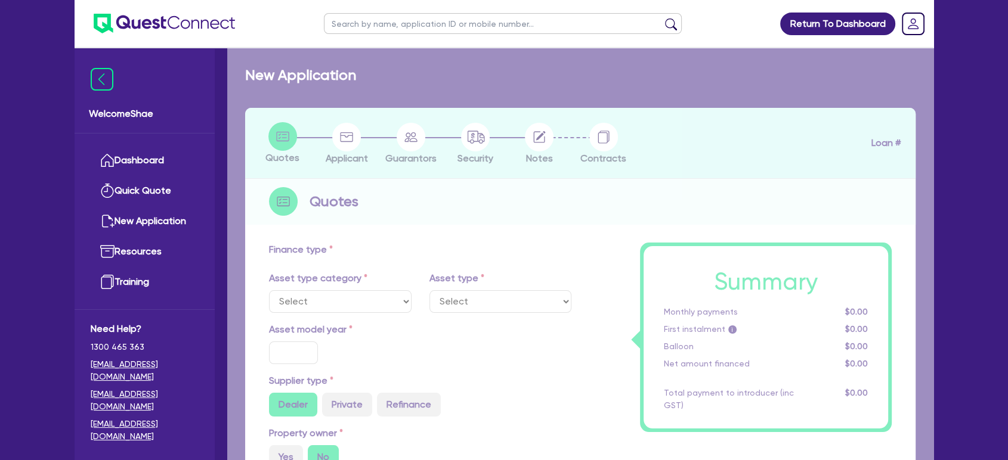
select select "TERTIARY_ASSETS"
type input "2025"
radio input "true"
type input "60,500"
type input "13,000"
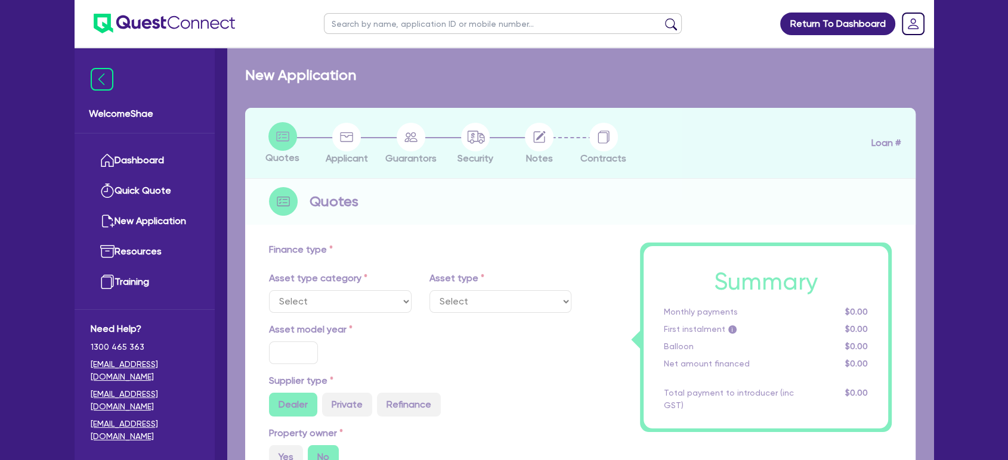
type input "4.99"
type input "2,370.25"
type input "17.95"
select select "BEAUTY_EQUIPMENT"
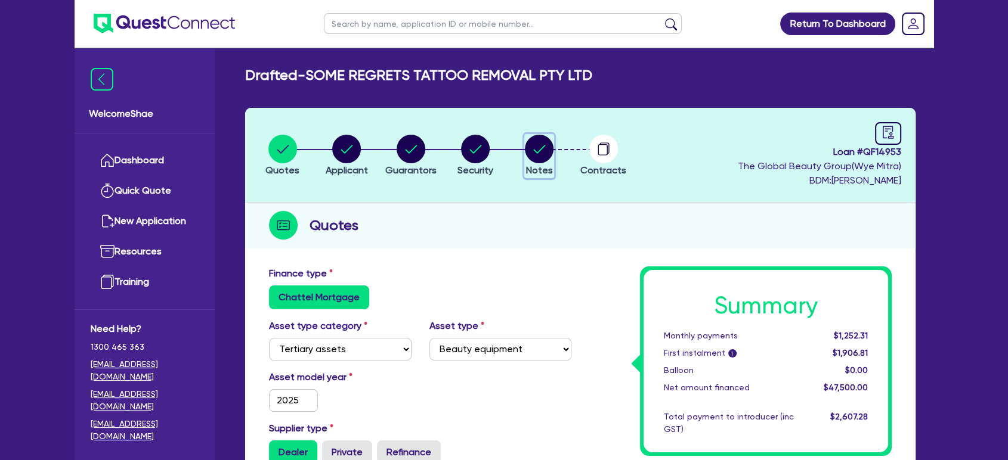
click at [548, 147] on circle "button" at bounding box center [539, 149] width 29 height 29
select select "Quest Finance - Own Book"
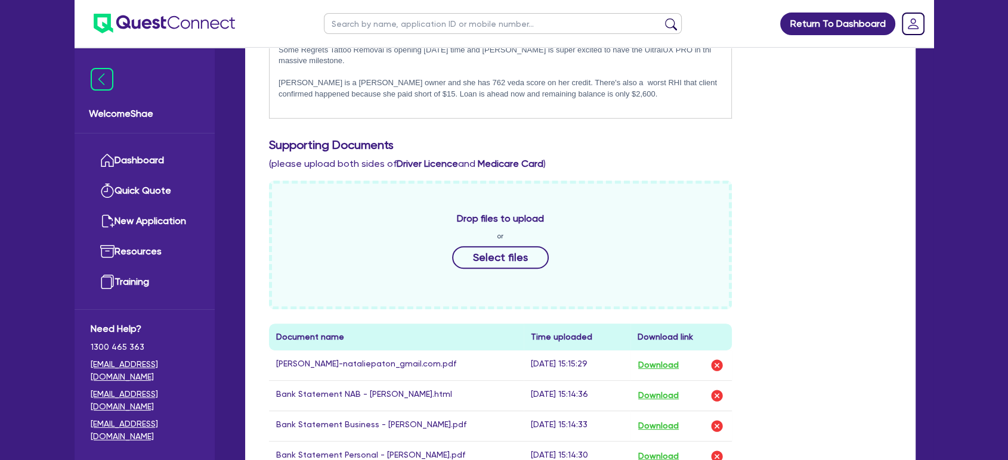
scroll to position [529, 0]
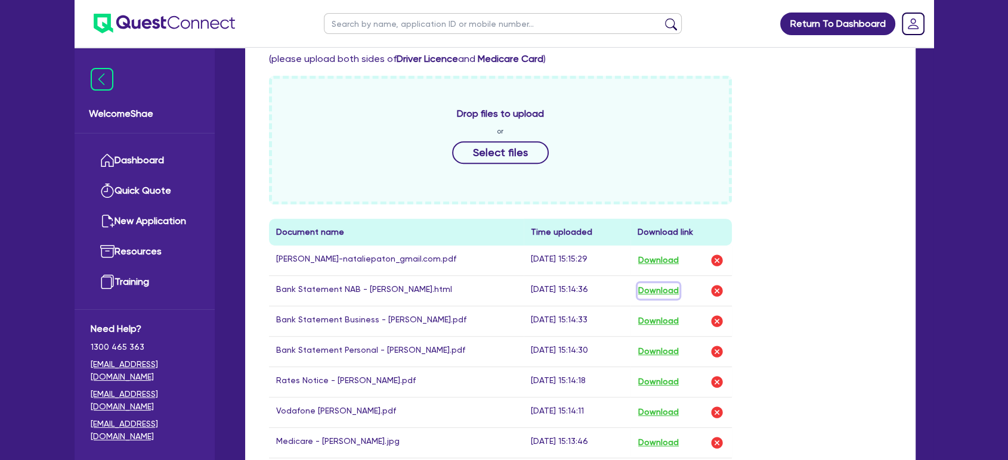
click at [666, 289] on button "Download" at bounding box center [658, 291] width 42 height 16
click at [659, 320] on button "Download" at bounding box center [658, 322] width 42 height 16
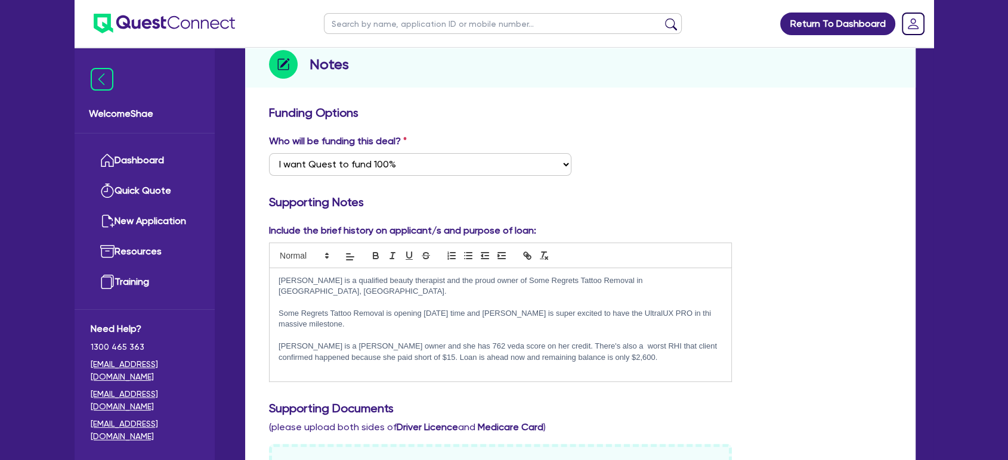
scroll to position [0, 0]
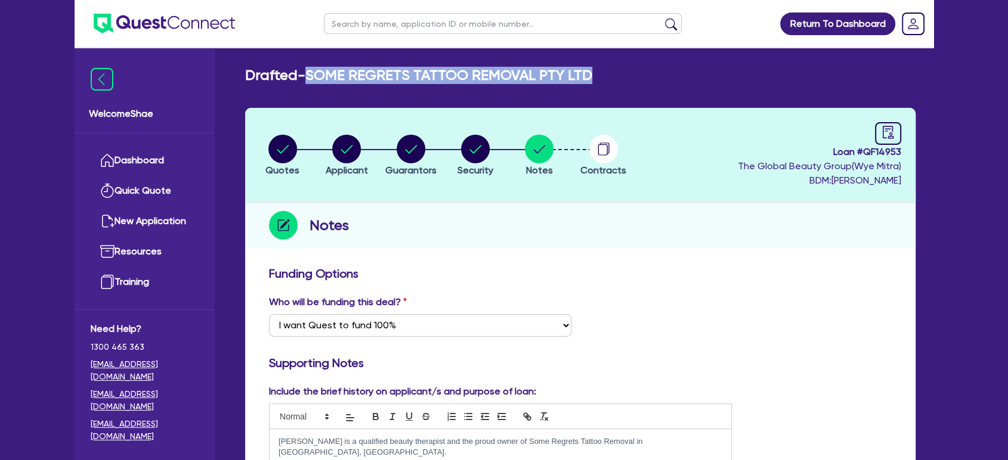
drag, startPoint x: 609, startPoint y: 69, endPoint x: 311, endPoint y: 70, distance: 298.1
click at [311, 70] on div "Drafted - SOME REGRETS TATTOO REMOVAL PTY LTD" at bounding box center [580, 75] width 688 height 17
copy h2 "SOME REGRETS TATTOO REMOVAL PTY LTD"
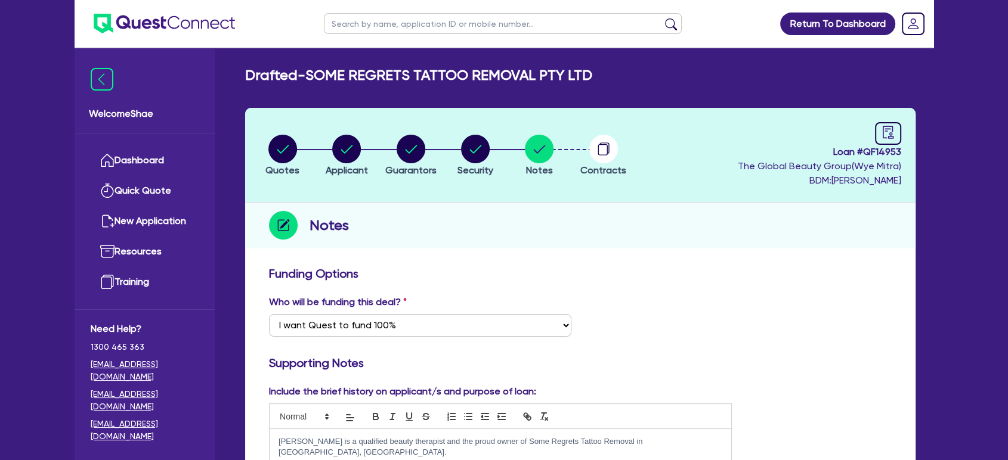
drag, startPoint x: 633, startPoint y: 307, endPoint x: 623, endPoint y: 309, distance: 10.3
click at [633, 307] on div "Who will be funding this deal? Select I want Quest to fund 100% I will fund 100…" at bounding box center [580, 320] width 640 height 51
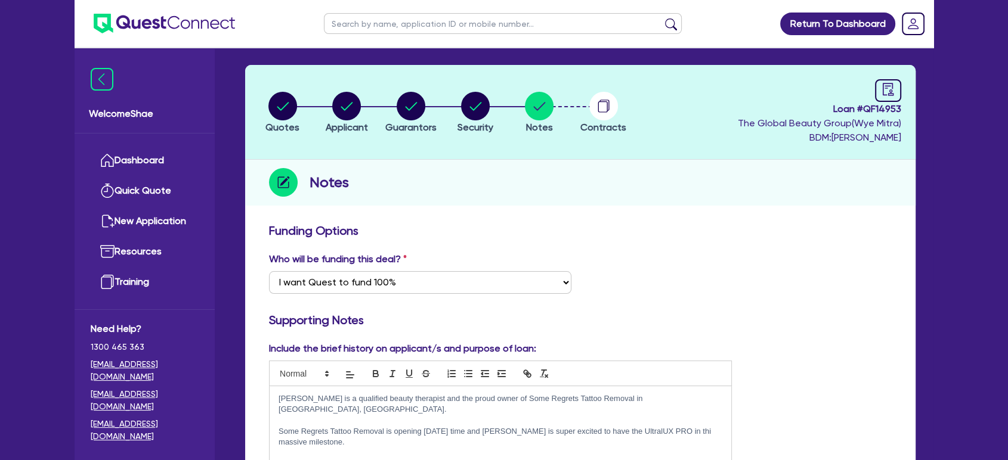
scroll to position [132, 0]
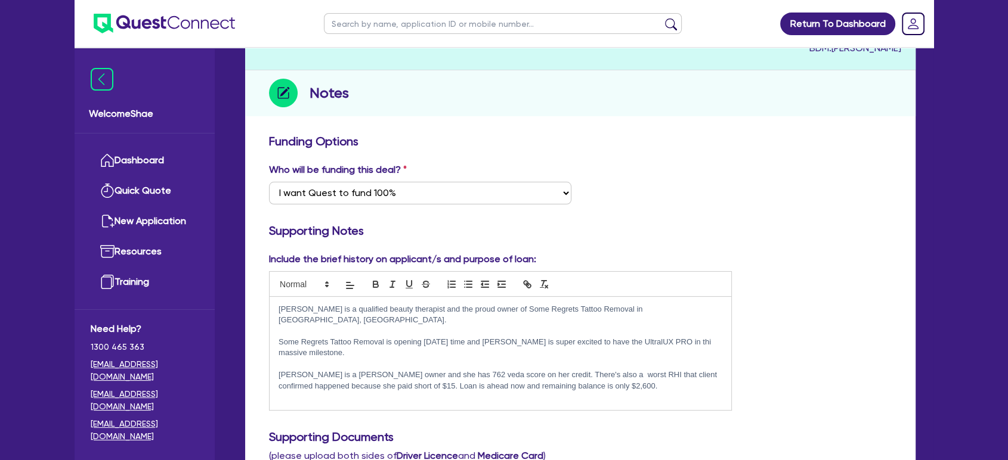
drag, startPoint x: 362, startPoint y: 328, endPoint x: 411, endPoint y: 337, distance: 50.4
click at [411, 337] on p "Some Regrets Tattoo Removal is opening in two weeks time and Natalie is super e…" at bounding box center [500, 348] width 444 height 22
